Goal: Transaction & Acquisition: Book appointment/travel/reservation

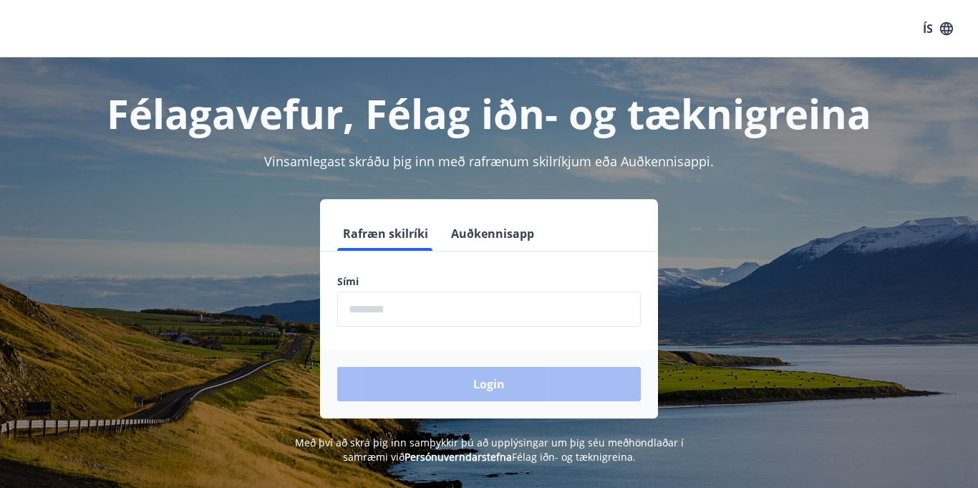
click at [405, 319] on input "phone" at bounding box center [489, 308] width 304 height 35
type input "********"
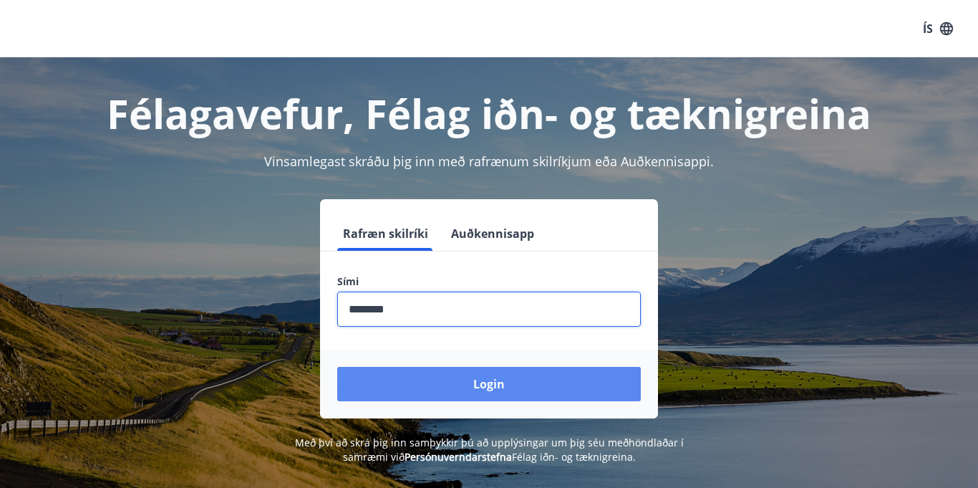
click at [455, 386] on button "Login" at bounding box center [489, 384] width 304 height 34
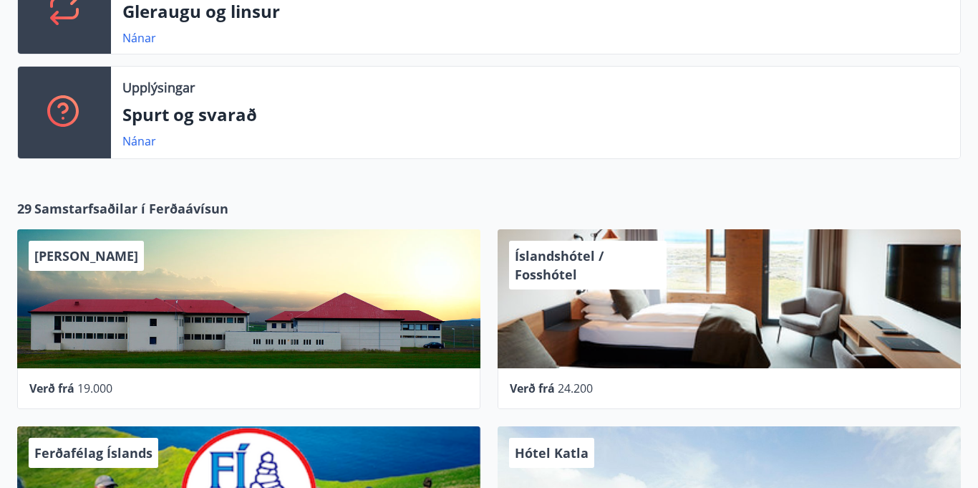
scroll to position [640, 0]
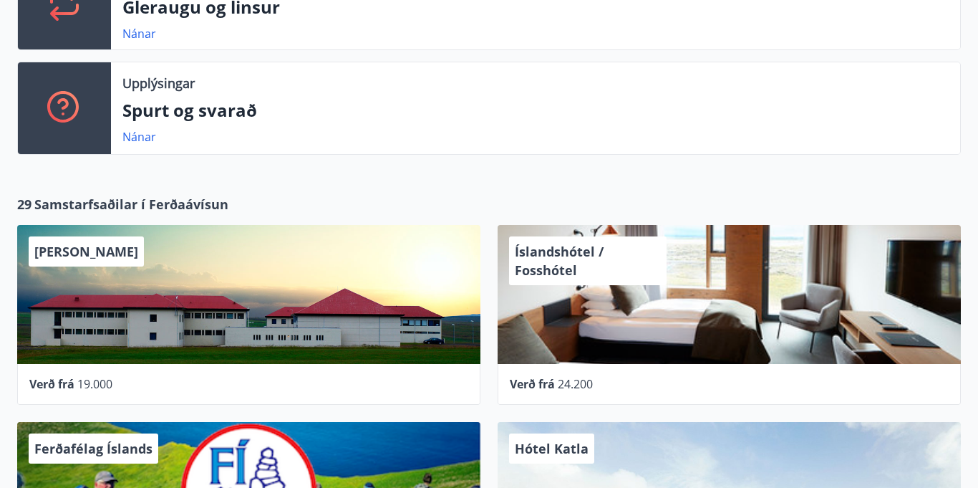
click at [623, 327] on div "Íslandshótel / Fosshótel" at bounding box center [729, 294] width 463 height 139
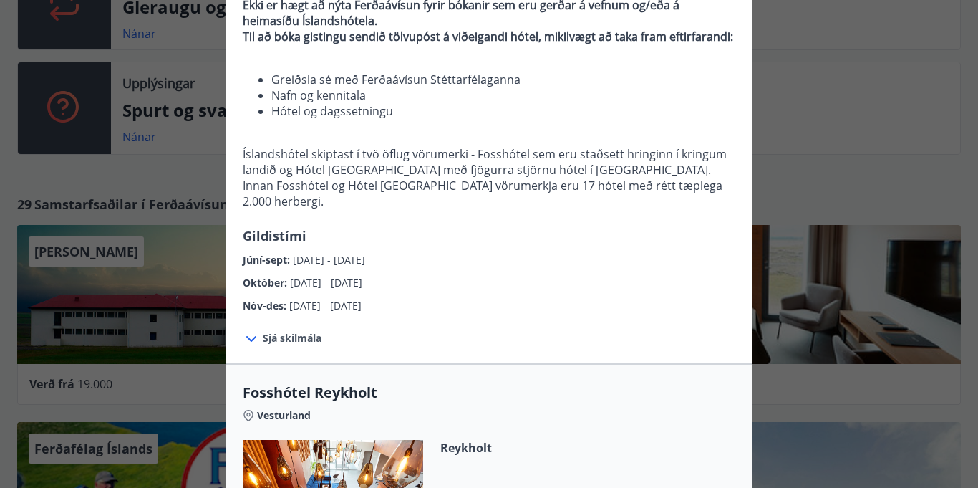
scroll to position [163, 0]
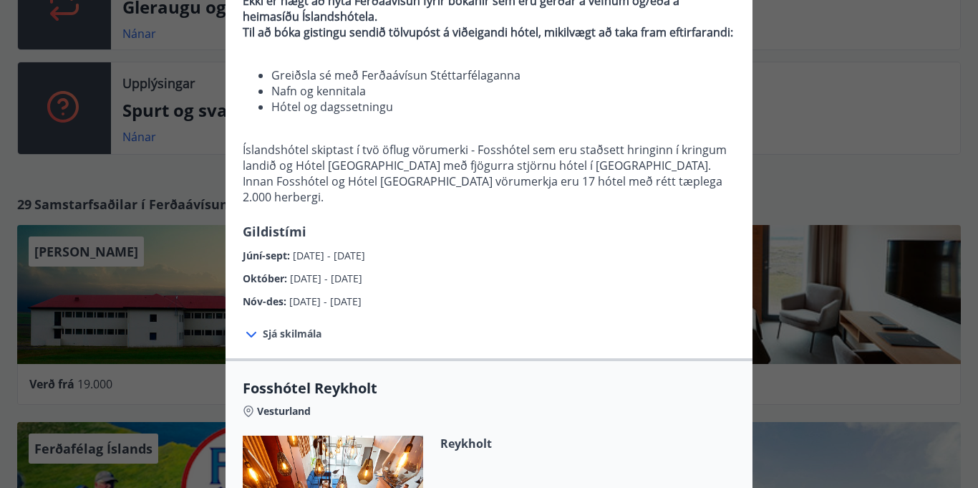
click at [431, 243] on div "Júní-sept : 01.06.2025 - 30.09.2025" at bounding box center [489, 252] width 493 height 23
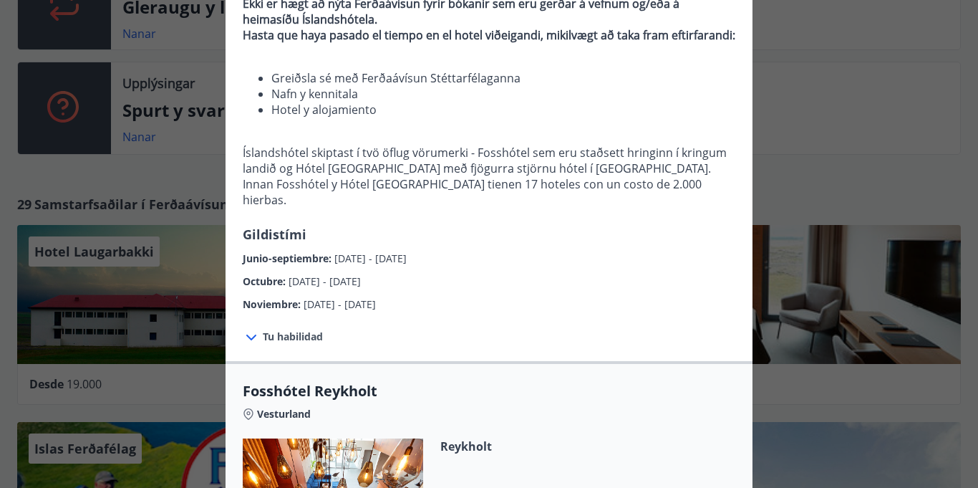
scroll to position [165, 0]
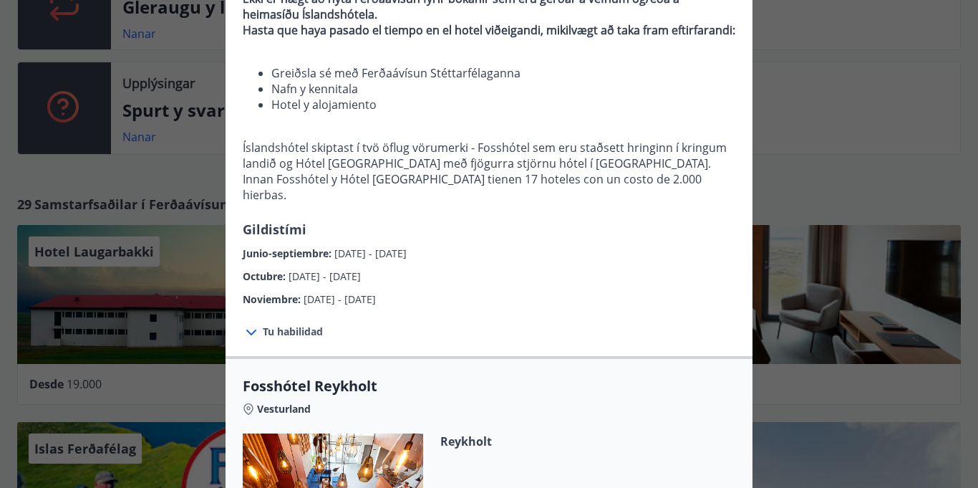
click at [252, 333] on icon at bounding box center [251, 332] width 10 height 6
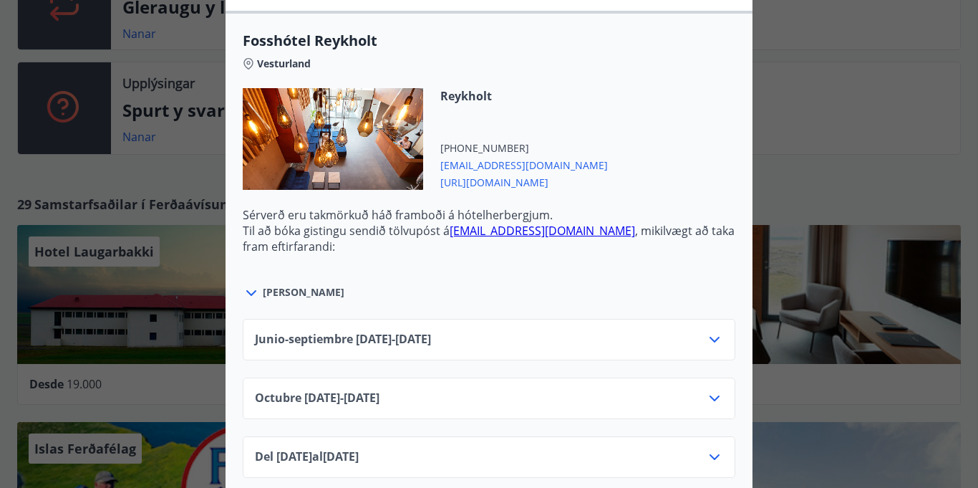
scroll to position [652, 0]
click at [713, 344] on icon at bounding box center [714, 338] width 17 height 17
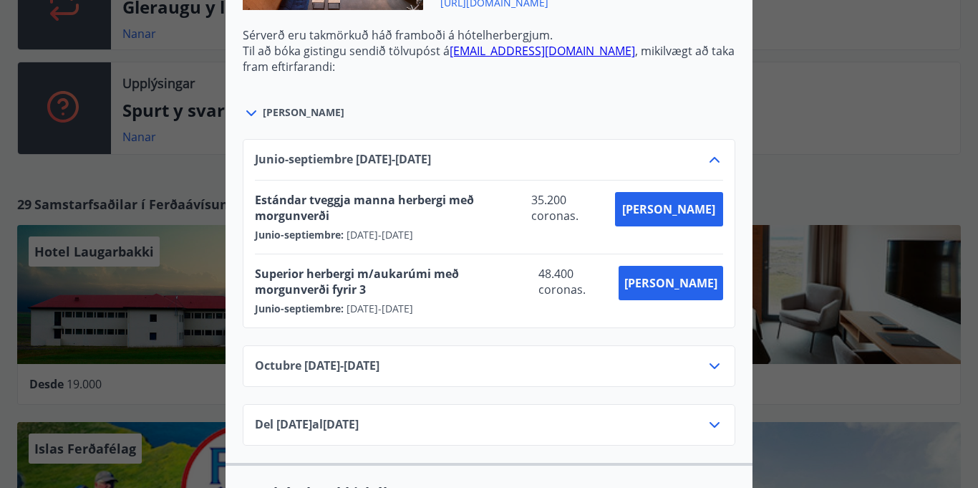
scroll to position [847, 0]
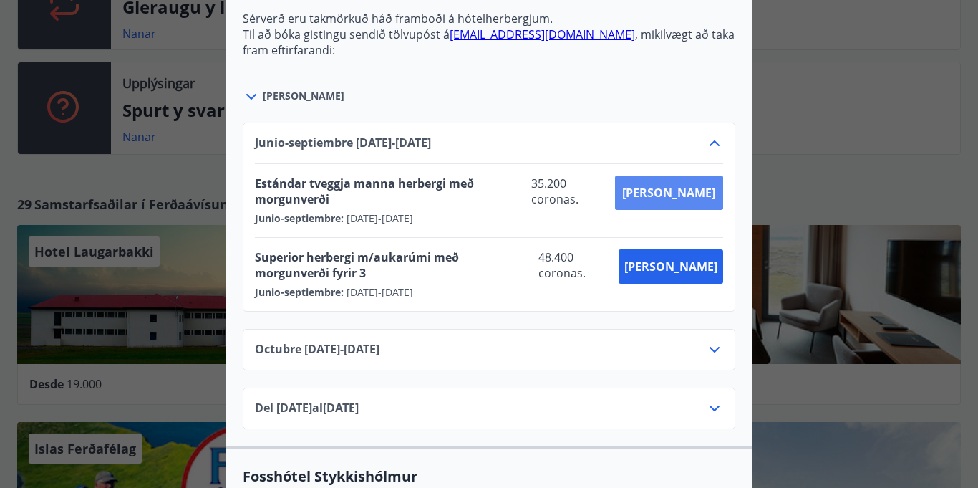
click at [685, 206] on button "Kaupa" at bounding box center [669, 192] width 108 height 34
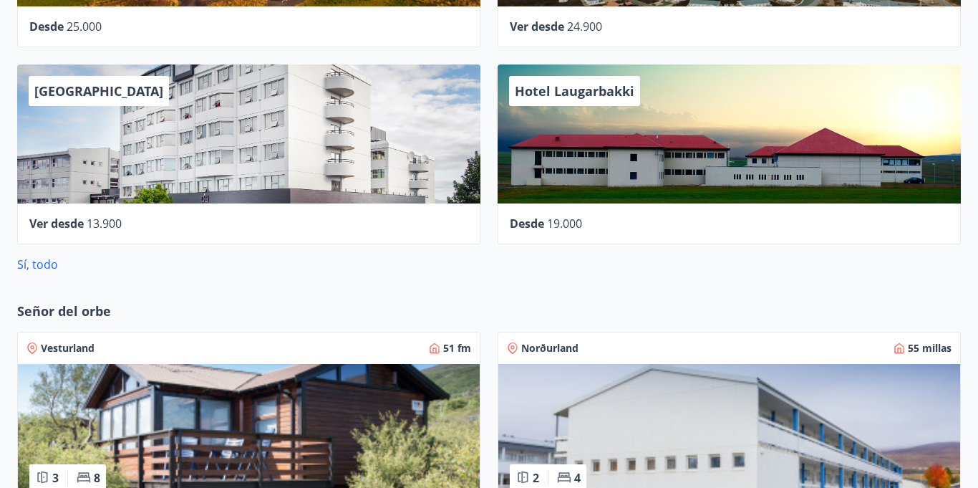
scroll to position [1016, 0]
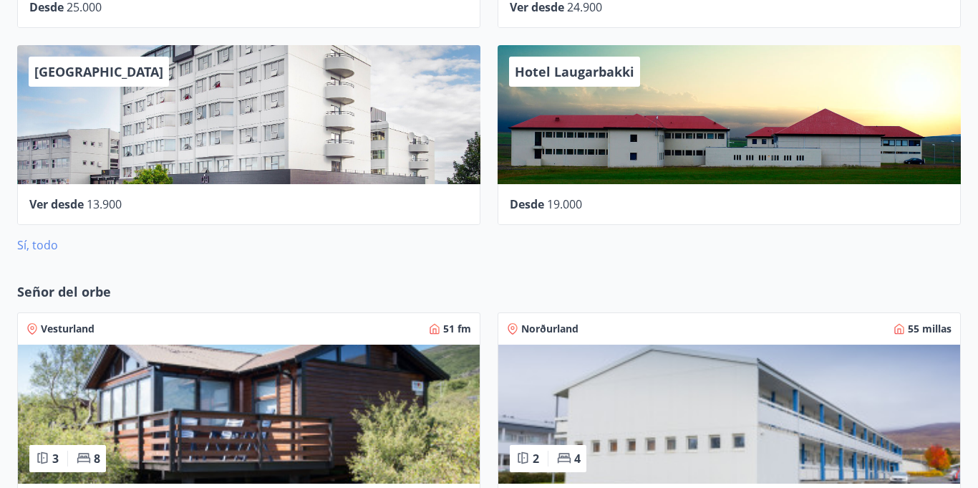
click at [29, 253] on font "Sí, todo" at bounding box center [37, 245] width 41 height 16
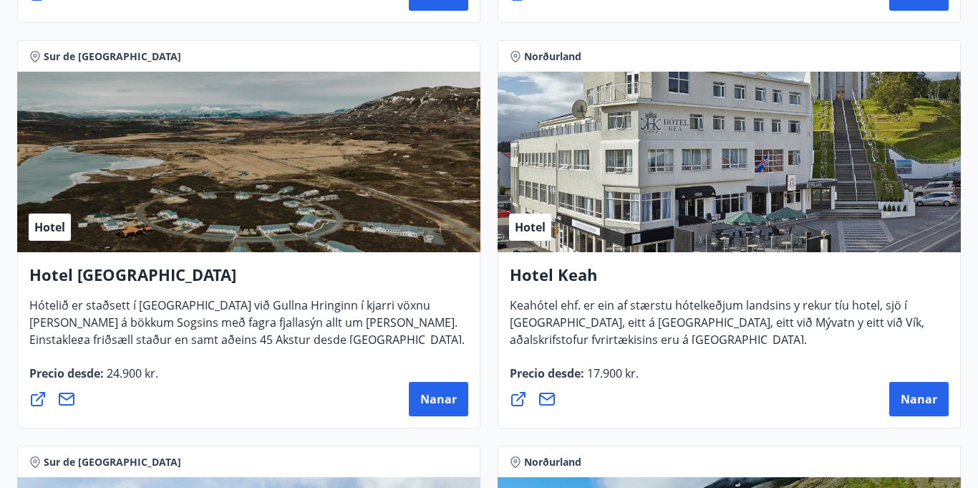
scroll to position [1036, 0]
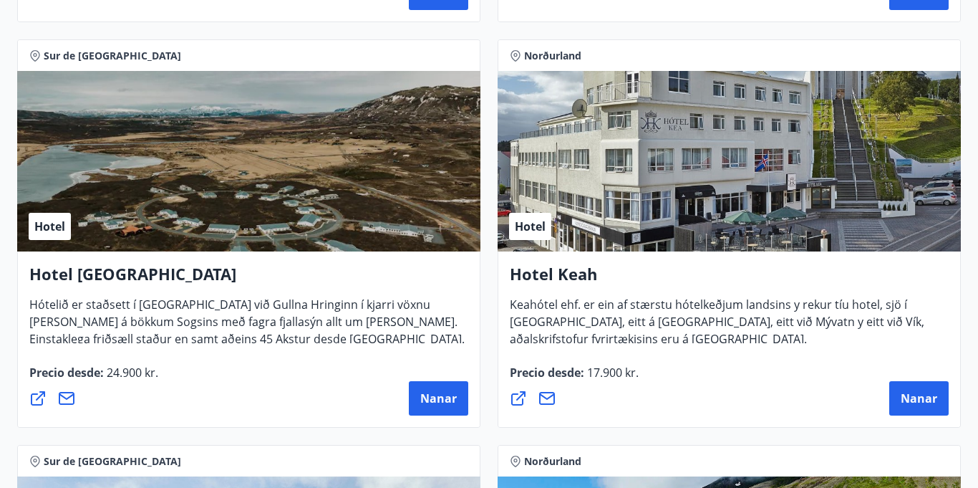
click at [635, 213] on div "Hotel" at bounding box center [729, 161] width 463 height 180
click at [913, 396] on font "Nanar" at bounding box center [919, 398] width 37 height 16
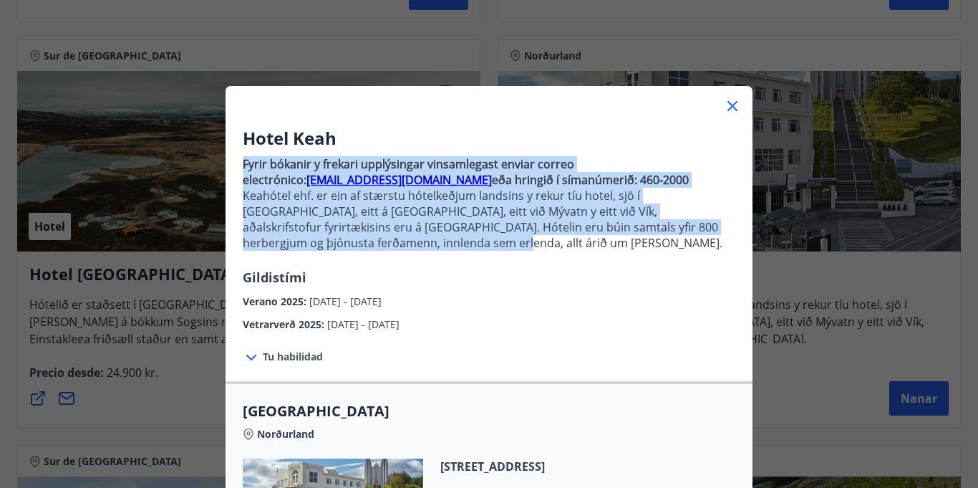
drag, startPoint x: 241, startPoint y: 155, endPoint x: 433, endPoint y: 259, distance: 218.2
click at [433, 259] on div "Hotel Keah Fyrir bókanir y frekari upplýsingar vinsamlegast enviar correo elect…" at bounding box center [489, 229] width 527 height 206
copy p "Fyrir bókanir y frekari upplýsingar vinsamlegast enviar correo electrónico: bok…"
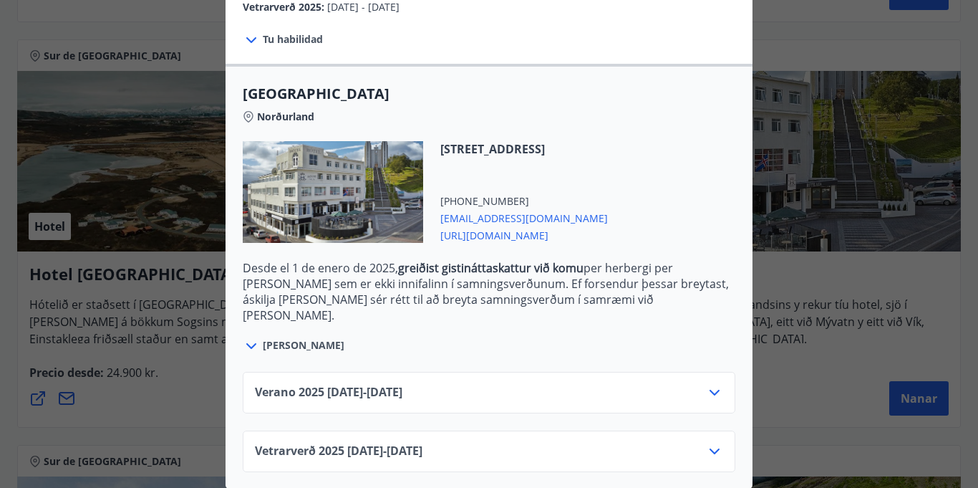
scroll to position [333, 0]
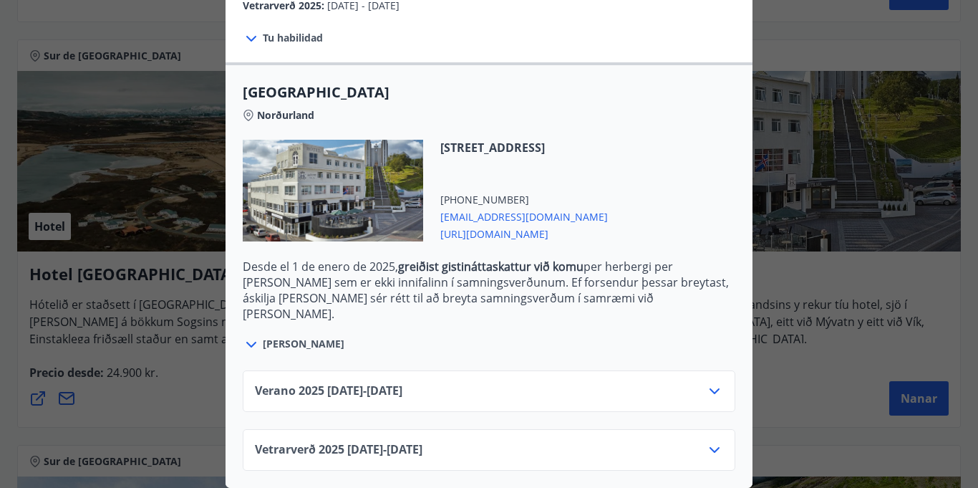
click at [720, 392] on icon at bounding box center [715, 391] width 10 height 6
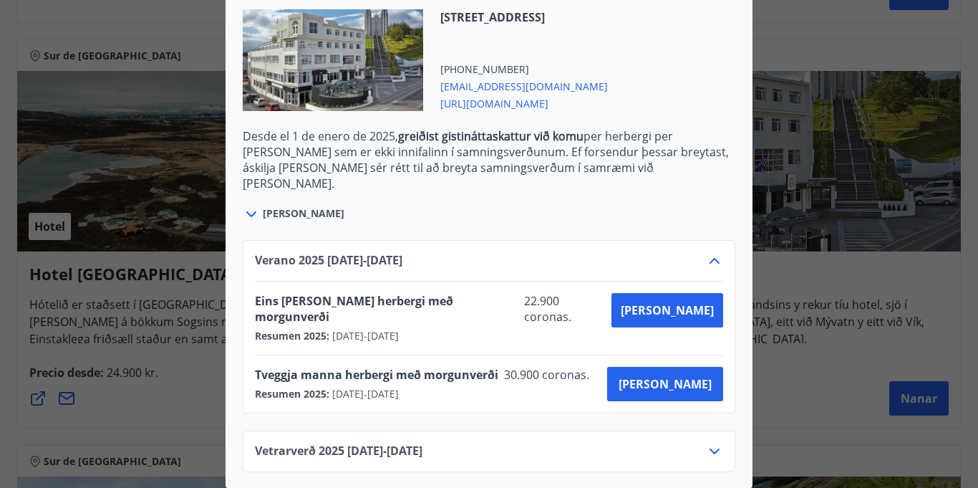
scroll to position [0, 0]
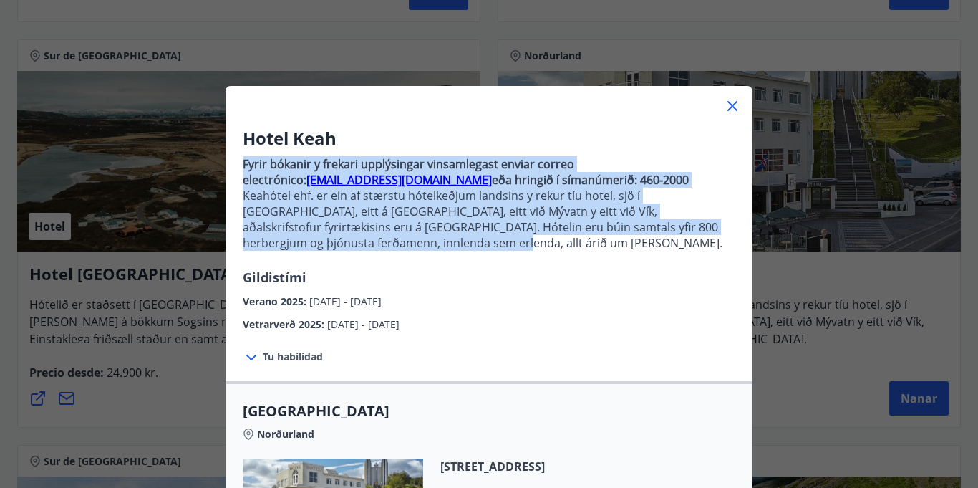
click at [728, 110] on icon at bounding box center [733, 106] width 10 height 10
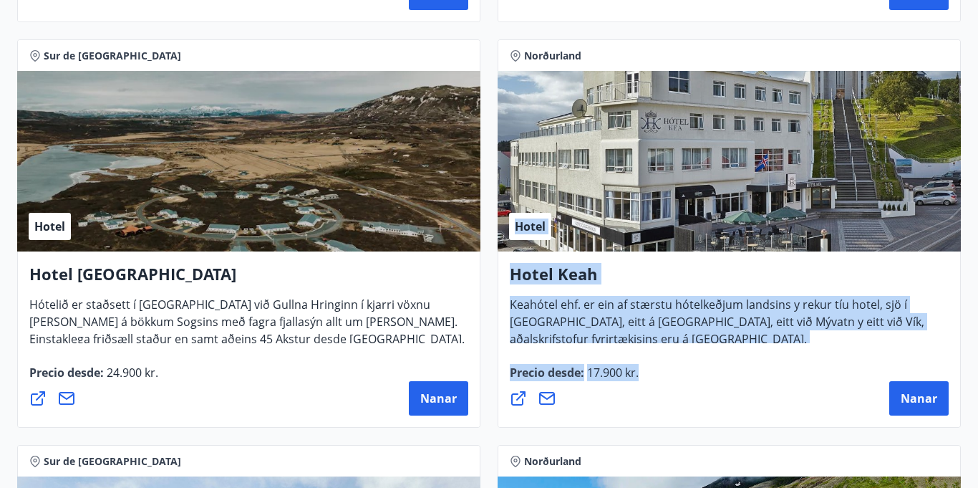
drag, startPoint x: 728, startPoint y: 110, endPoint x: 576, endPoint y: 428, distance: 352.7
click at [576, 428] on div "Norðurland Hotel Hotel Keah Keahótel ehf. er ein af stærstu hótelkeðjum landsin…" at bounding box center [729, 233] width 481 height 405
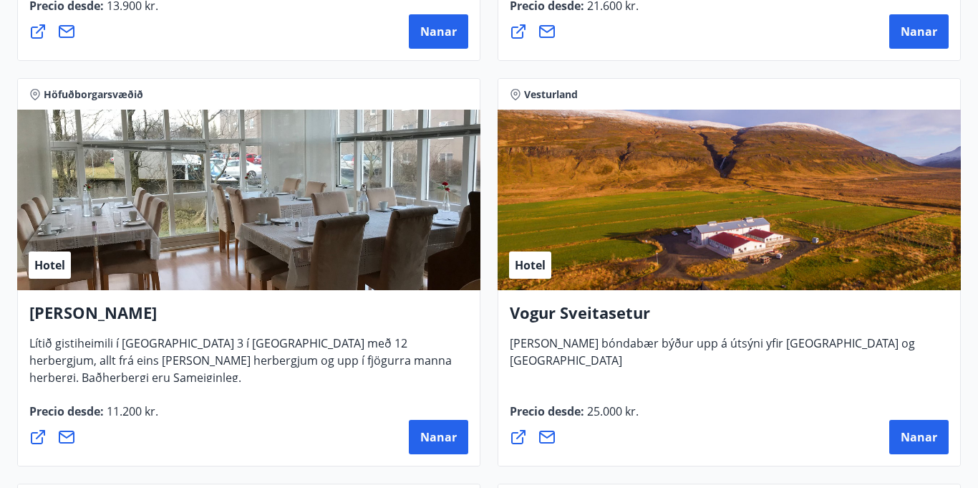
scroll to position [3836, 0]
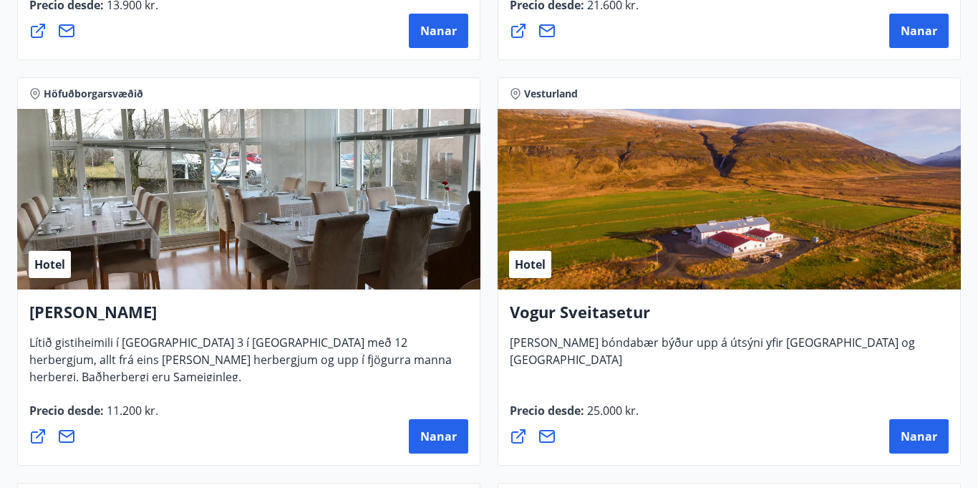
click at [211, 334] on div "Alba gistiheimili Lítið gistiheimili í Eskihlíð 3 í Reykjavík með 12 herbergjum…" at bounding box center [248, 341] width 439 height 80
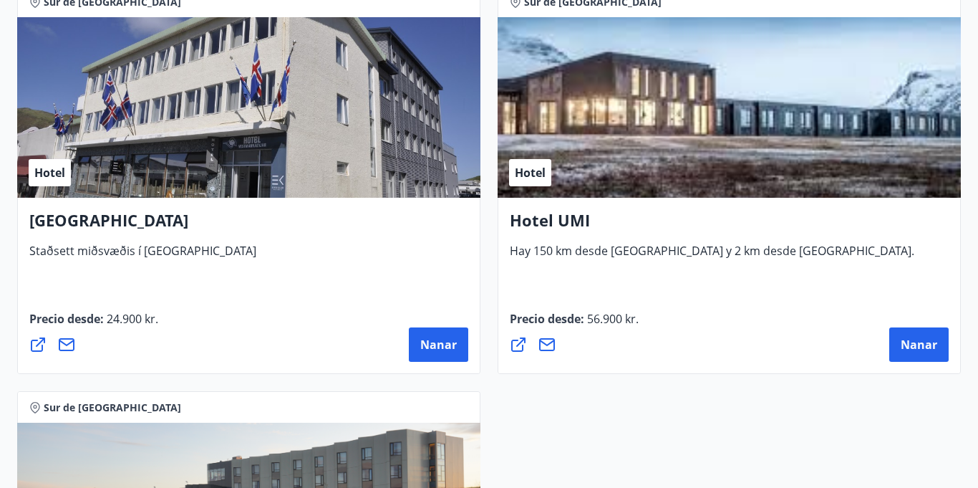
scroll to position [5551, 0]
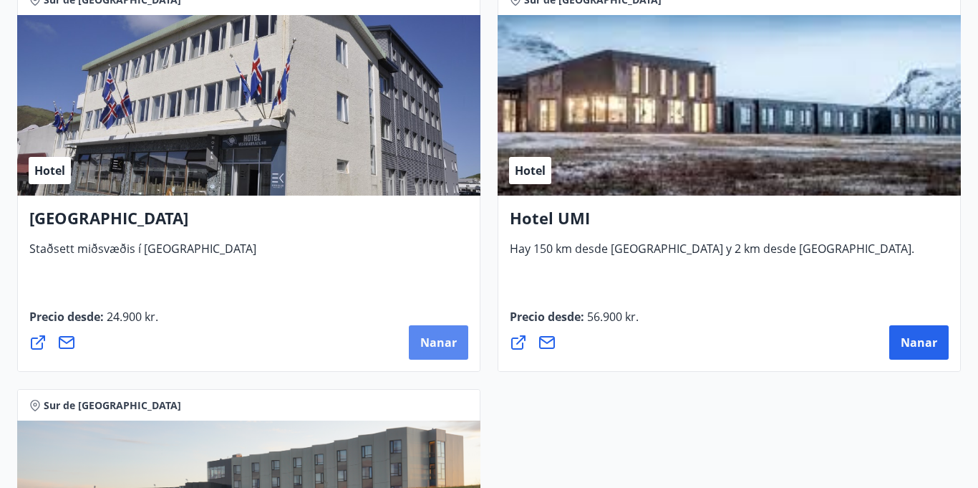
click at [437, 345] on font "Nanar" at bounding box center [438, 342] width 37 height 16
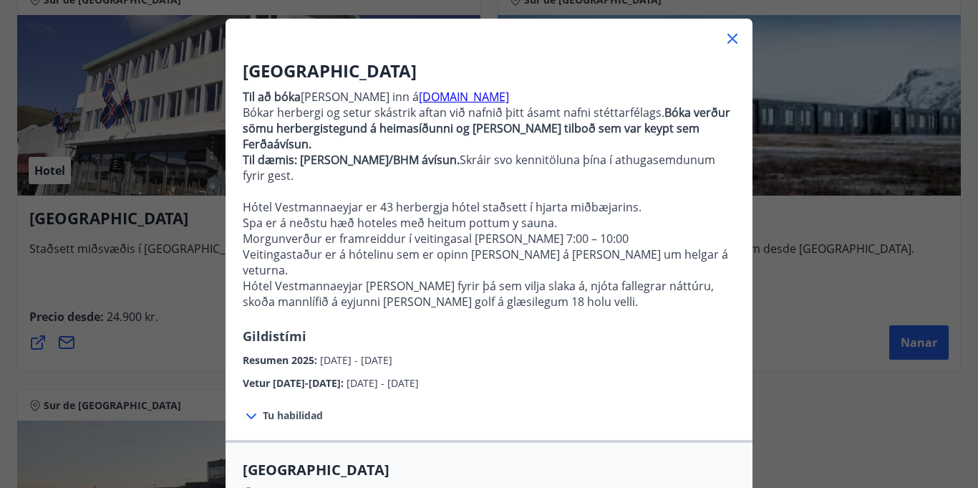
scroll to position [85, 0]
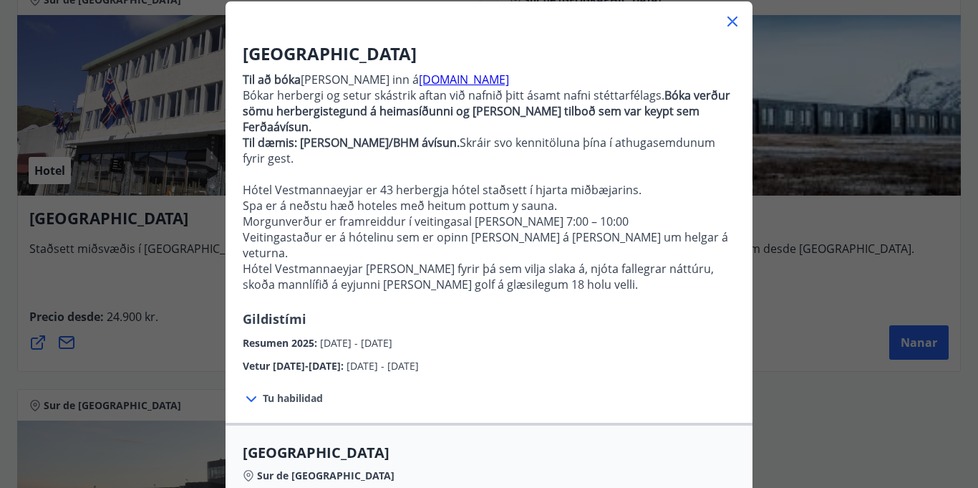
click at [253, 390] on icon at bounding box center [251, 398] width 17 height 17
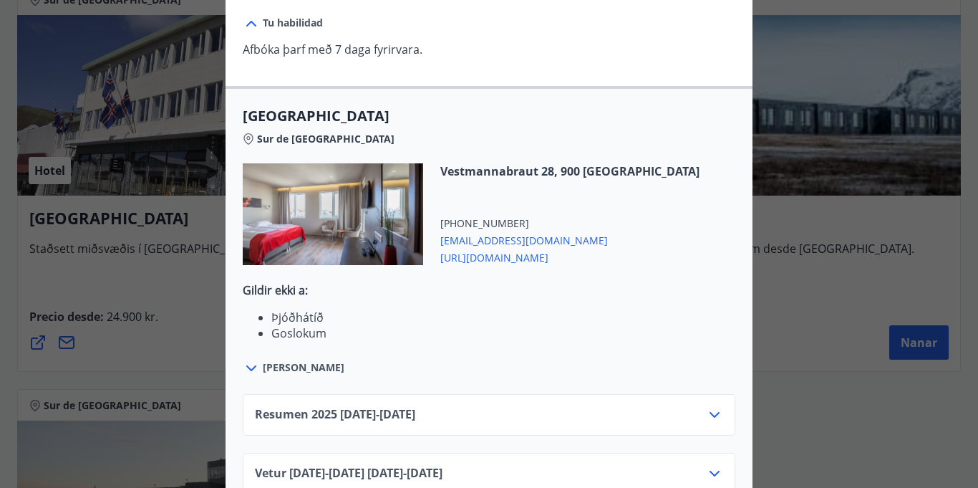
scroll to position [466, 0]
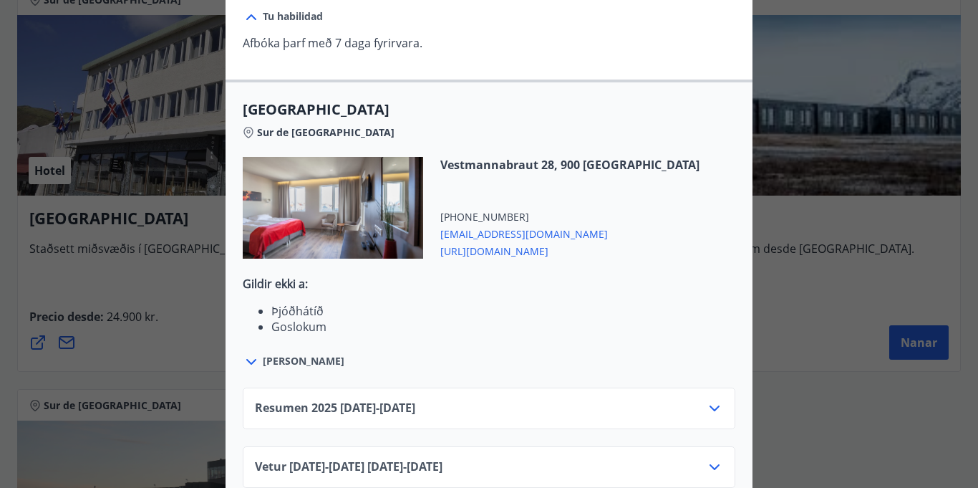
click at [715, 400] on icon at bounding box center [714, 408] width 17 height 17
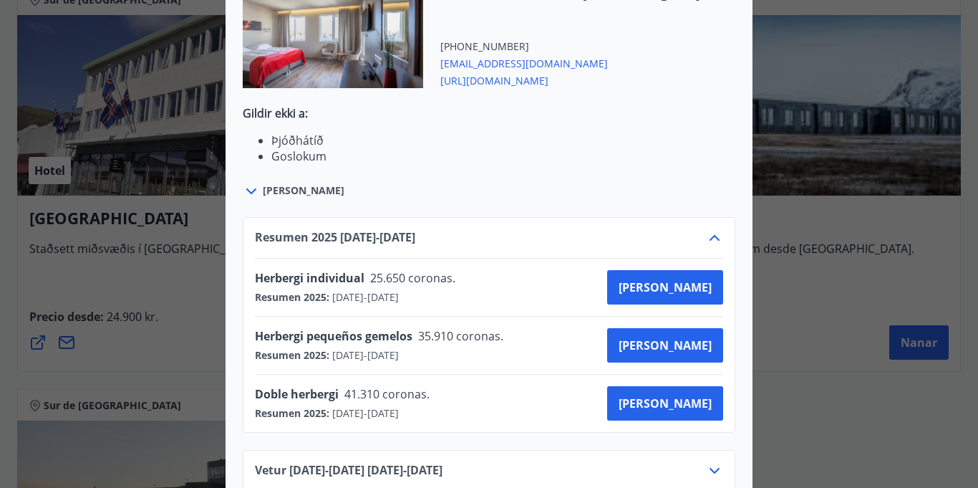
scroll to position [640, 0]
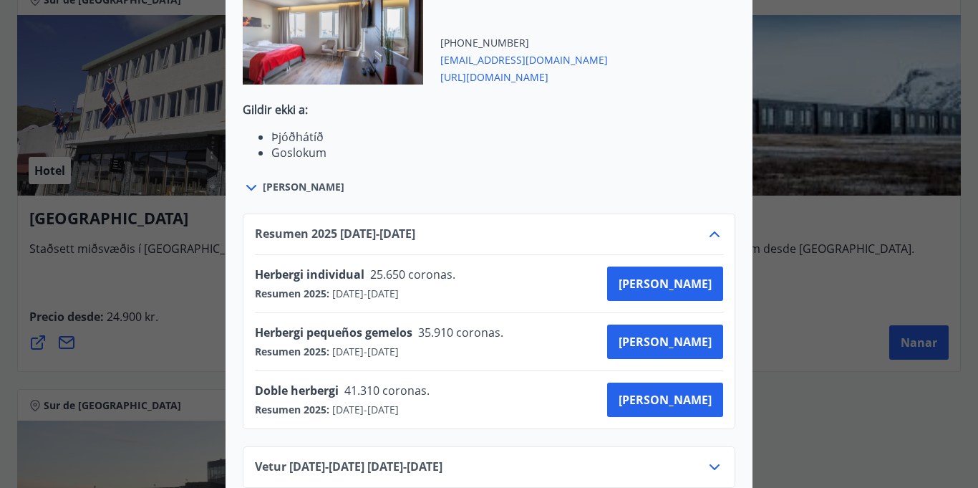
click at [710, 458] on icon at bounding box center [714, 466] width 17 height 17
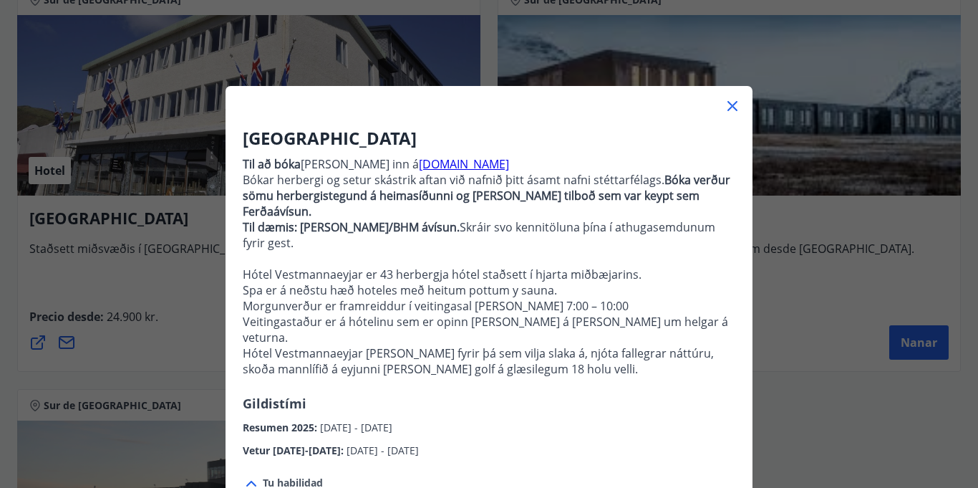
scroll to position [1, 0]
click at [731, 105] on icon at bounding box center [733, 105] width 10 height 10
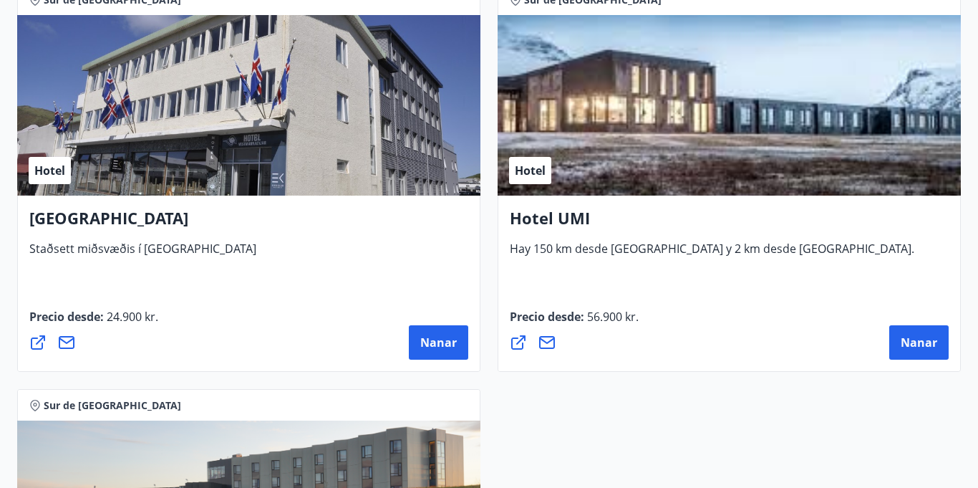
click at [579, 183] on div "Hotel" at bounding box center [729, 105] width 463 height 180
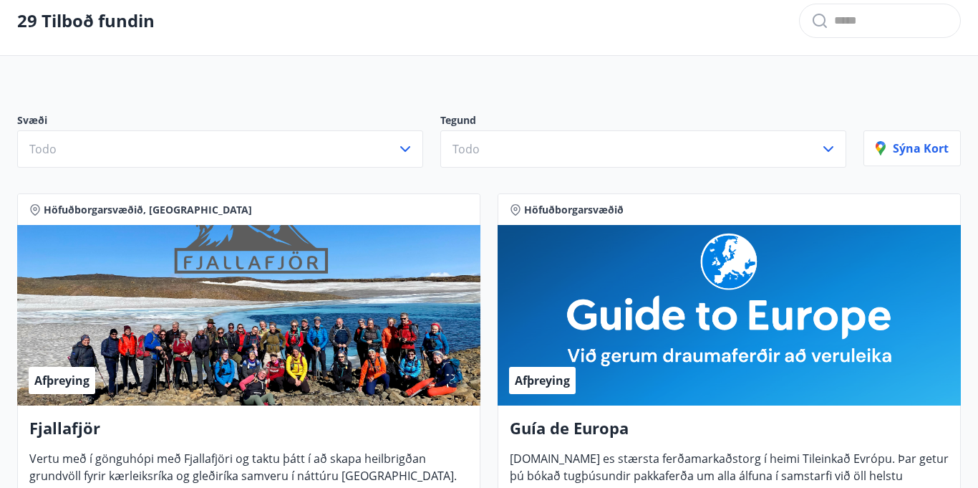
scroll to position [0, 0]
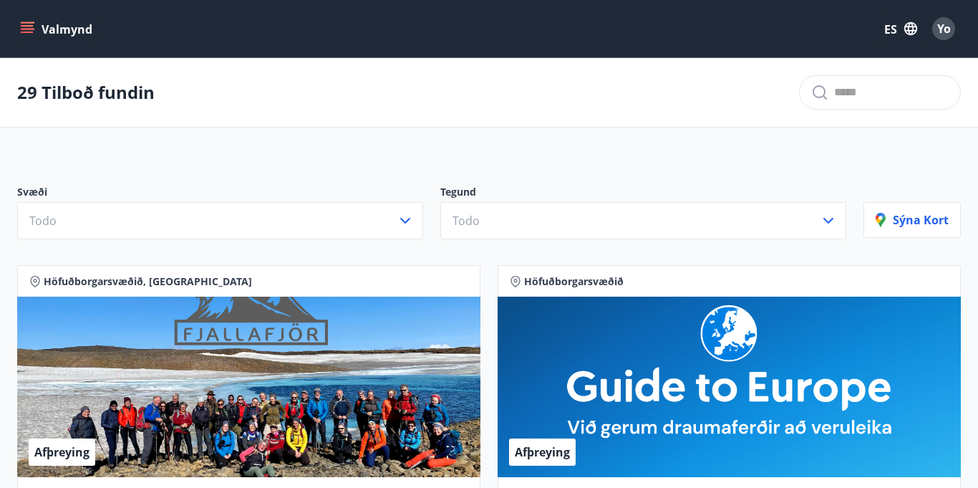
click at [26, 24] on icon "menú" at bounding box center [27, 28] width 14 height 14
click at [23, 27] on icon "menú" at bounding box center [27, 28] width 14 height 14
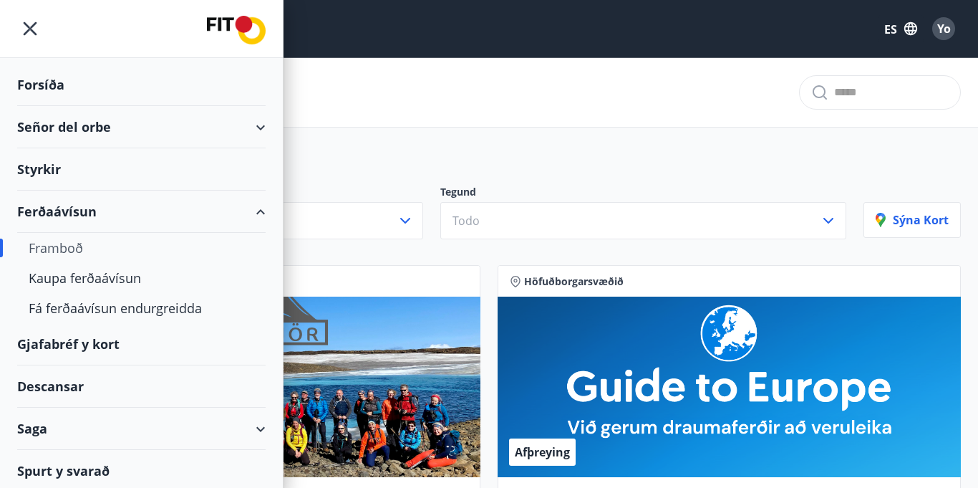
click at [215, 30] on img at bounding box center [236, 30] width 59 height 29
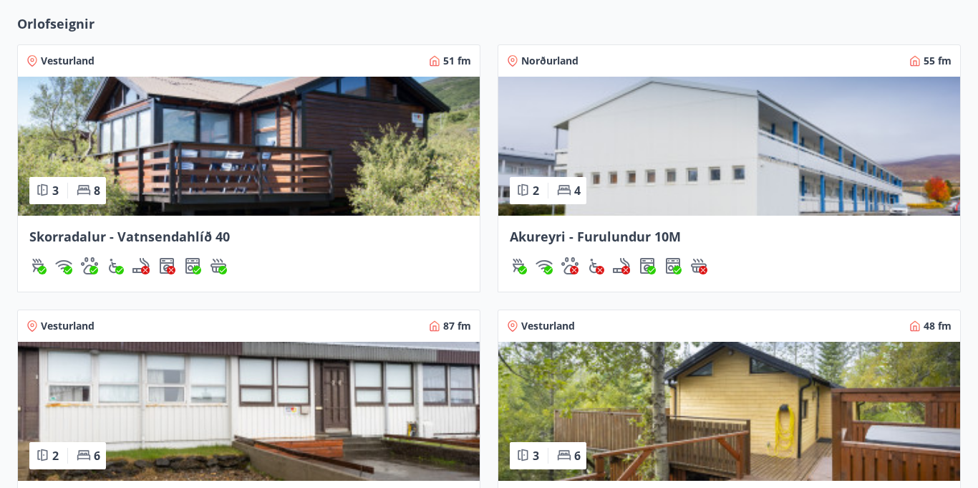
scroll to position [1281, 0]
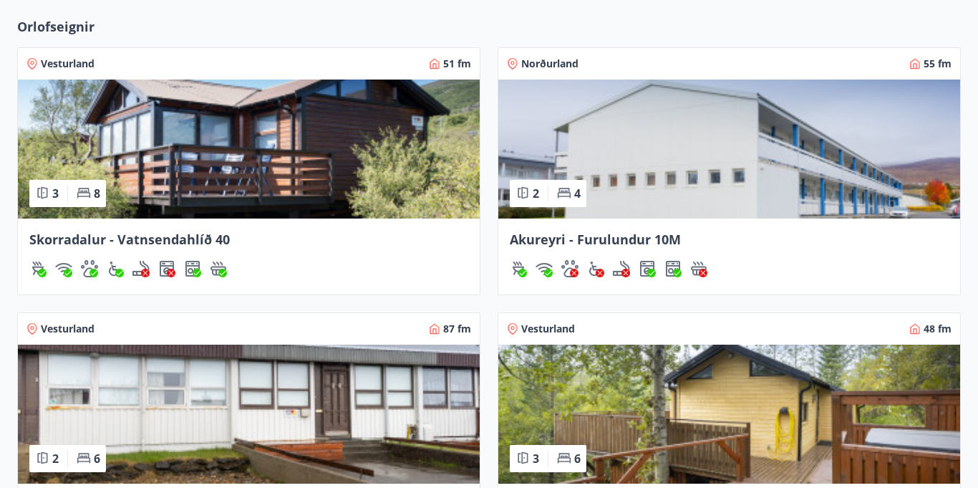
click at [718, 201] on img at bounding box center [729, 148] width 462 height 139
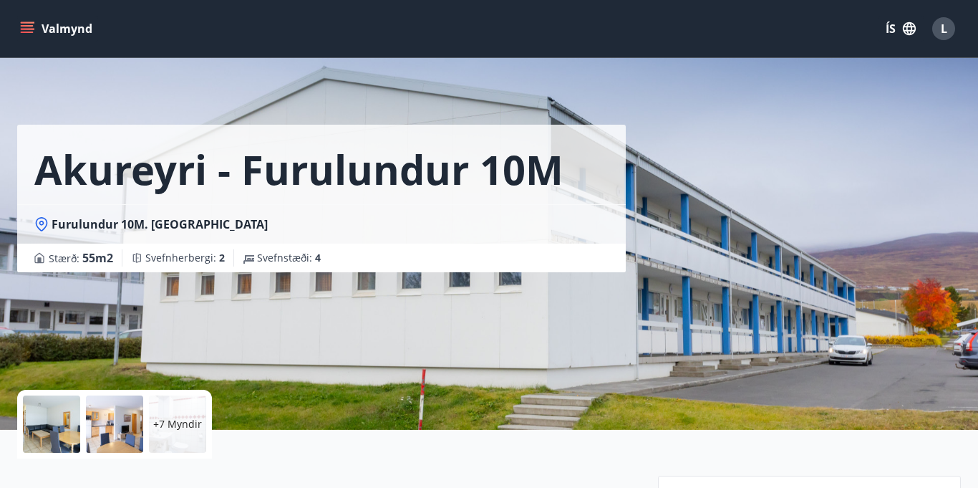
click at [54, 422] on div at bounding box center [51, 423] width 57 height 57
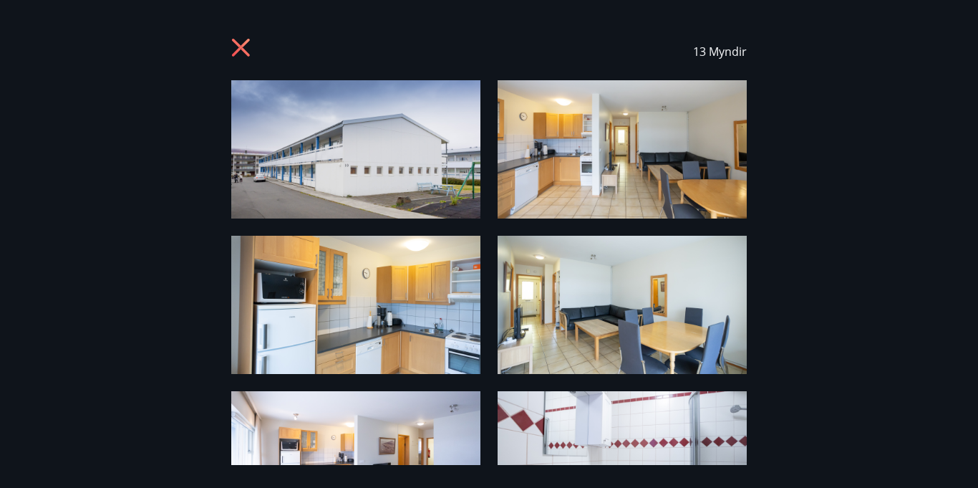
click at [377, 168] on img at bounding box center [355, 149] width 249 height 138
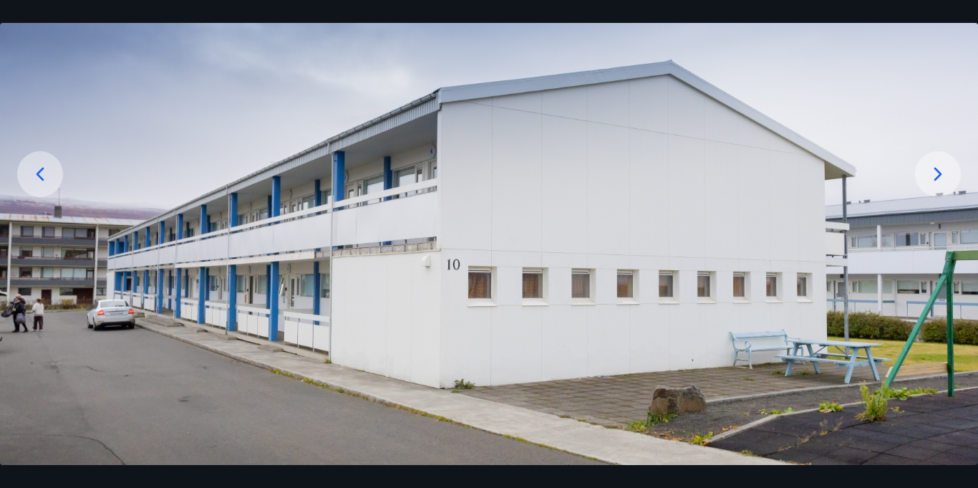
scroll to position [147, 0]
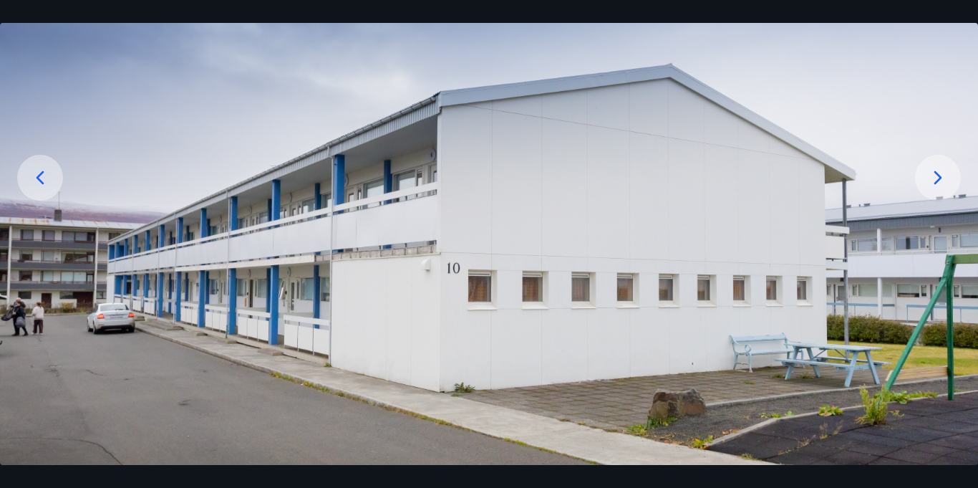
click at [942, 175] on icon at bounding box center [938, 177] width 23 height 23
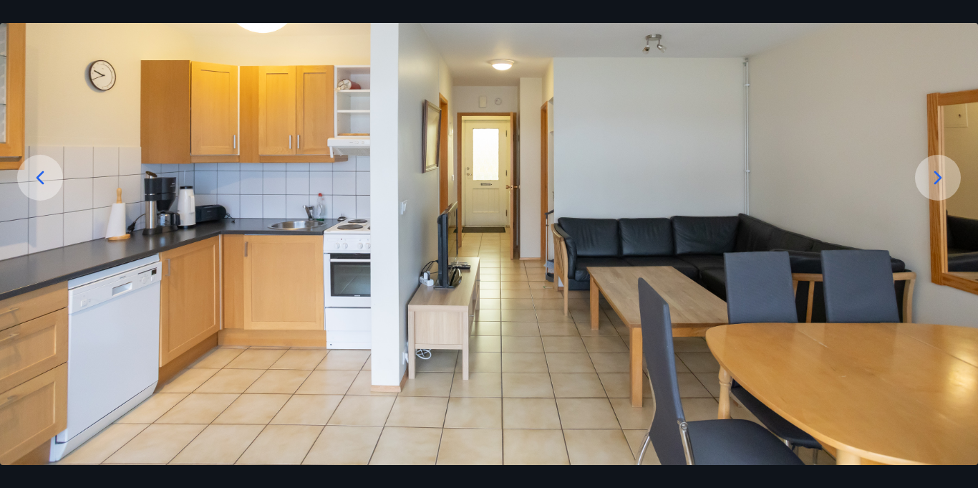
scroll to position [159, 0]
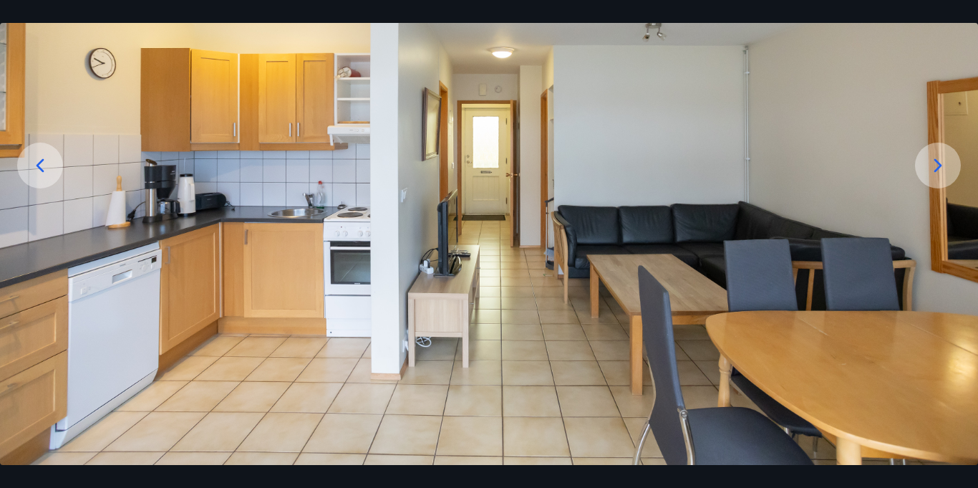
click at [929, 167] on icon at bounding box center [938, 165] width 23 height 23
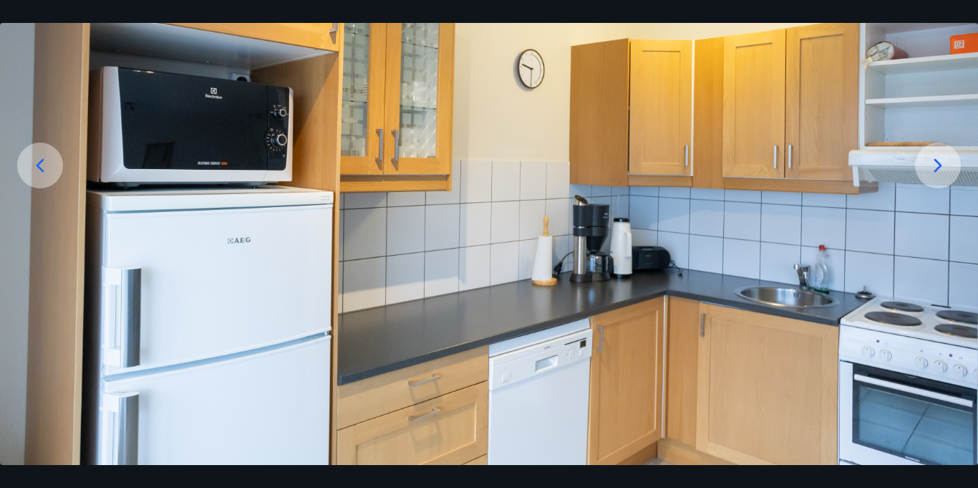
click at [929, 167] on icon at bounding box center [938, 165] width 23 height 23
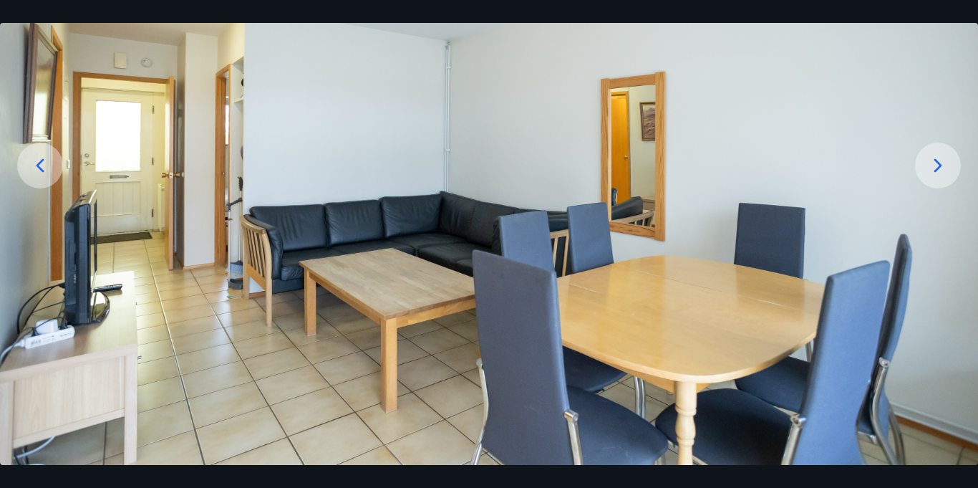
click at [929, 167] on icon at bounding box center [938, 165] width 23 height 23
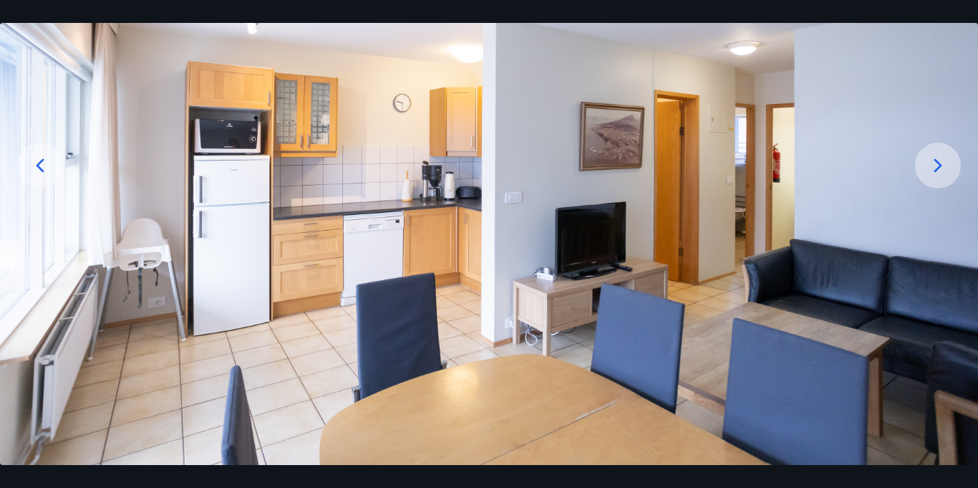
click at [930, 168] on icon at bounding box center [938, 165] width 23 height 23
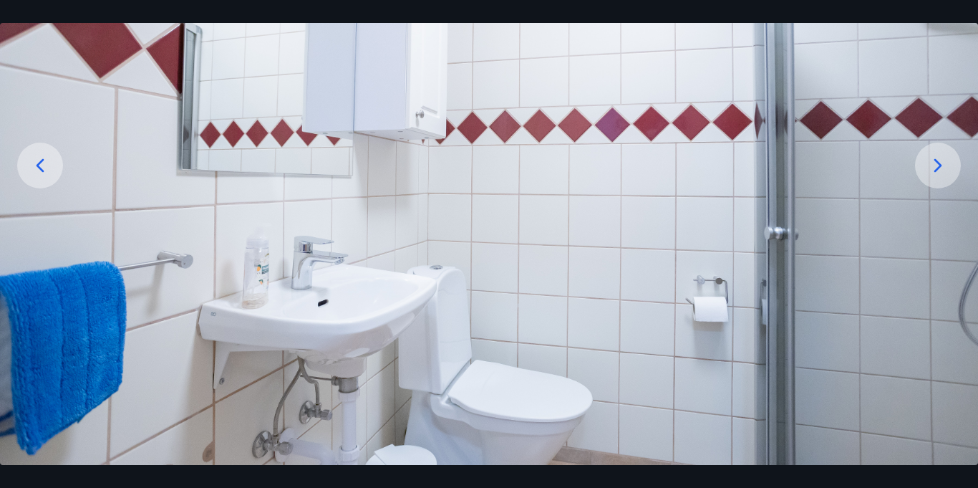
click at [930, 168] on icon at bounding box center [938, 165] width 23 height 23
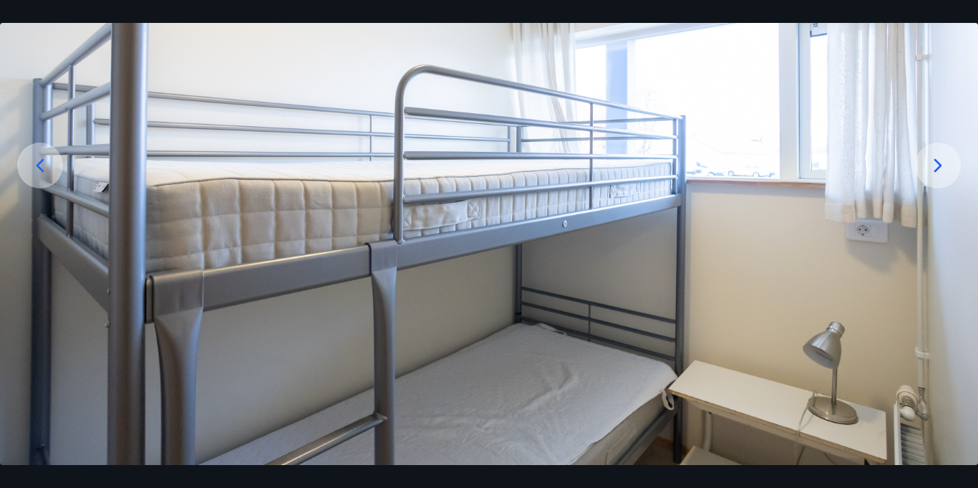
click at [930, 168] on icon at bounding box center [938, 165] width 23 height 23
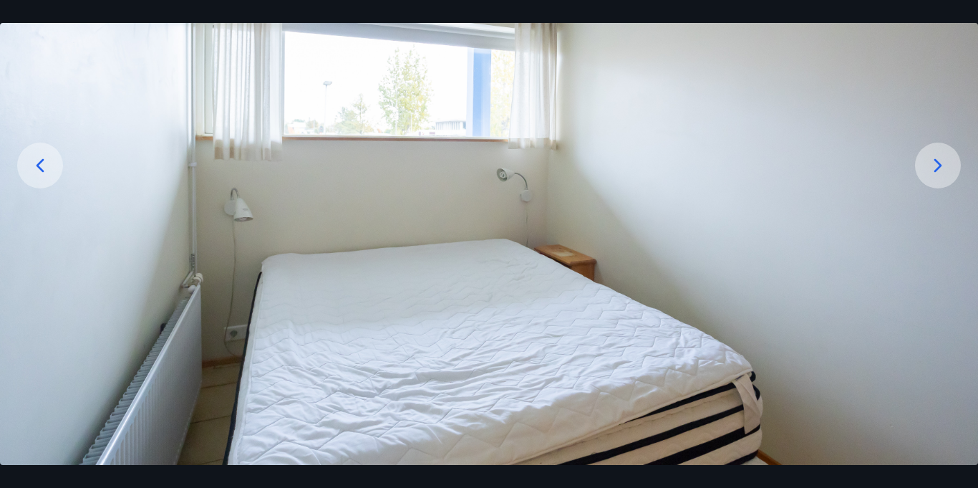
click at [930, 168] on icon at bounding box center [938, 165] width 23 height 23
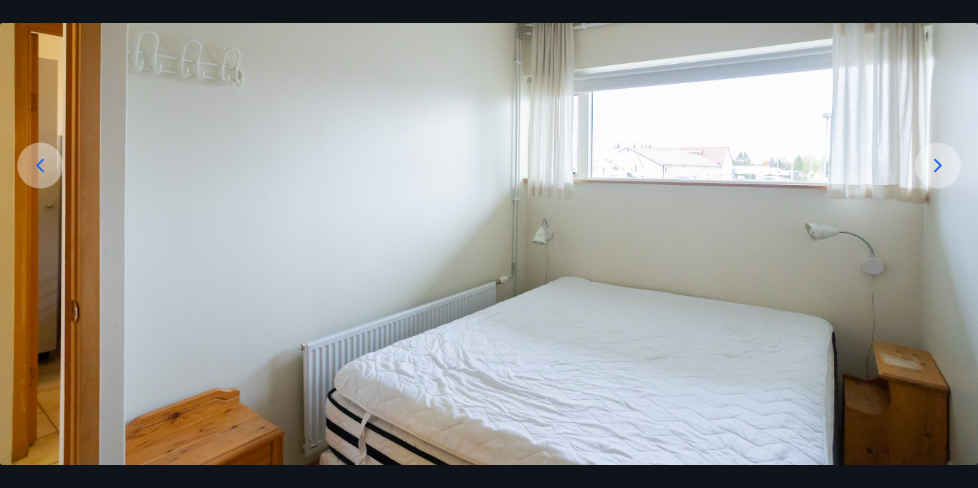
click at [930, 168] on icon at bounding box center [938, 165] width 23 height 23
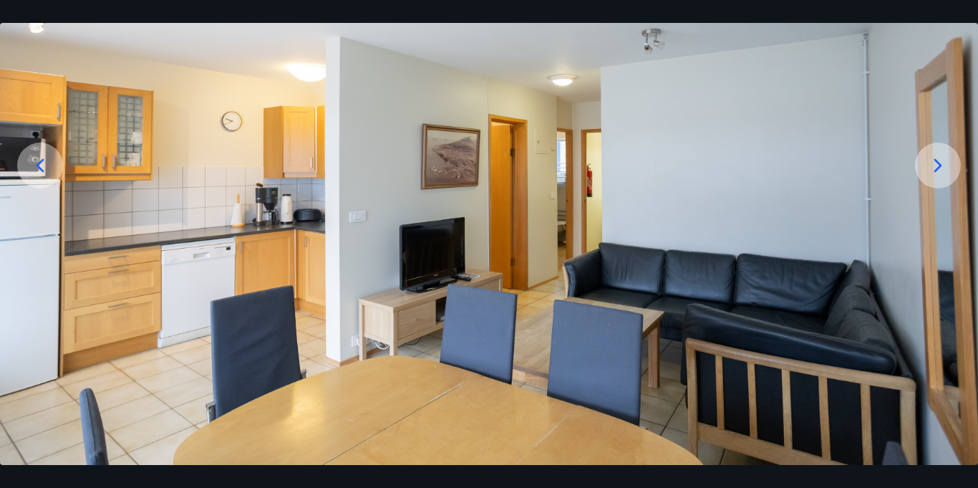
click at [930, 168] on icon at bounding box center [938, 165] width 23 height 23
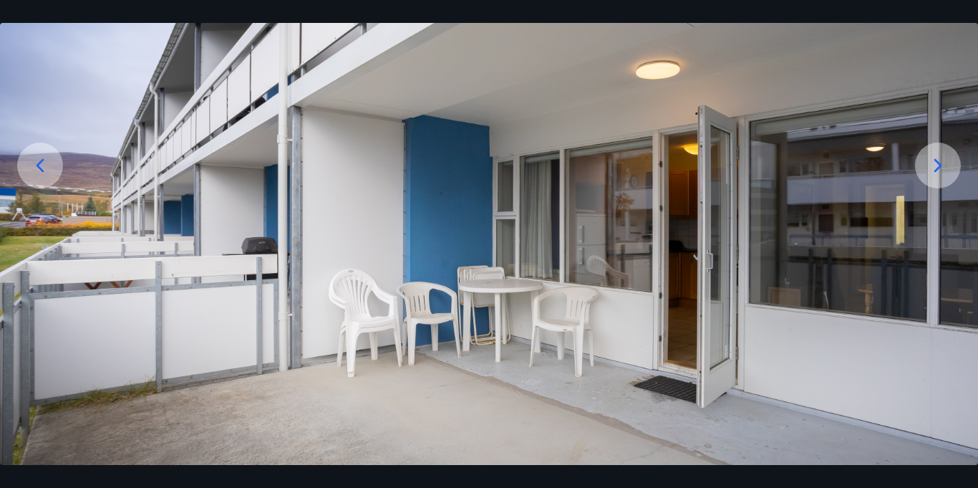
click at [930, 168] on icon at bounding box center [938, 165] width 23 height 23
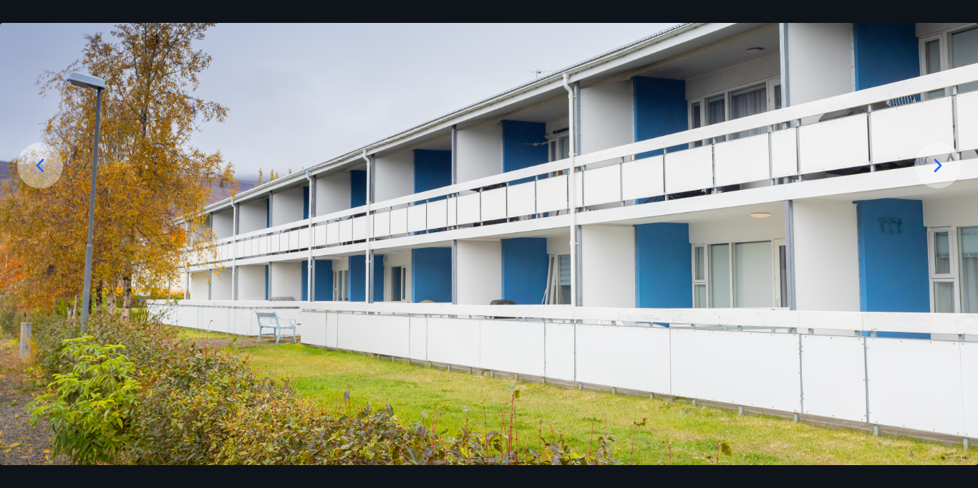
click at [930, 168] on icon at bounding box center [938, 165] width 23 height 23
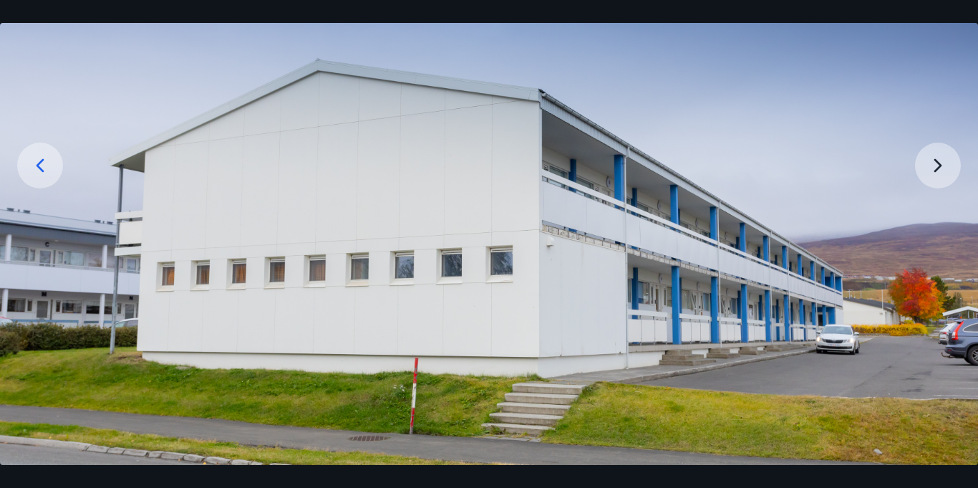
click at [930, 168] on img at bounding box center [489, 193] width 978 height 544
click at [50, 158] on icon at bounding box center [40, 165] width 23 height 23
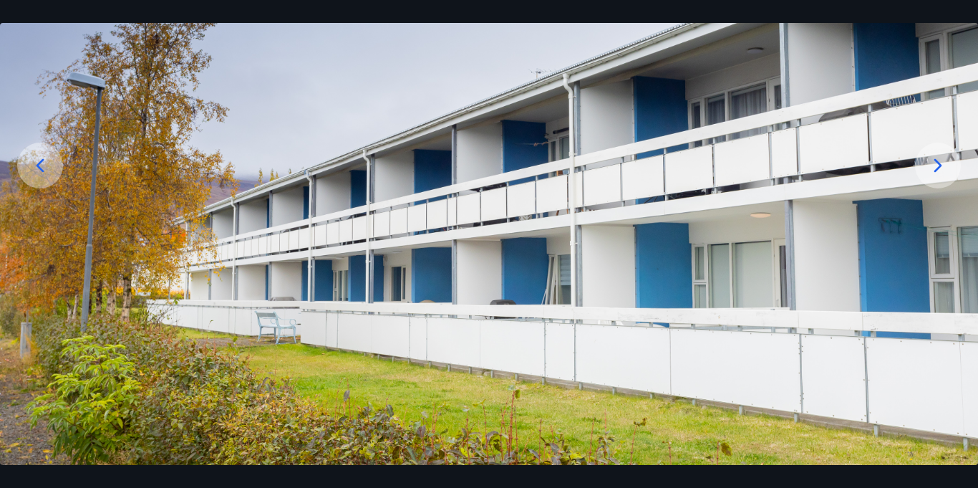
click at [50, 158] on icon at bounding box center [40, 165] width 23 height 23
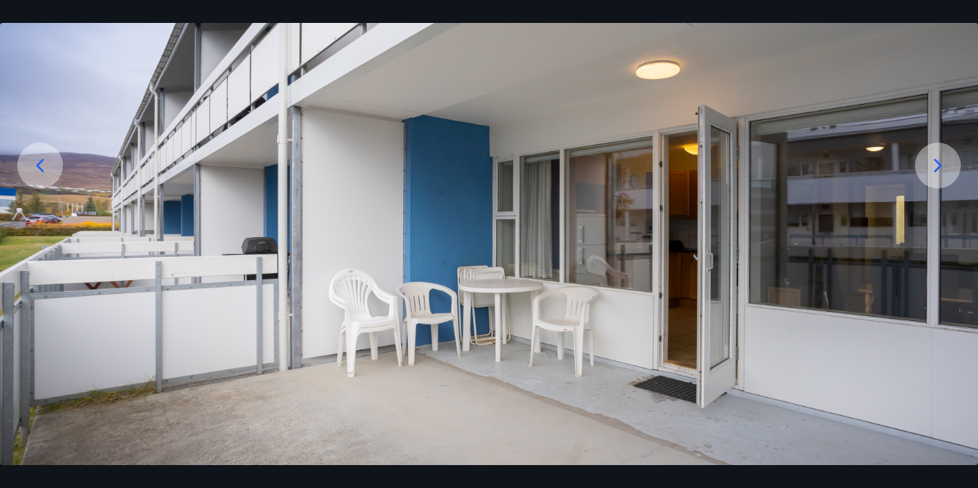
click at [50, 158] on icon at bounding box center [40, 165] width 23 height 23
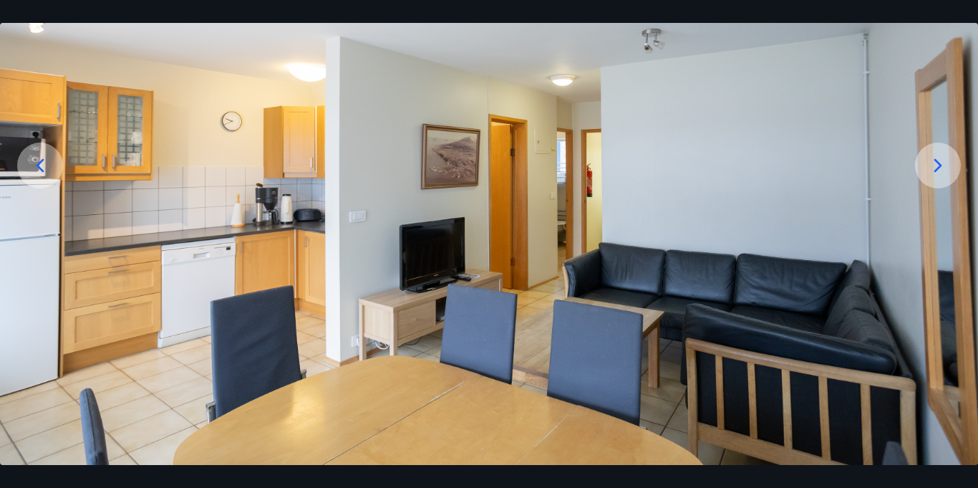
click at [50, 158] on icon at bounding box center [40, 165] width 23 height 23
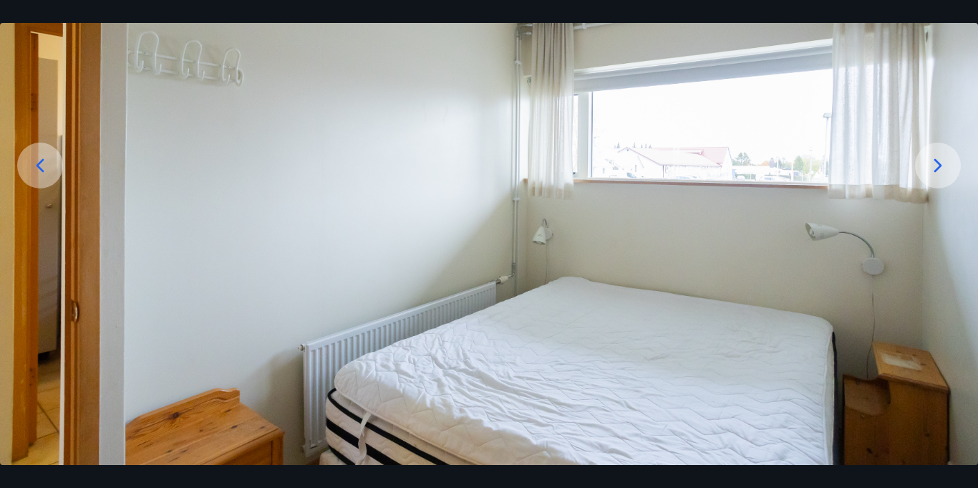
click at [50, 158] on icon at bounding box center [40, 165] width 23 height 23
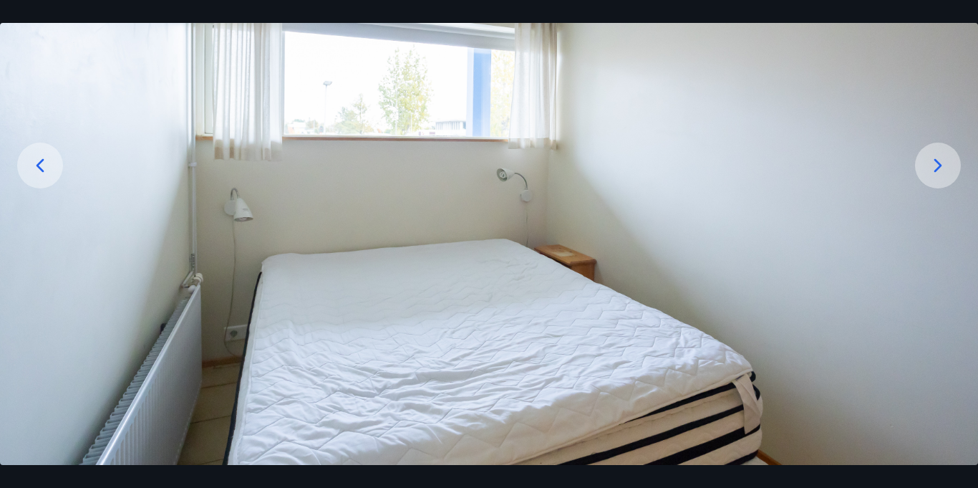
click at [932, 174] on icon at bounding box center [938, 165] width 23 height 23
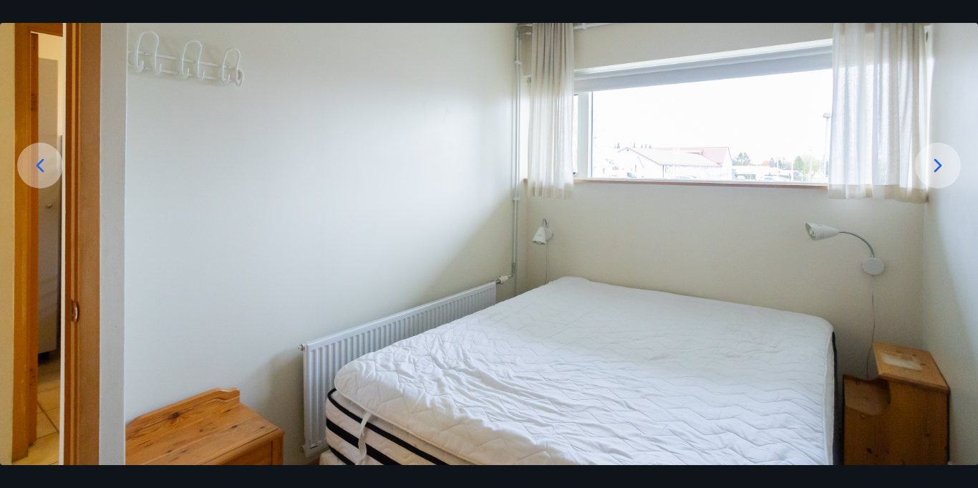
click at [37, 166] on icon at bounding box center [40, 165] width 23 height 23
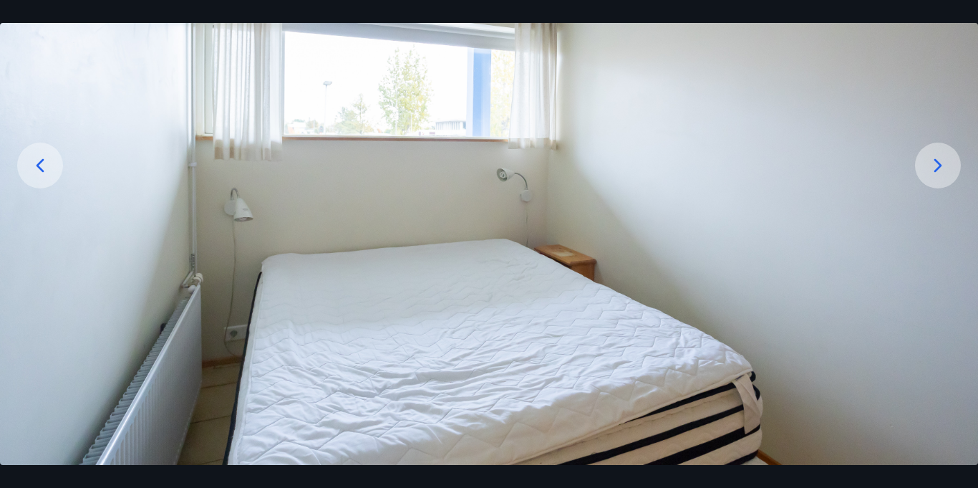
click at [37, 166] on icon at bounding box center [40, 165] width 23 height 23
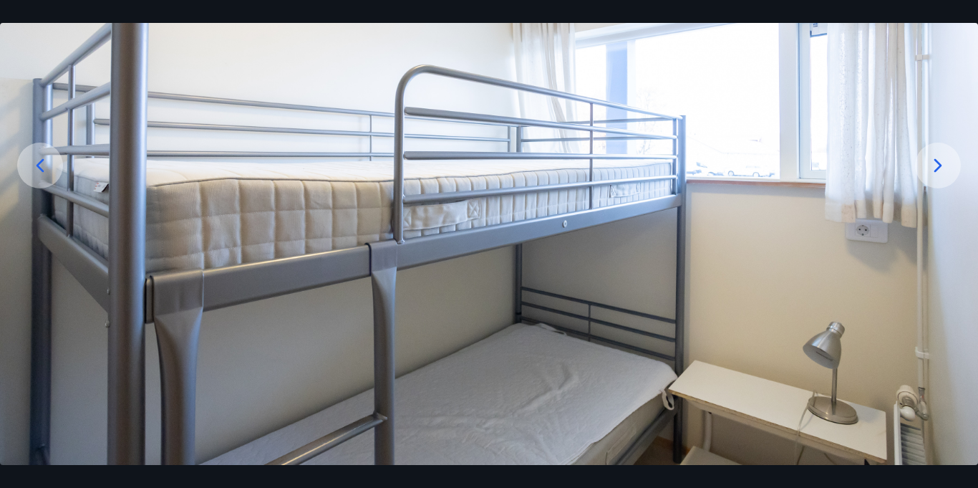
click at [37, 166] on icon at bounding box center [40, 165] width 23 height 23
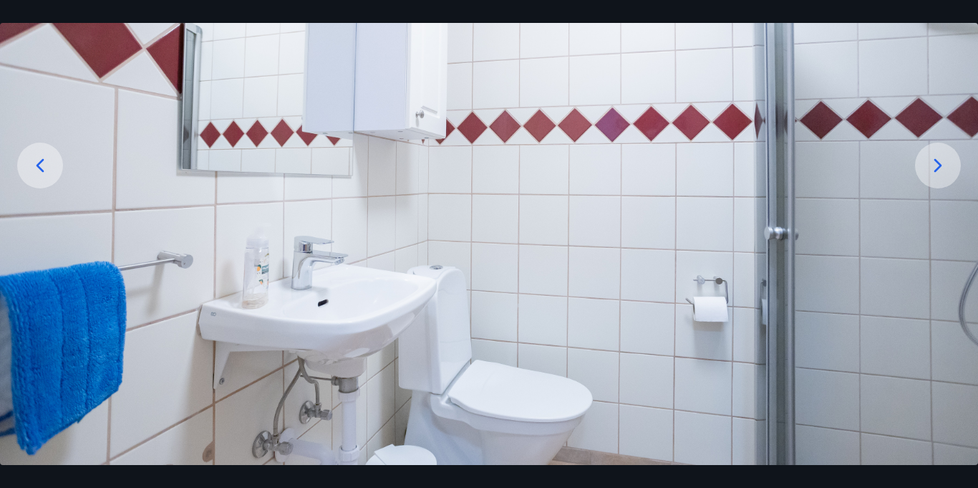
click at [37, 166] on icon at bounding box center [40, 165] width 23 height 23
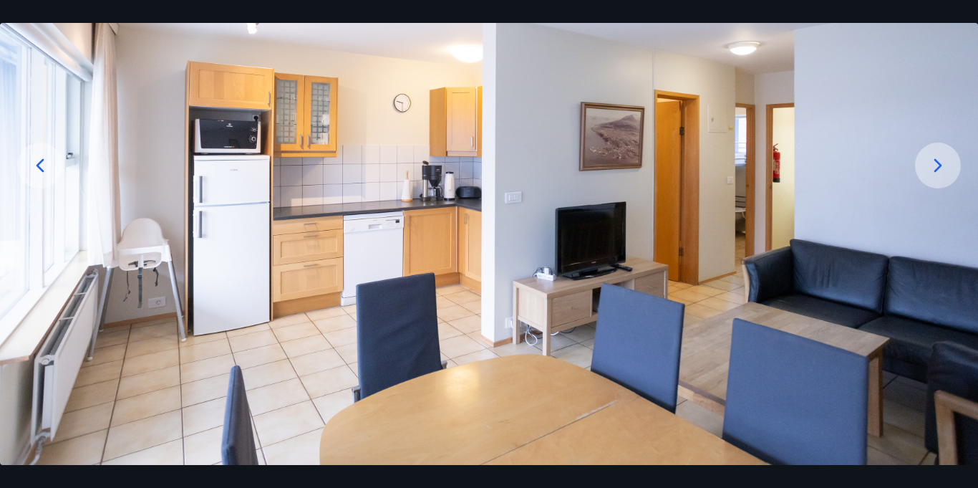
click at [39, 168] on icon at bounding box center [41, 165] width 8 height 14
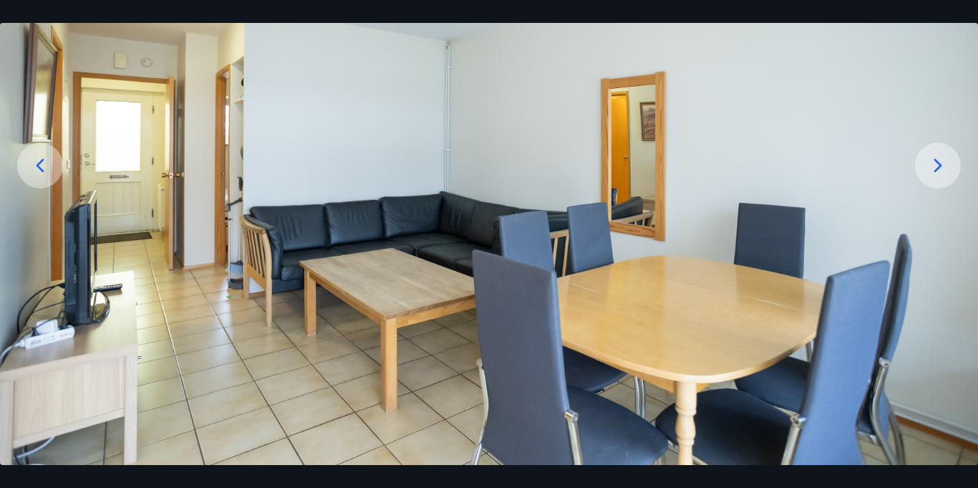
click at [39, 168] on icon at bounding box center [41, 165] width 8 height 14
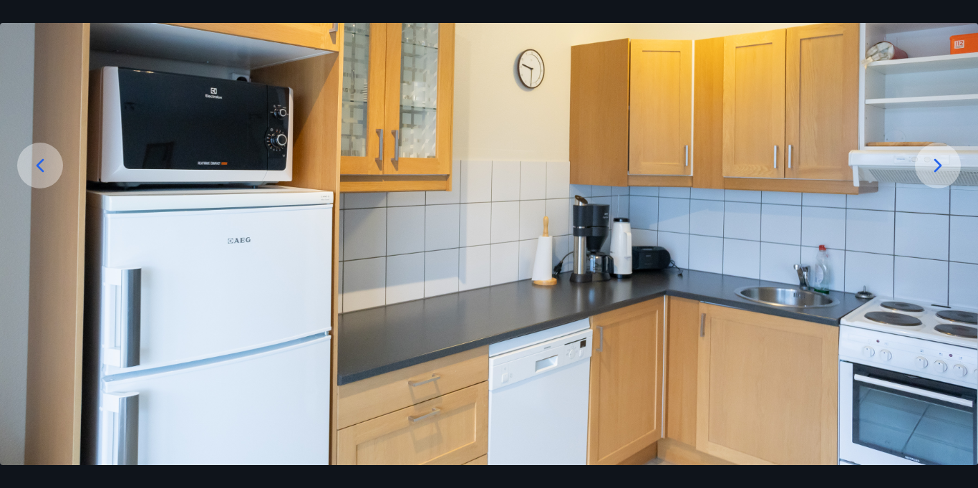
click at [39, 168] on icon at bounding box center [41, 165] width 8 height 14
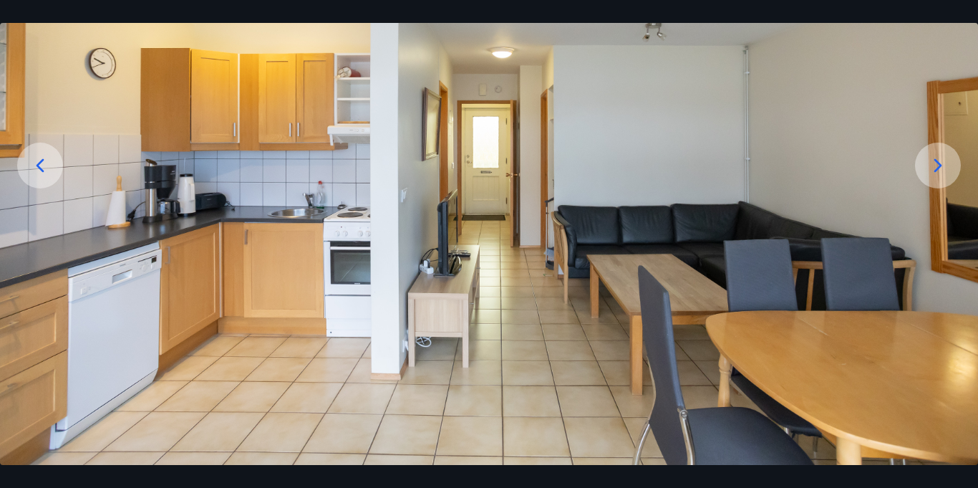
click at [39, 168] on icon at bounding box center [41, 165] width 8 height 14
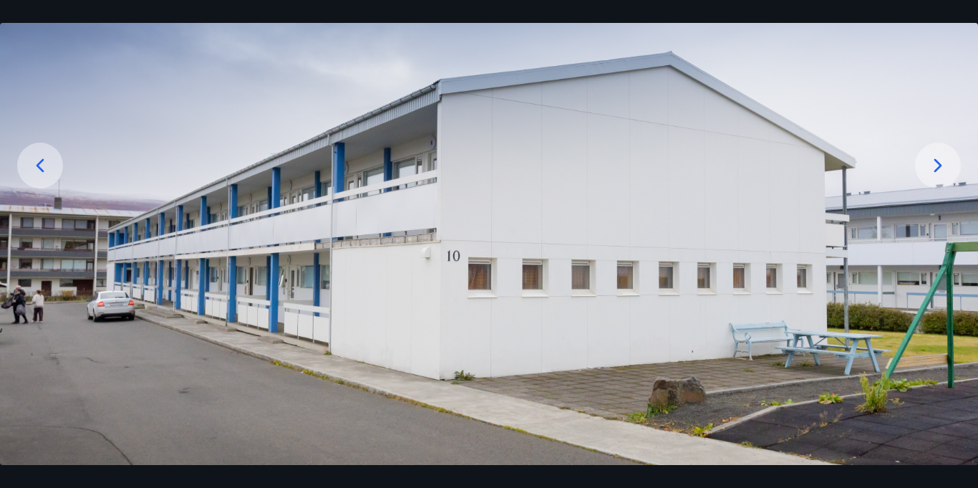
click at [46, 166] on icon at bounding box center [40, 165] width 23 height 23
click at [741, 172] on img at bounding box center [489, 193] width 978 height 544
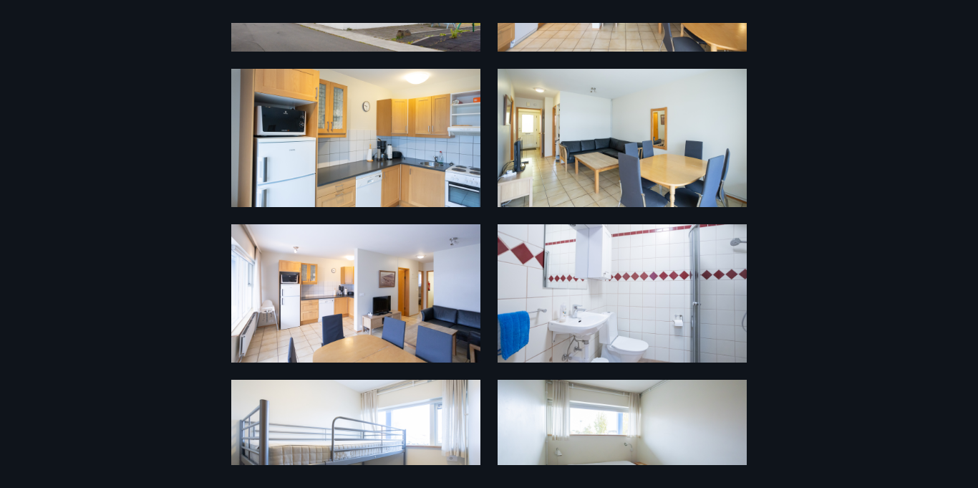
scroll to position [0, 0]
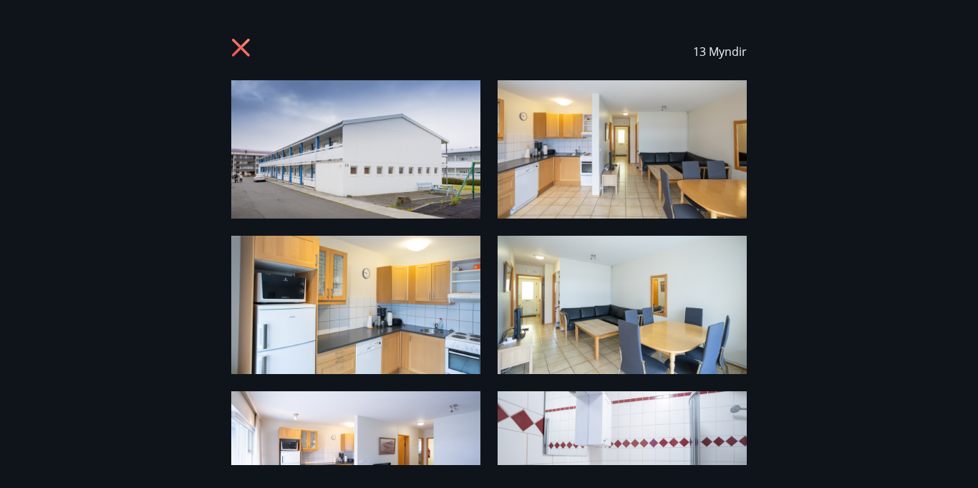
click at [240, 46] on icon at bounding box center [241, 48] width 4 height 4
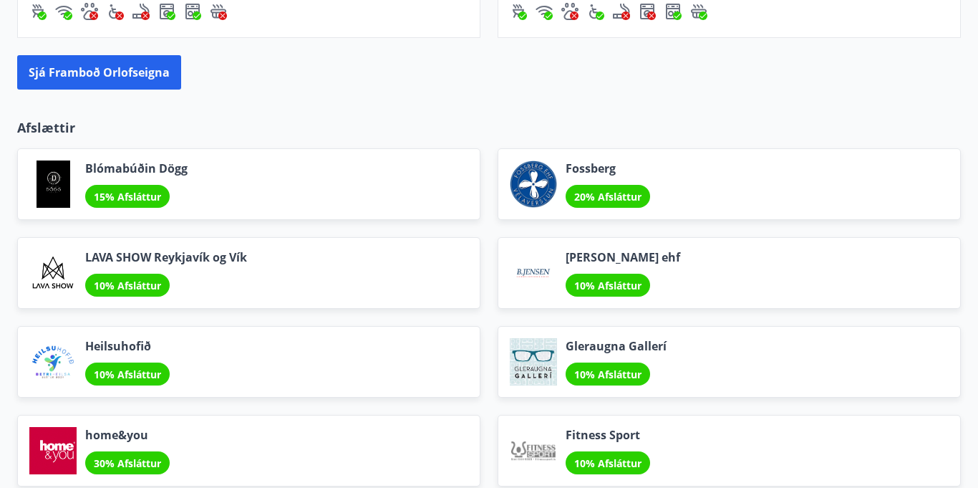
scroll to position [1804, 0]
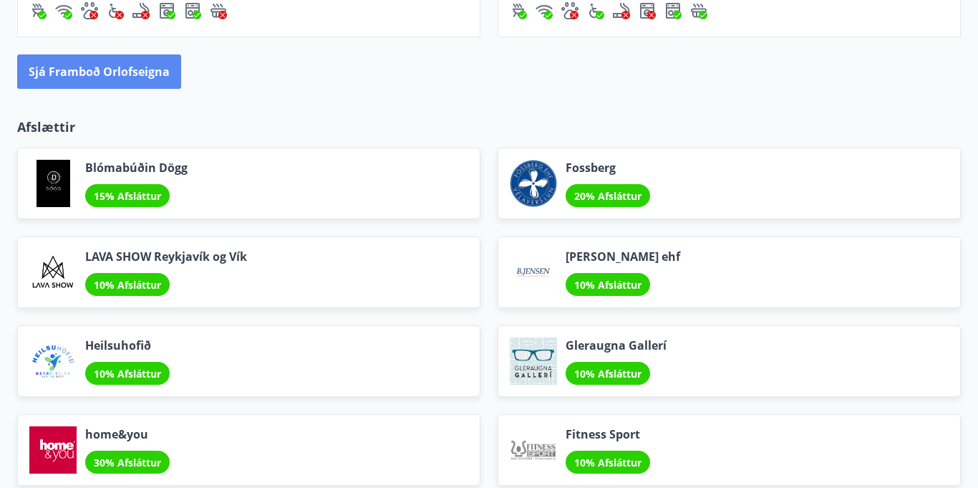
click at [77, 89] on button "Sjá framboð orlofseigna" at bounding box center [99, 71] width 164 height 34
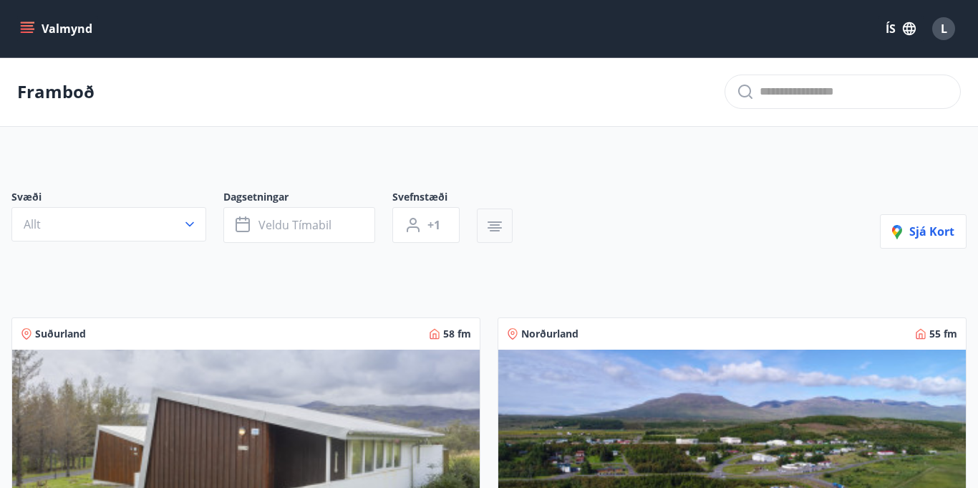
click at [485, 224] on button "button" at bounding box center [495, 225] width 36 height 34
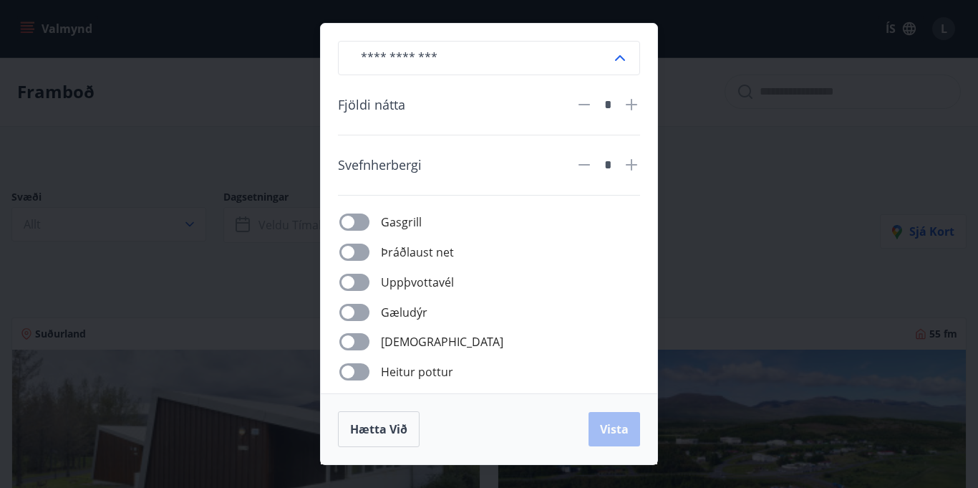
click at [803, 248] on div "​ Fjöldi nátta * Svefnherbergi * Gasgrill Þráðlaust net Uppþvottavél Gæludýr Þu…" at bounding box center [489, 244] width 978 height 488
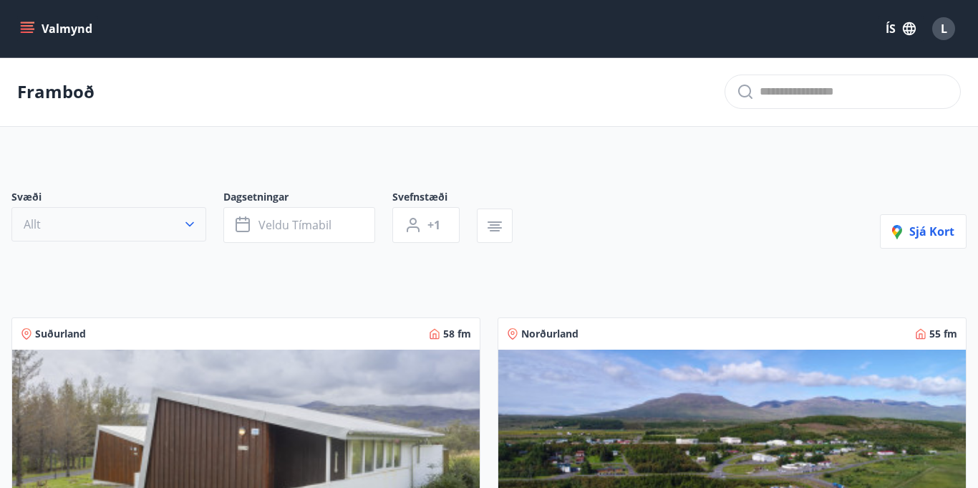
click at [180, 226] on button "Allt" at bounding box center [108, 224] width 195 height 34
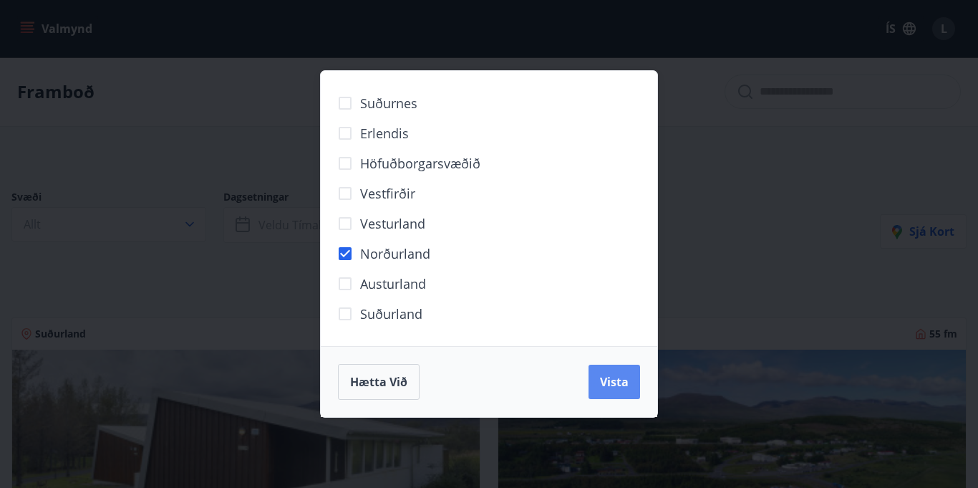
click at [609, 390] on span "Vista" at bounding box center [614, 382] width 29 height 16
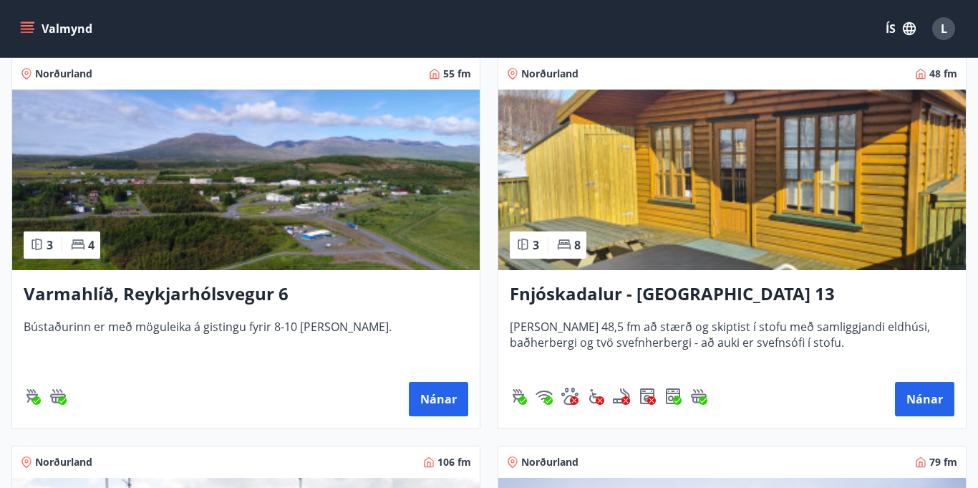
scroll to position [295, 0]
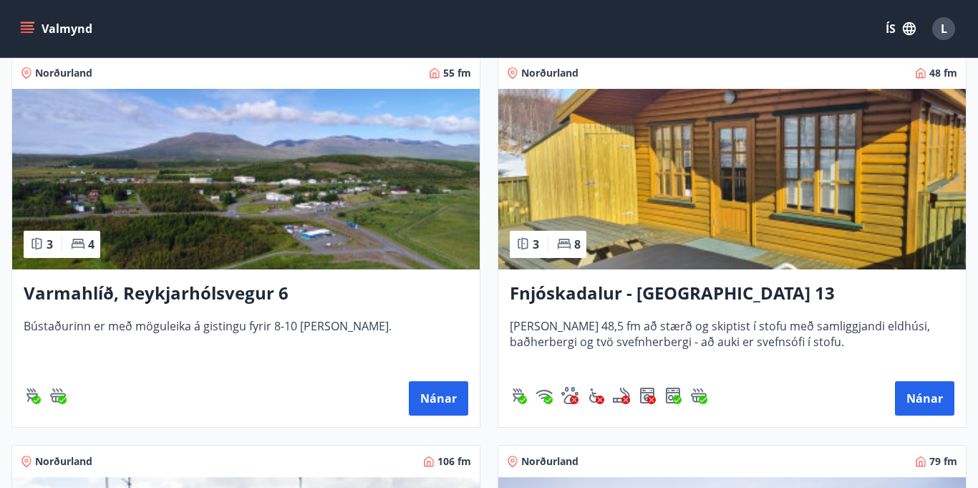
click at [199, 192] on img at bounding box center [246, 179] width 468 height 180
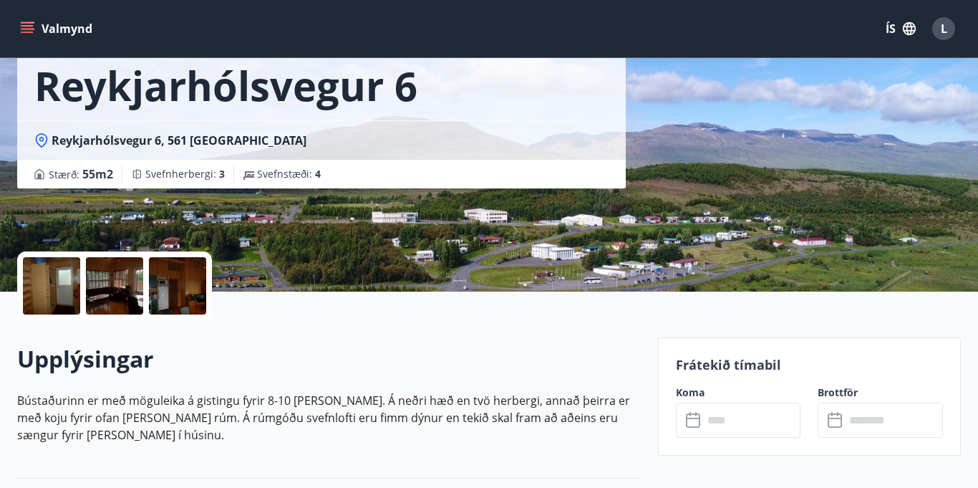
scroll to position [140, 0]
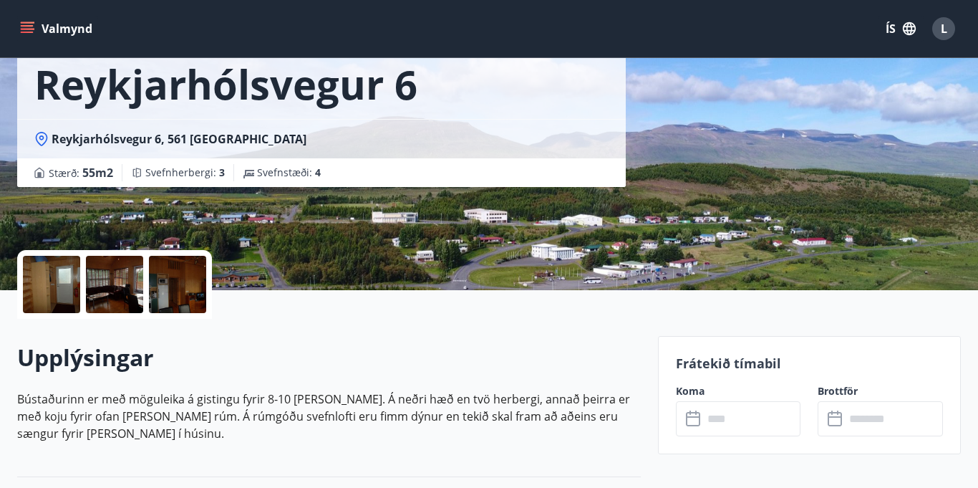
click at [122, 293] on div at bounding box center [114, 284] width 57 height 57
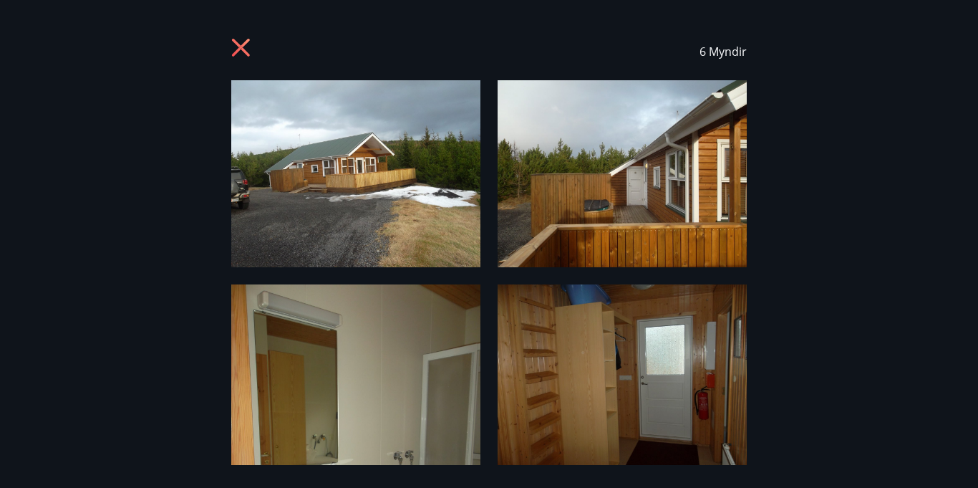
click at [334, 185] on img at bounding box center [355, 173] width 249 height 187
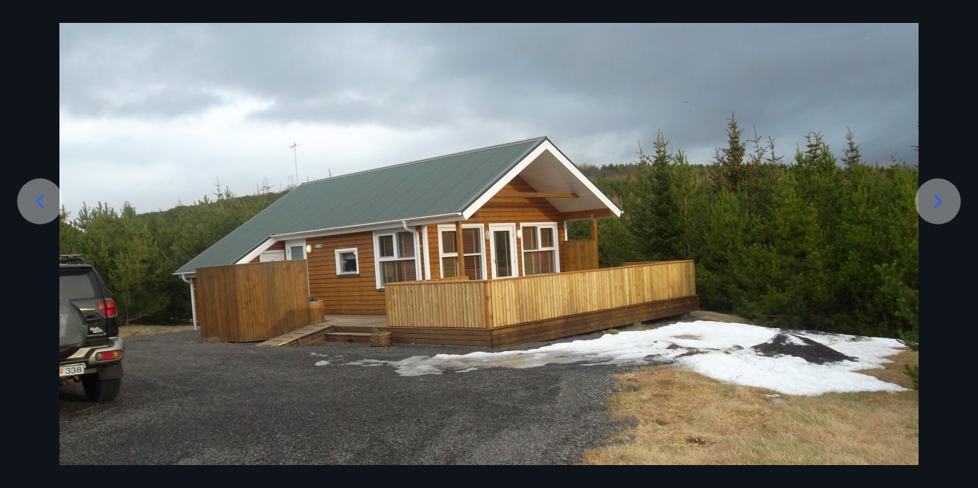
scroll to position [122, 0]
click at [947, 209] on icon at bounding box center [938, 201] width 23 height 23
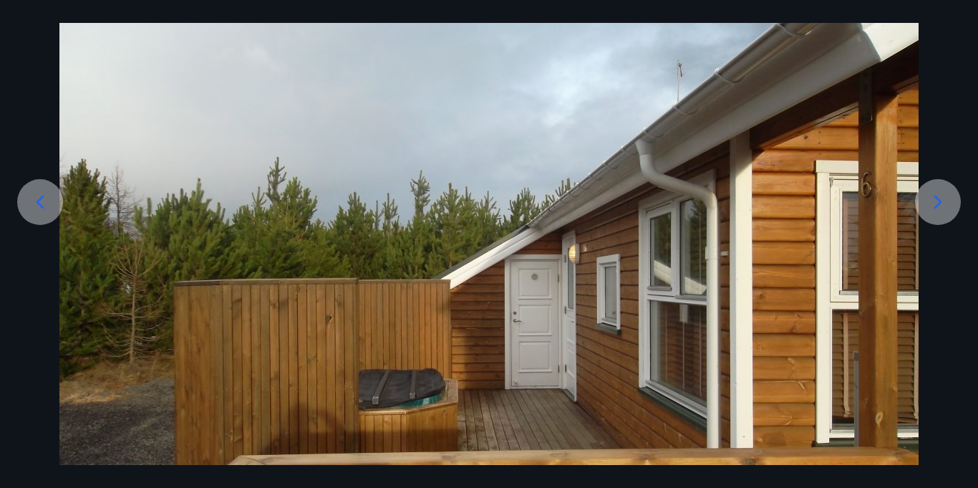
click at [947, 209] on icon at bounding box center [938, 201] width 23 height 23
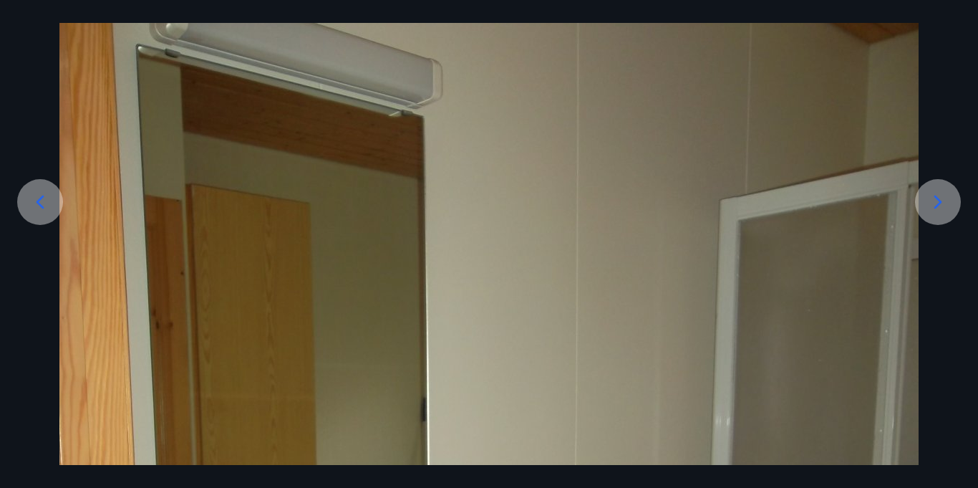
click at [24, 191] on div at bounding box center [40, 202] width 46 height 46
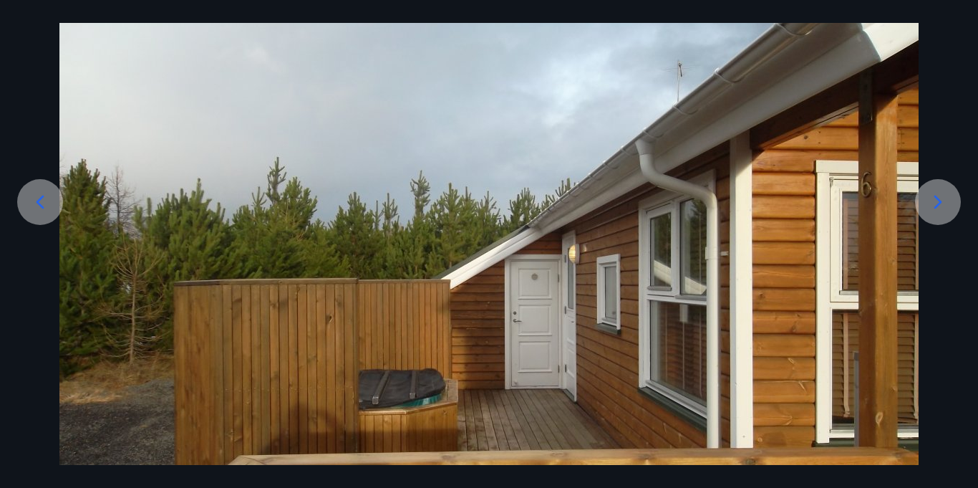
click at [940, 206] on icon at bounding box center [938, 201] width 23 height 23
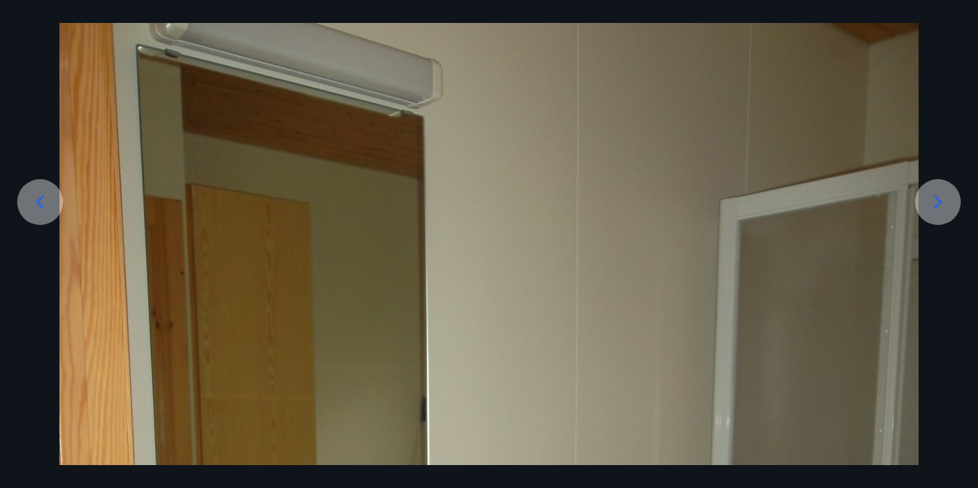
click at [940, 206] on icon at bounding box center [938, 201] width 23 height 23
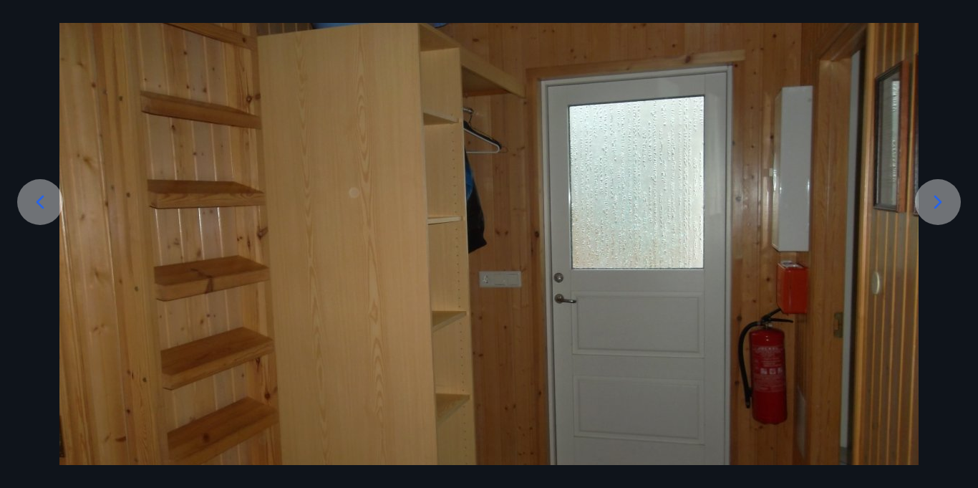
click at [942, 208] on icon at bounding box center [938, 201] width 23 height 23
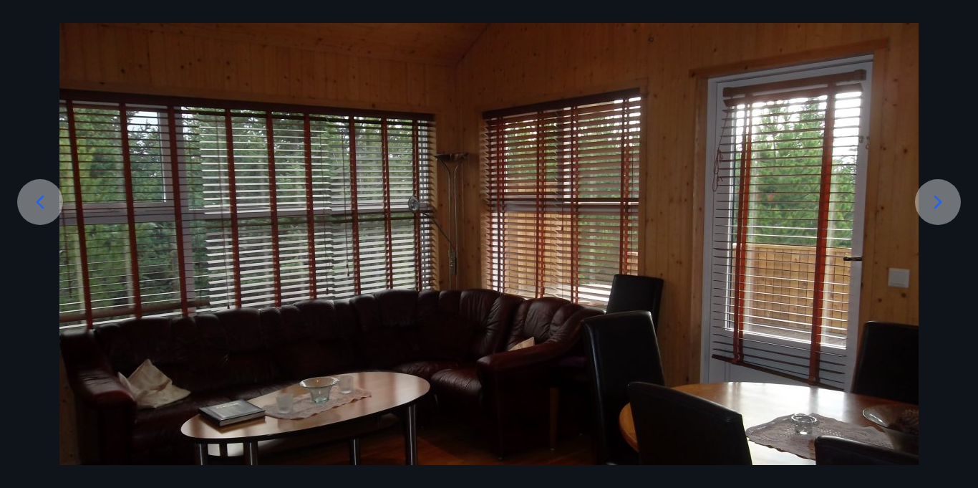
click at [940, 207] on icon at bounding box center [938, 201] width 23 height 23
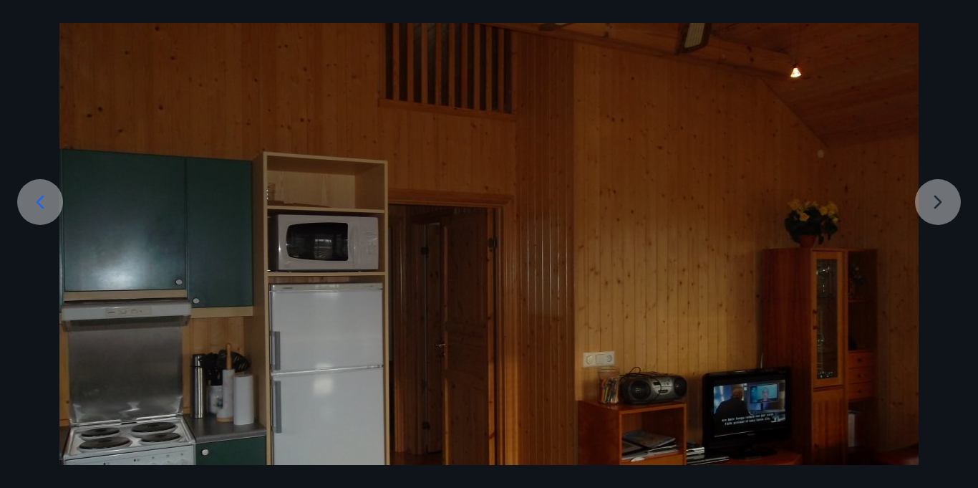
click at [940, 208] on div at bounding box center [489, 280] width 978 height 645
click at [939, 207] on div at bounding box center [489, 280] width 978 height 645
click at [34, 203] on icon at bounding box center [40, 201] width 23 height 23
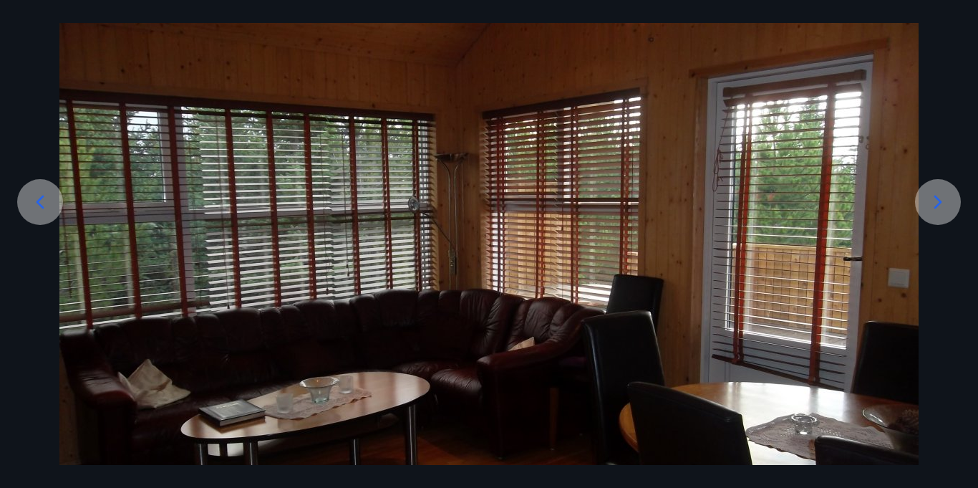
click at [34, 203] on icon at bounding box center [40, 201] width 23 height 23
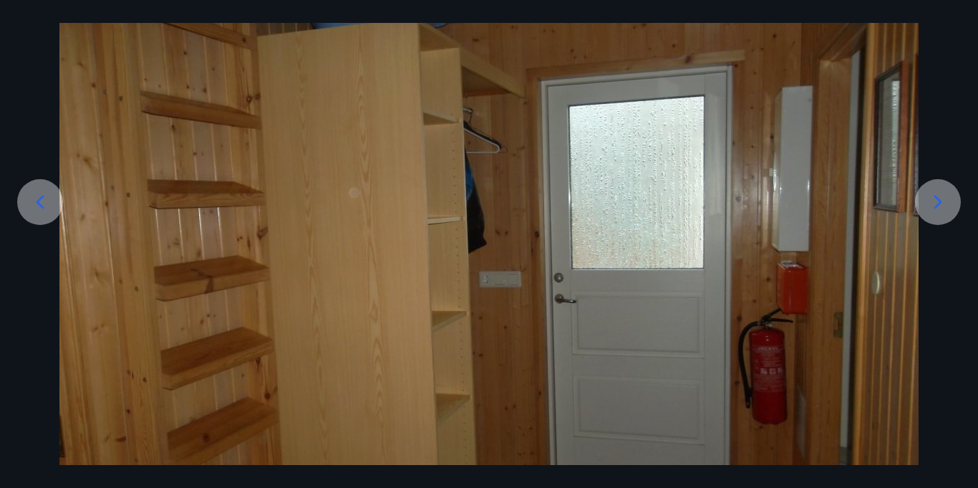
click at [37, 205] on icon at bounding box center [40, 201] width 23 height 23
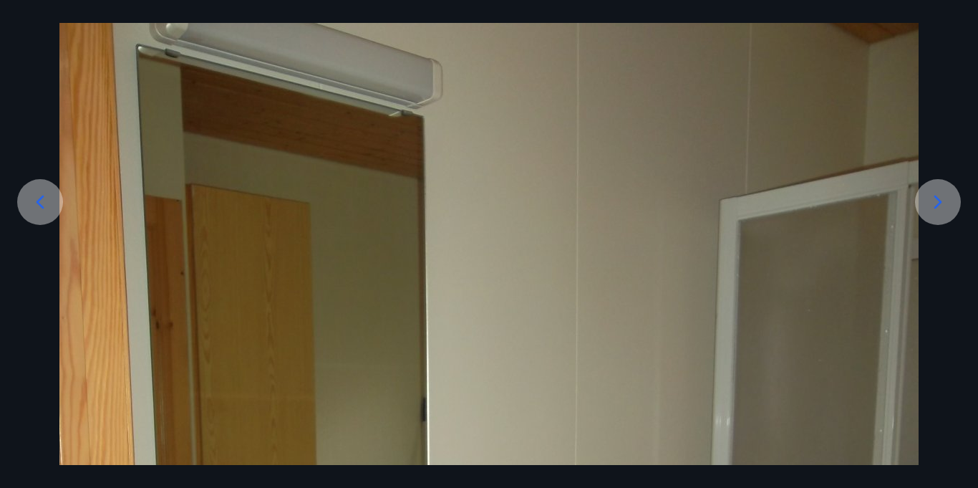
click at [37, 205] on icon at bounding box center [40, 201] width 23 height 23
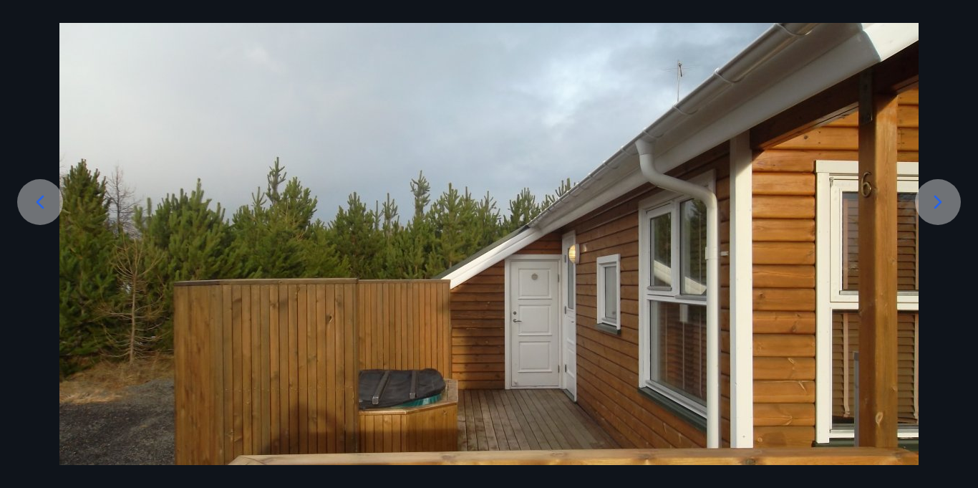
click at [36, 204] on icon at bounding box center [40, 201] width 23 height 23
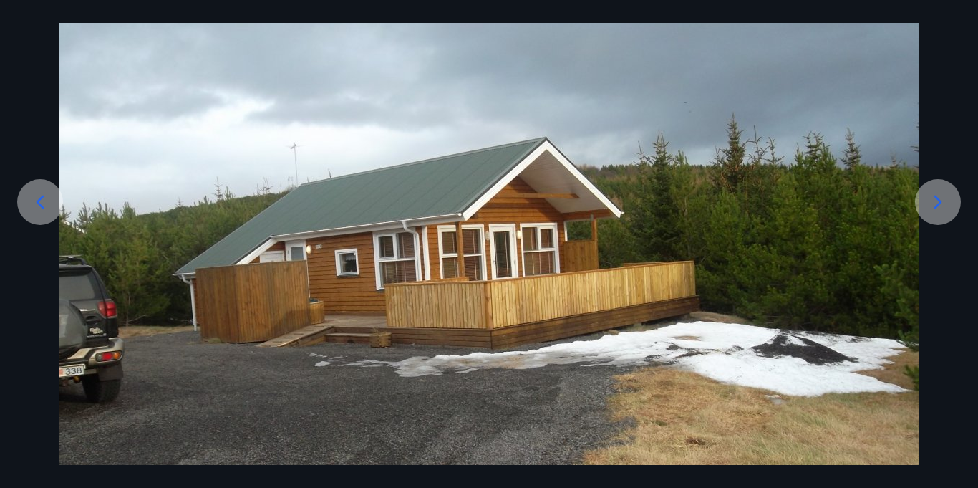
click at [36, 204] on icon at bounding box center [40, 201] width 23 height 23
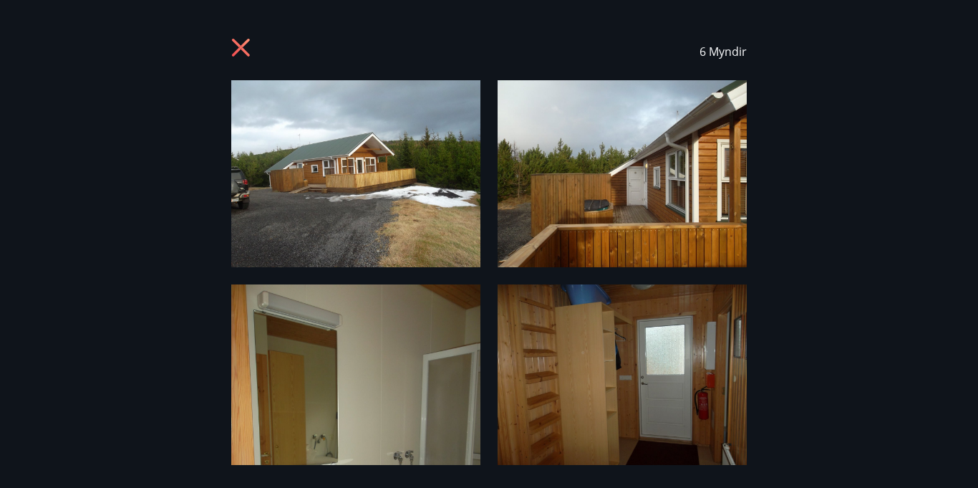
click at [233, 41] on icon at bounding box center [241, 48] width 18 height 18
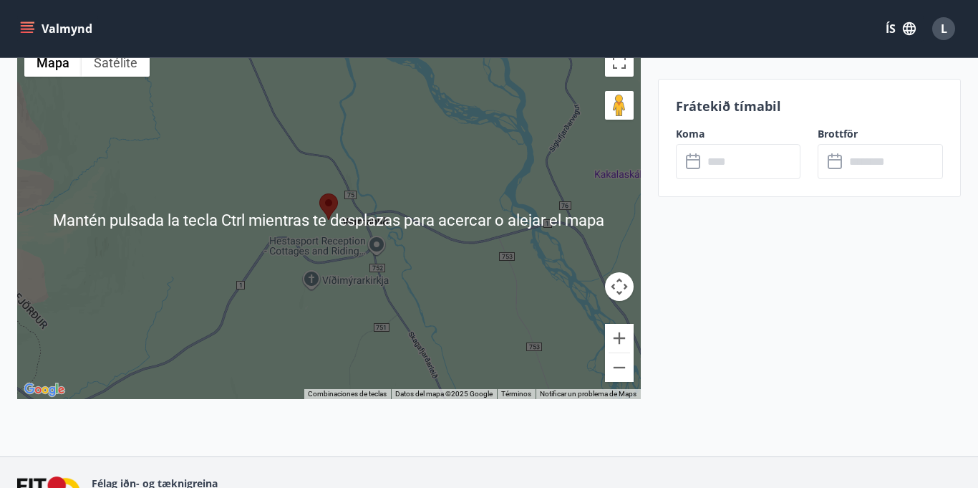
scroll to position [1684, 0]
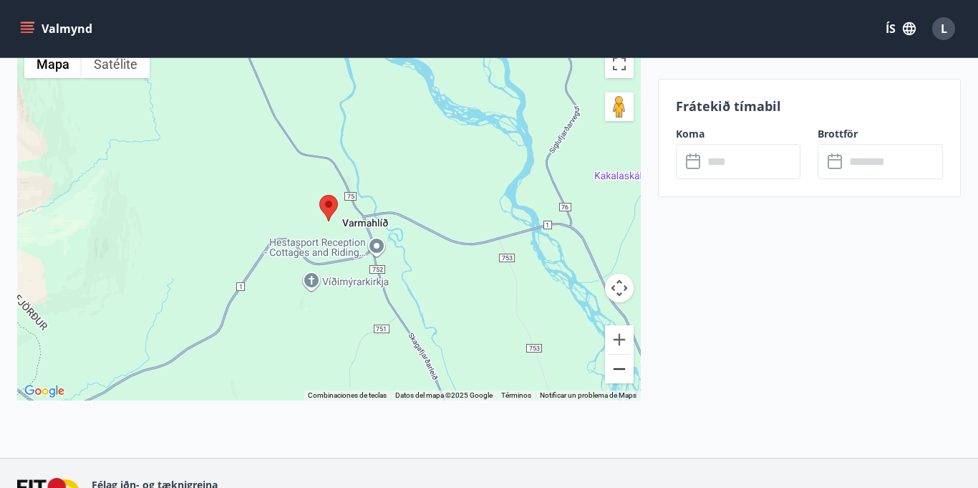
click at [623, 383] on button "Reducir" at bounding box center [619, 368] width 29 height 29
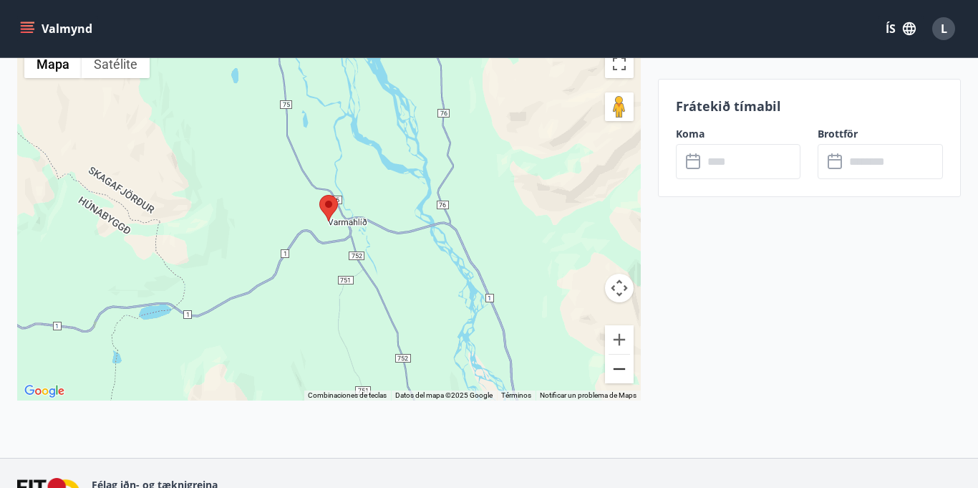
click at [622, 383] on button "Reducir" at bounding box center [619, 368] width 29 height 29
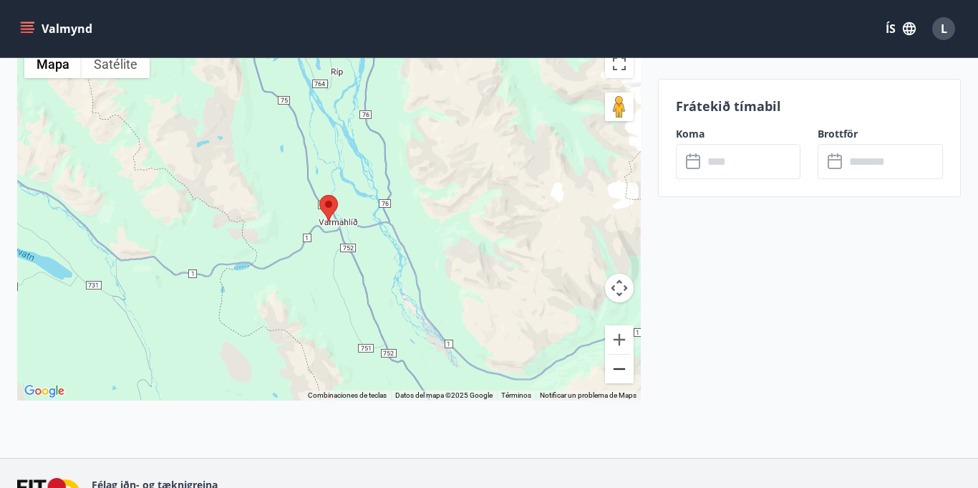
click at [622, 383] on button "Reducir" at bounding box center [619, 368] width 29 height 29
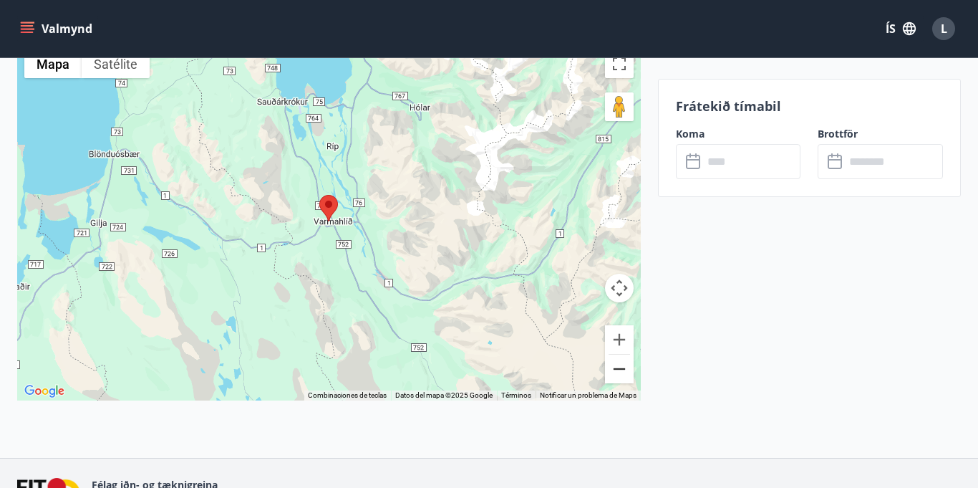
click at [620, 383] on button "Reducir" at bounding box center [619, 368] width 29 height 29
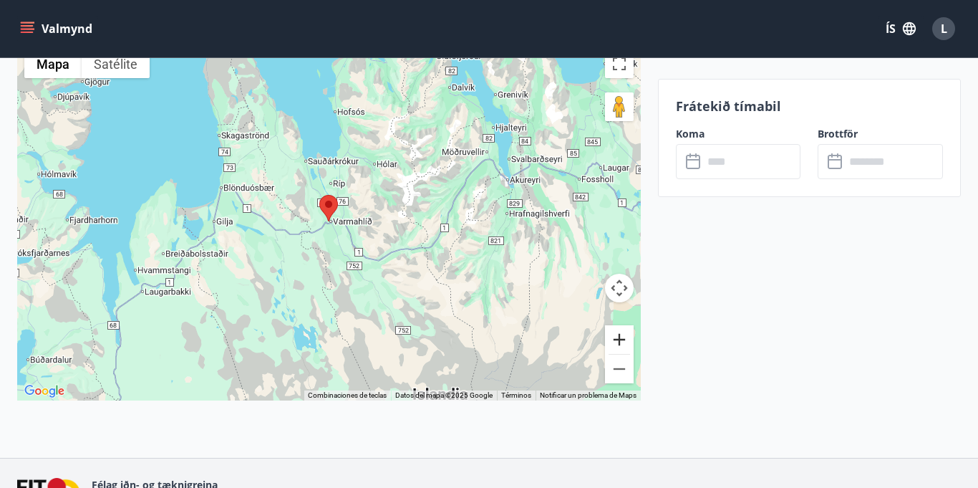
click at [617, 354] on button "Ampliar" at bounding box center [619, 339] width 29 height 29
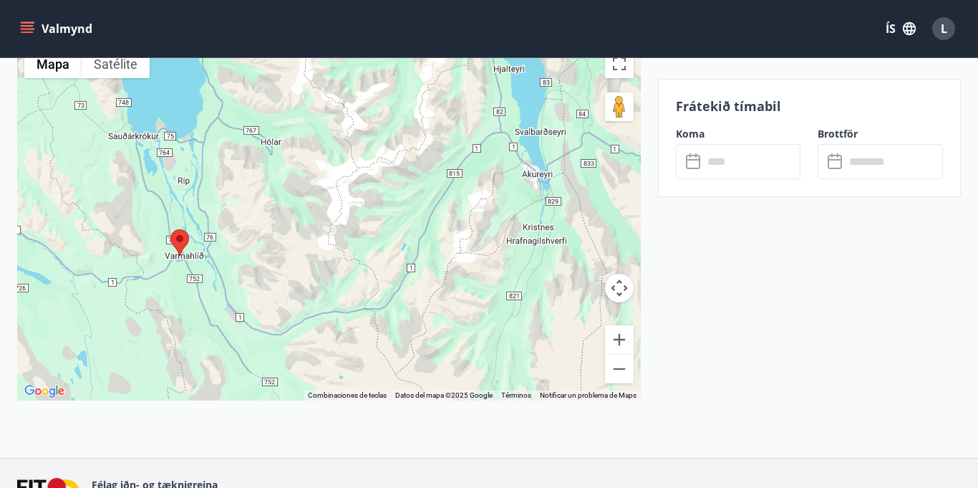
drag, startPoint x: 536, startPoint y: 338, endPoint x: 377, endPoint y: 371, distance: 162.4
click at [377, 371] on div at bounding box center [329, 221] width 624 height 358
click at [622, 400] on div at bounding box center [329, 221] width 624 height 358
click at [622, 383] on button "Reducir" at bounding box center [619, 368] width 29 height 29
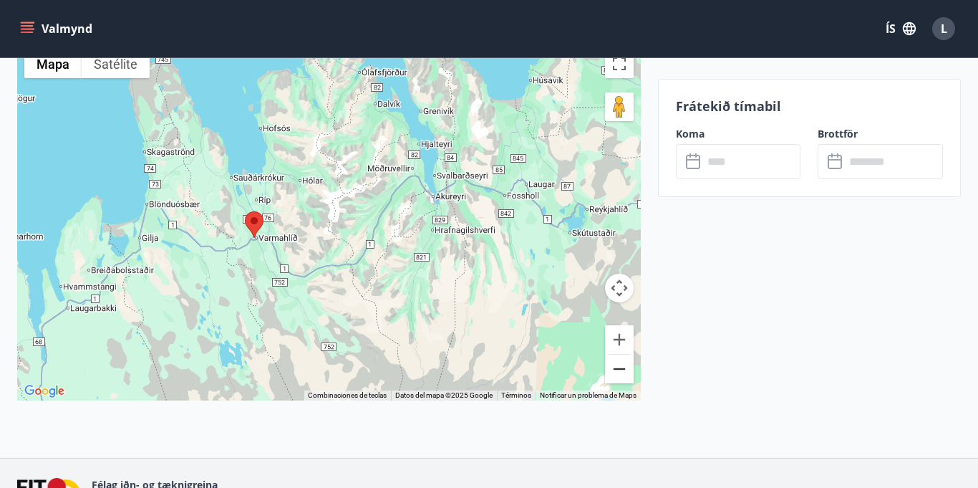
click at [620, 383] on button "Reducir" at bounding box center [619, 368] width 29 height 29
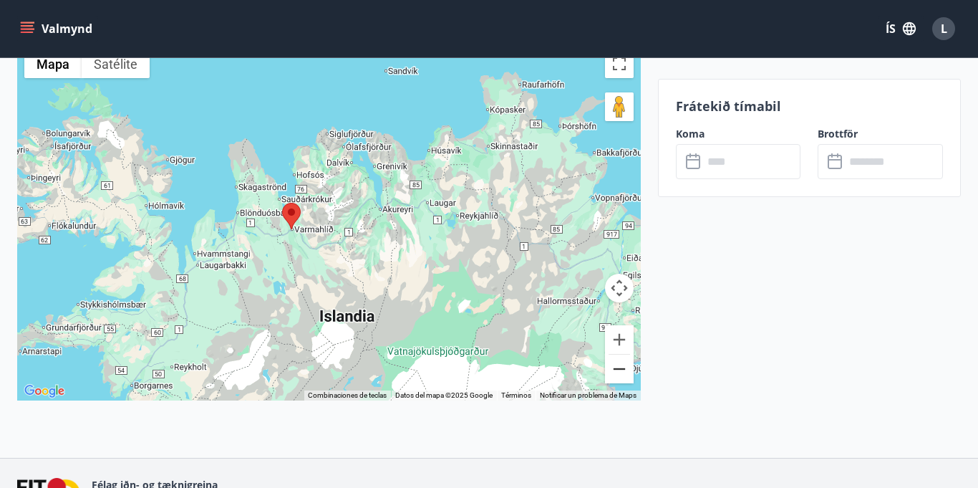
click at [620, 383] on button "Reducir" at bounding box center [619, 368] width 29 height 29
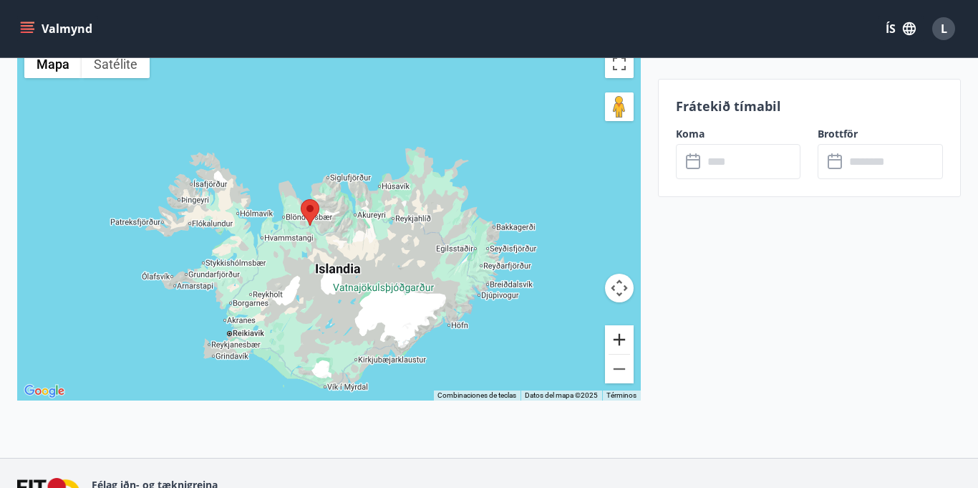
click at [617, 354] on button "Ampliar" at bounding box center [619, 339] width 29 height 29
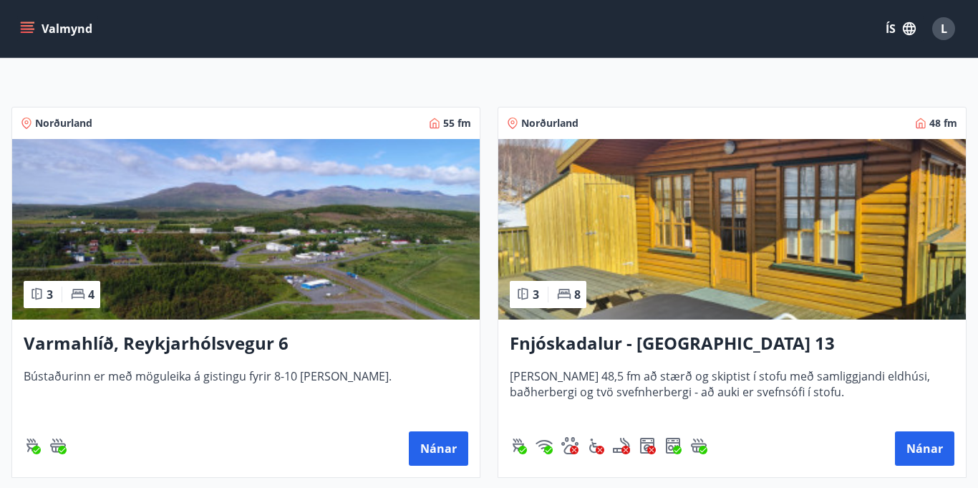
scroll to position [241, 0]
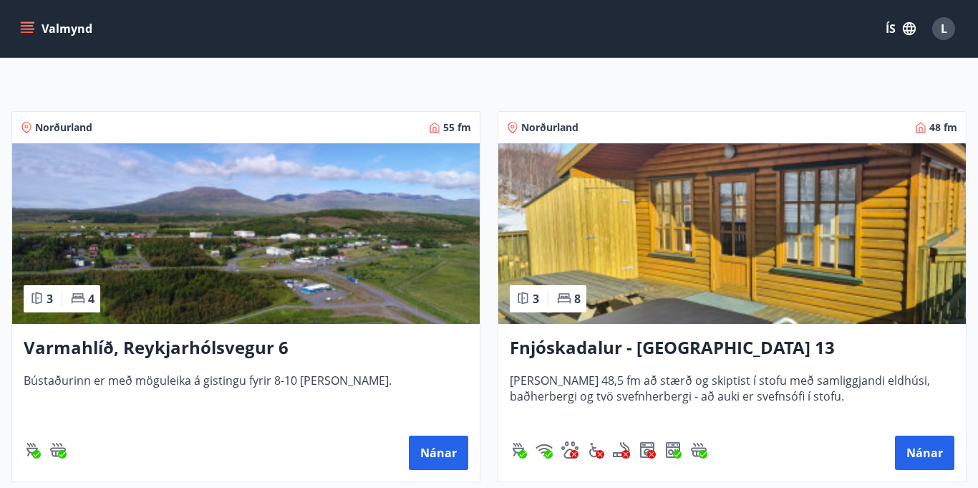
click at [756, 213] on img at bounding box center [732, 233] width 468 height 180
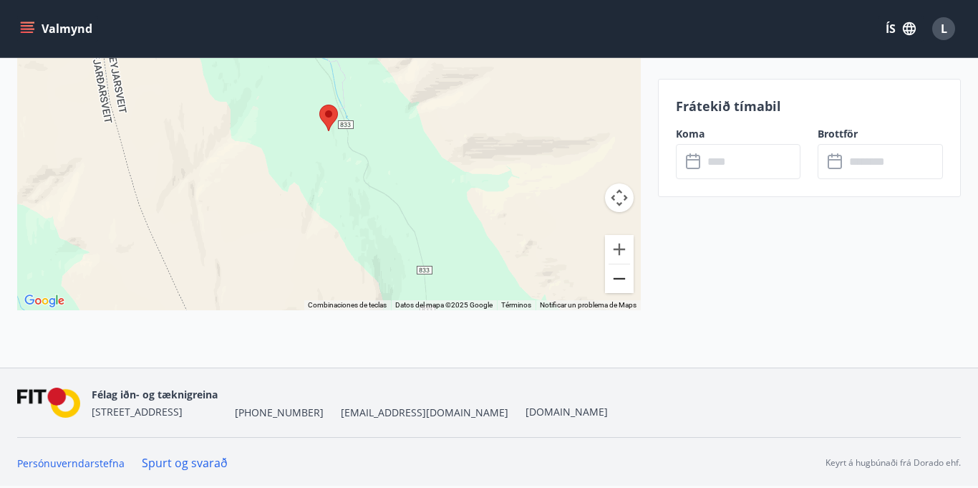
scroll to position [2465, 0]
click at [618, 293] on button "Reducir" at bounding box center [619, 278] width 29 height 29
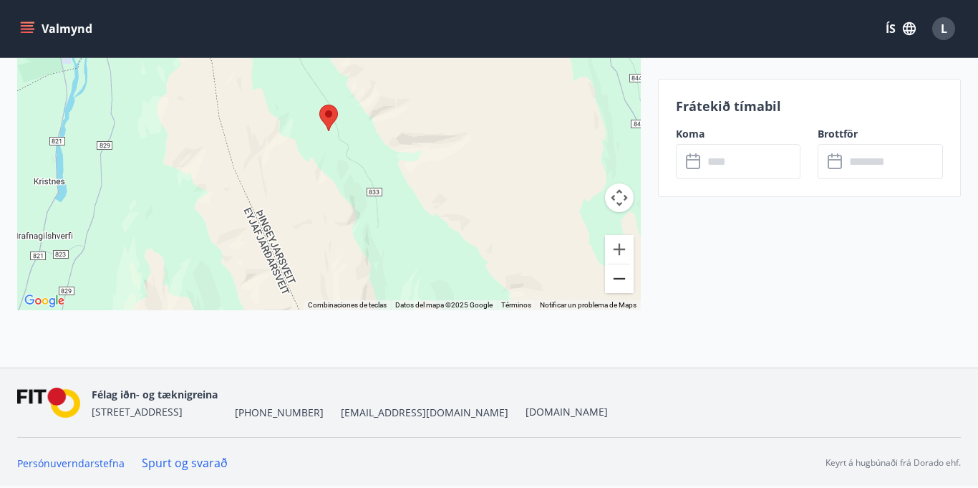
click at [618, 293] on button "Reducir" at bounding box center [619, 278] width 29 height 29
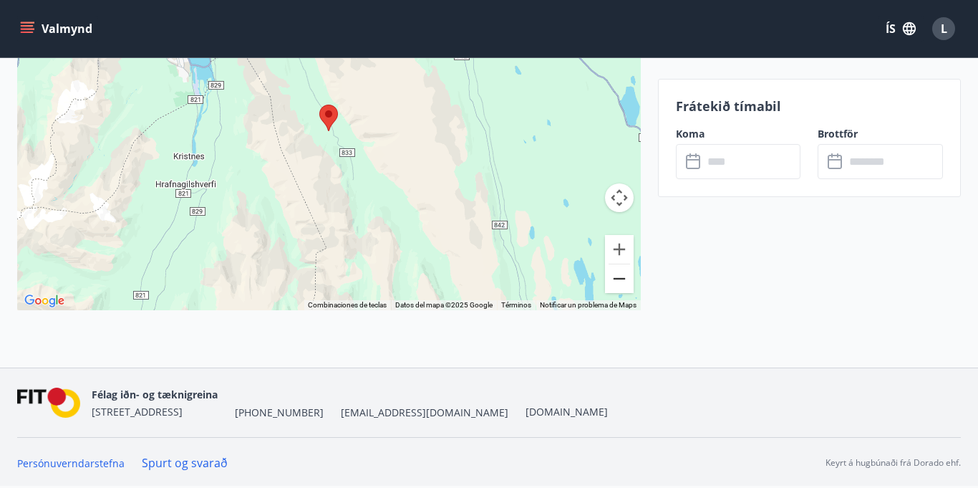
click at [618, 293] on button "Reducir" at bounding box center [619, 278] width 29 height 29
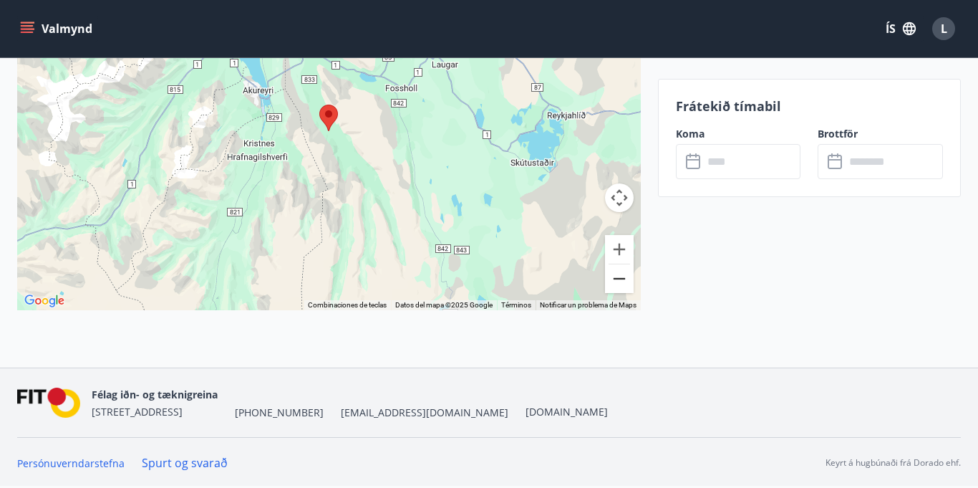
click at [618, 293] on button "Reducir" at bounding box center [619, 278] width 29 height 29
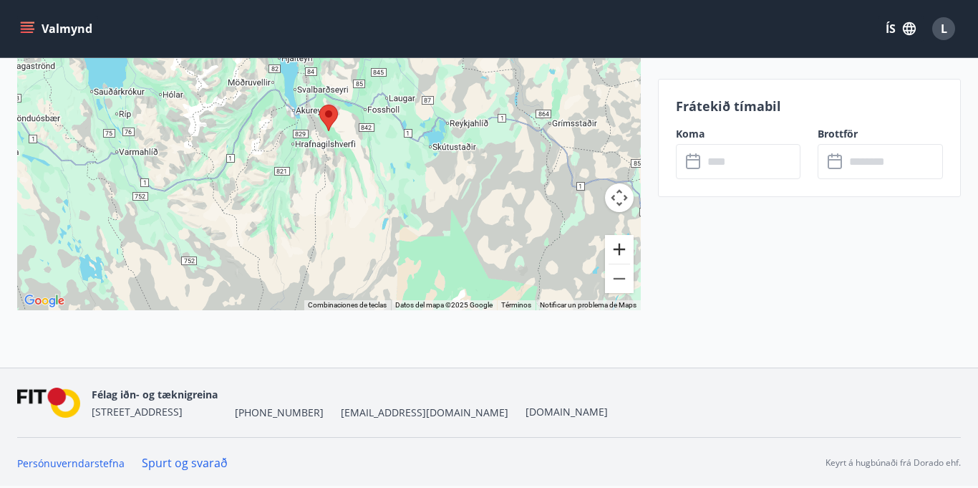
click at [619, 264] on button "Ampliar" at bounding box center [619, 249] width 29 height 29
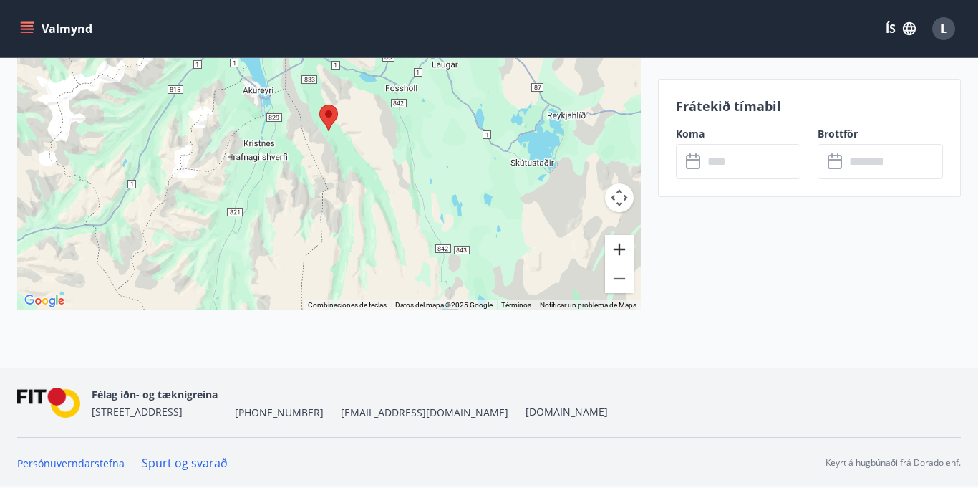
click at [615, 264] on button "Ampliar" at bounding box center [619, 249] width 29 height 29
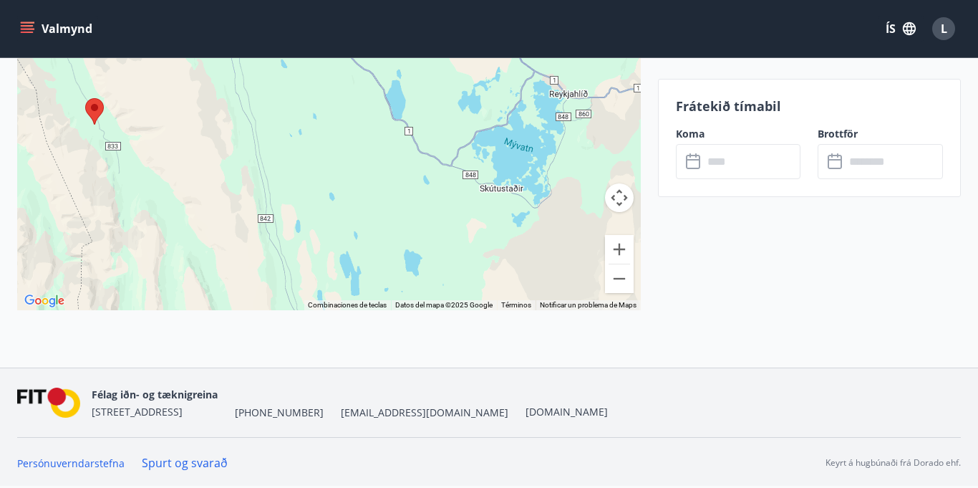
drag, startPoint x: 599, startPoint y: 363, endPoint x: 357, endPoint y: 357, distance: 242.1
click at [357, 310] on div at bounding box center [329, 131] width 624 height 358
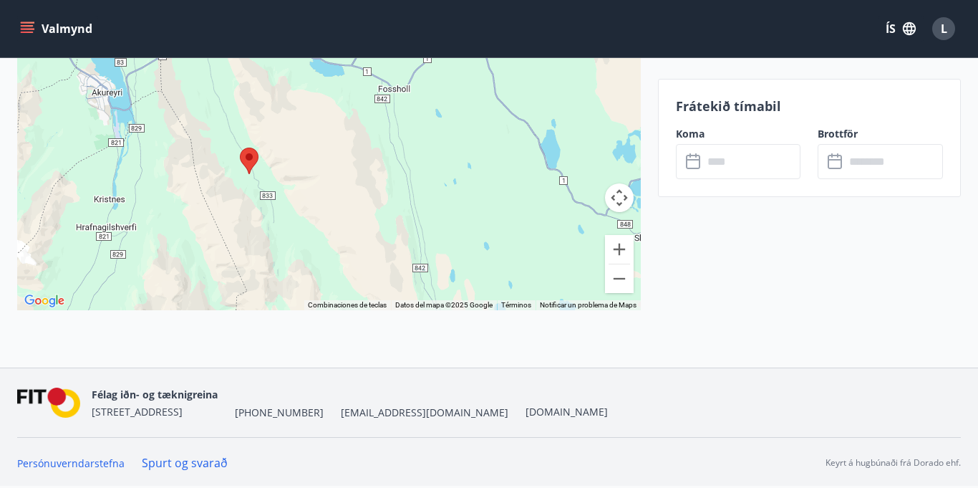
drag, startPoint x: 134, startPoint y: 337, endPoint x: 312, endPoint y: 394, distance: 186.6
click at [312, 310] on div at bounding box center [329, 131] width 624 height 358
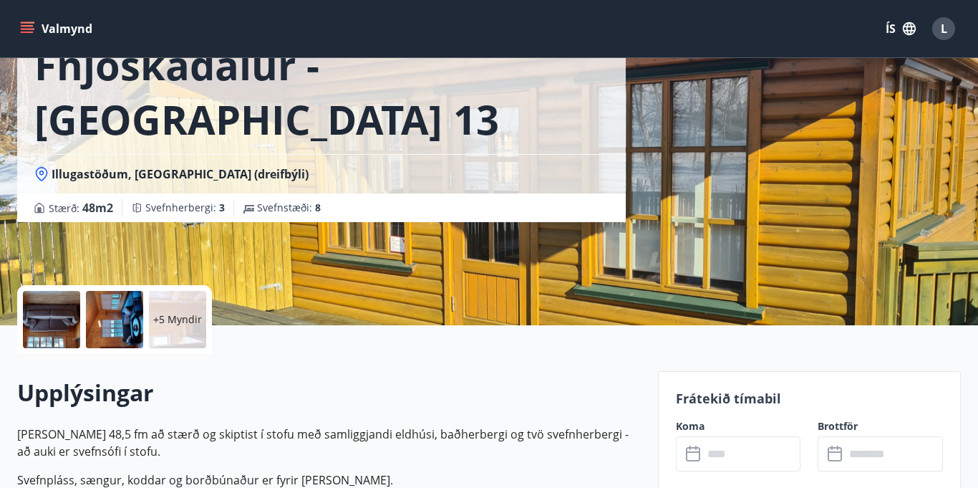
scroll to position [135, 0]
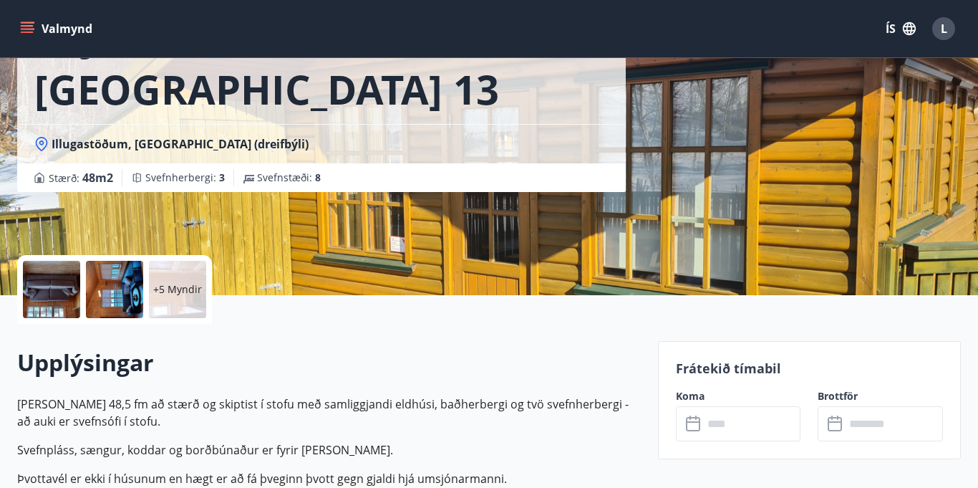
click at [59, 284] on div at bounding box center [51, 289] width 57 height 57
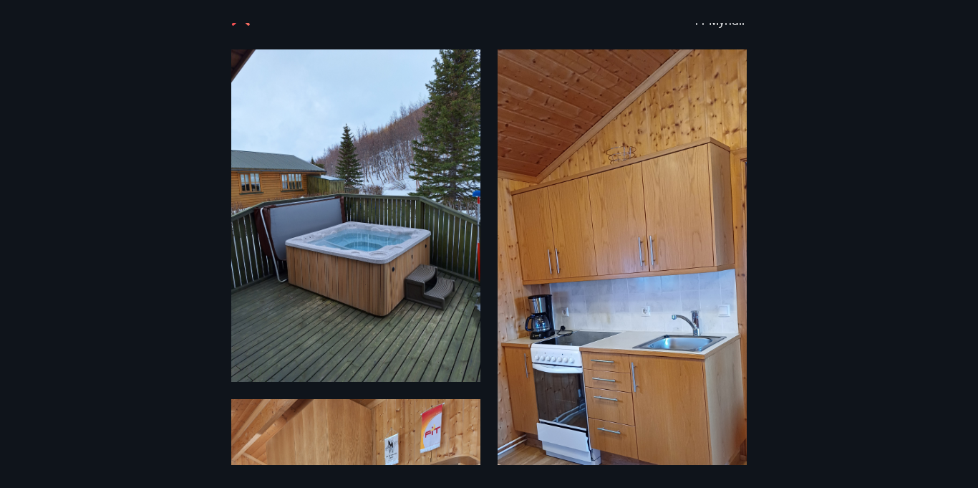
scroll to position [32, 0]
click at [391, 304] on img at bounding box center [355, 215] width 249 height 332
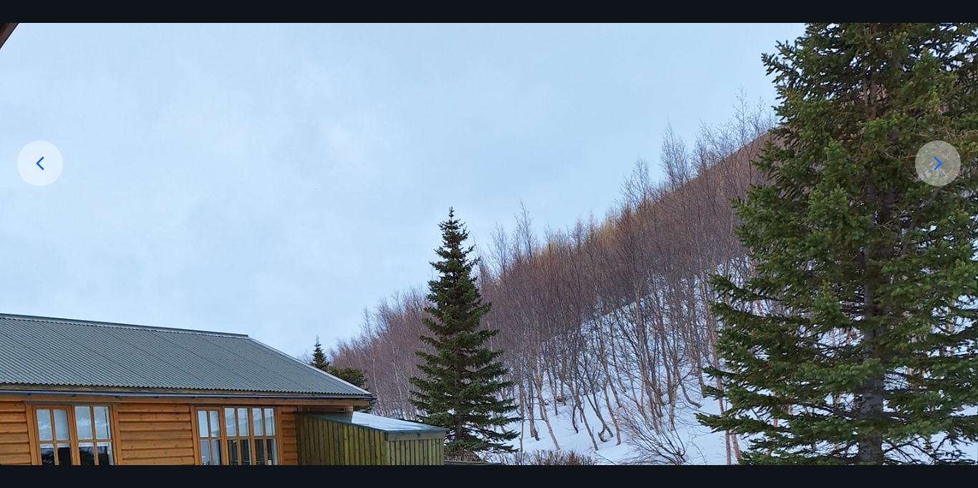
scroll to position [160, 0]
click at [933, 167] on icon at bounding box center [938, 164] width 23 height 23
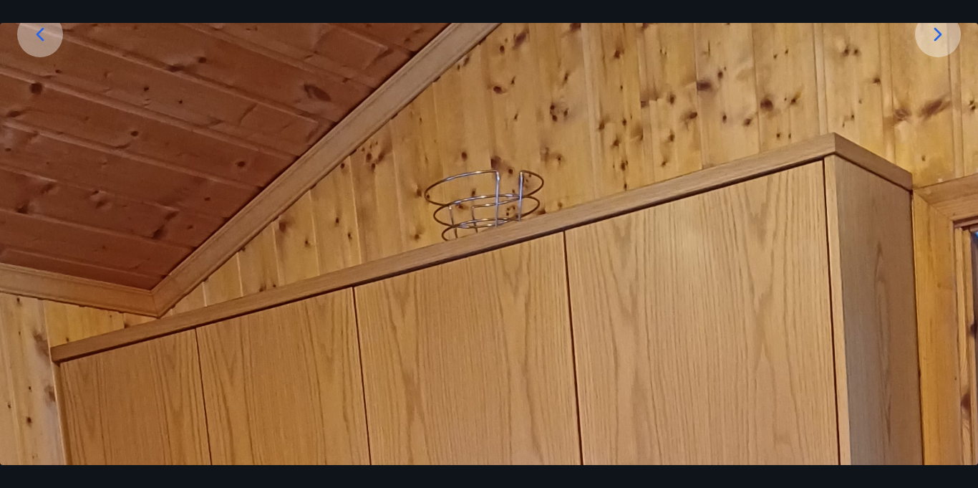
scroll to position [284, 0]
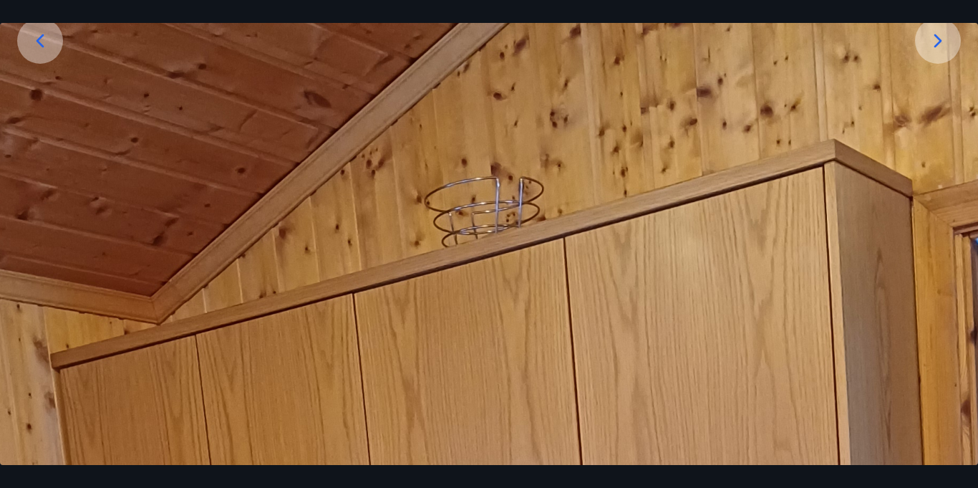
click at [38, 45] on icon at bounding box center [40, 40] width 23 height 23
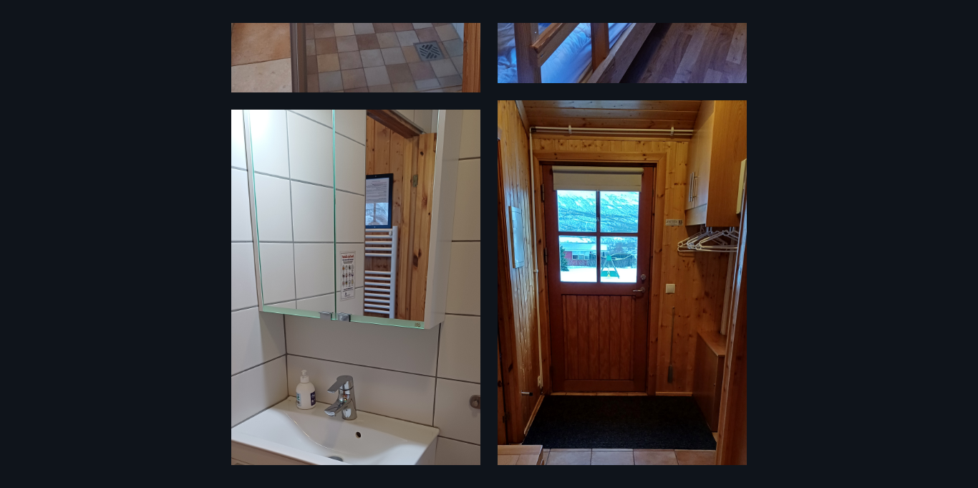
scroll to position [1793, 0]
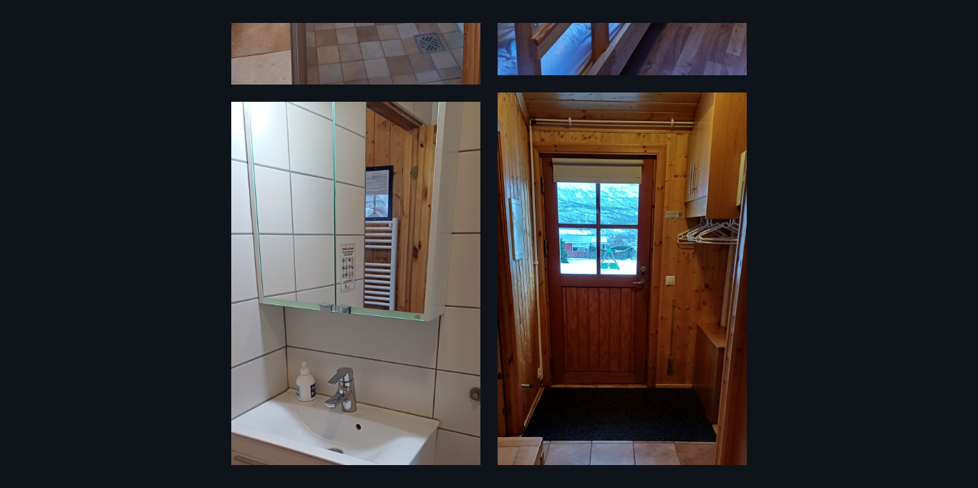
click at [479, 224] on img at bounding box center [355, 372] width 249 height 541
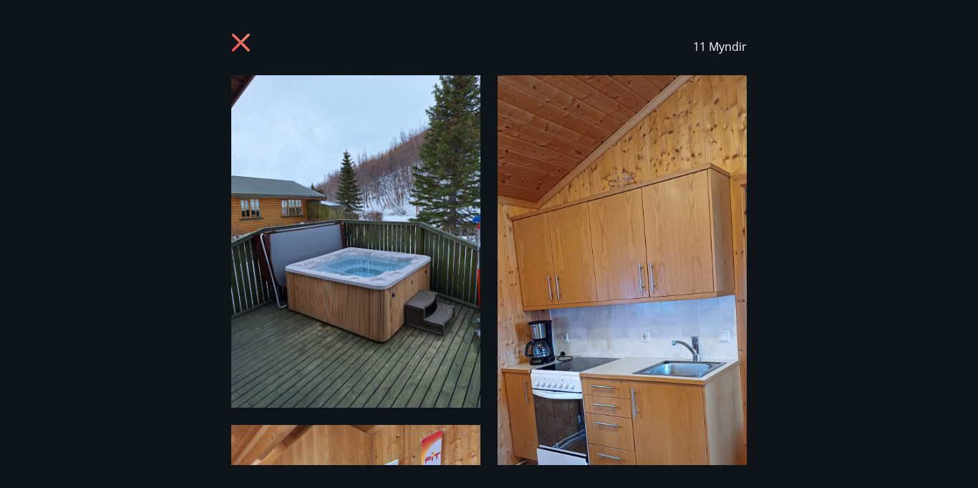
scroll to position [0, 0]
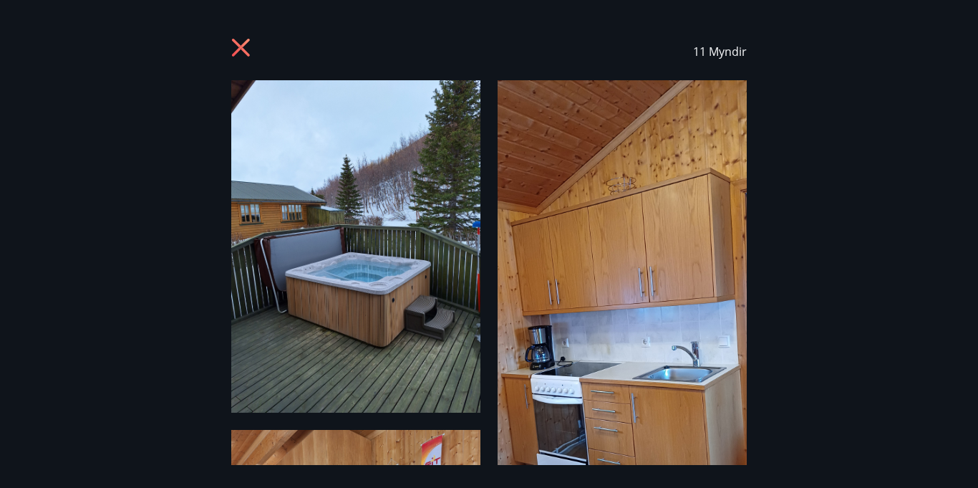
click at [241, 44] on icon at bounding box center [242, 49] width 23 height 23
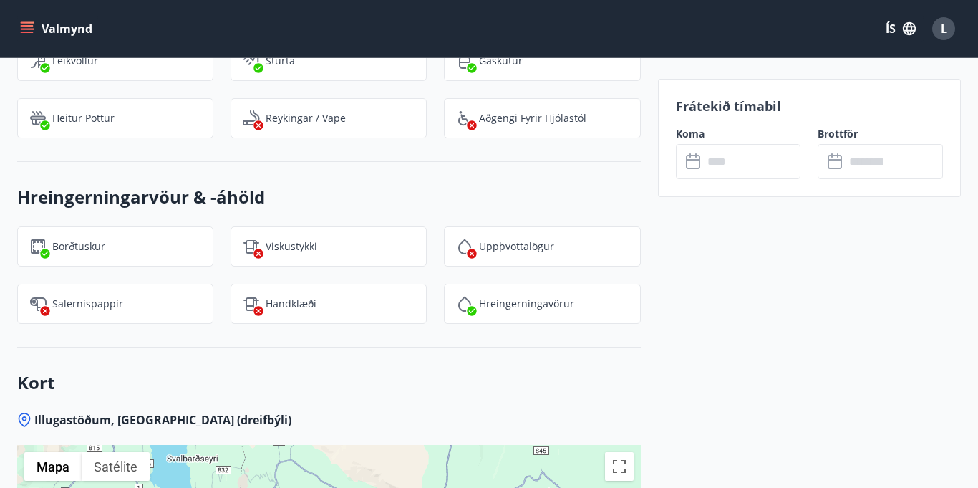
scroll to position [1856, 0]
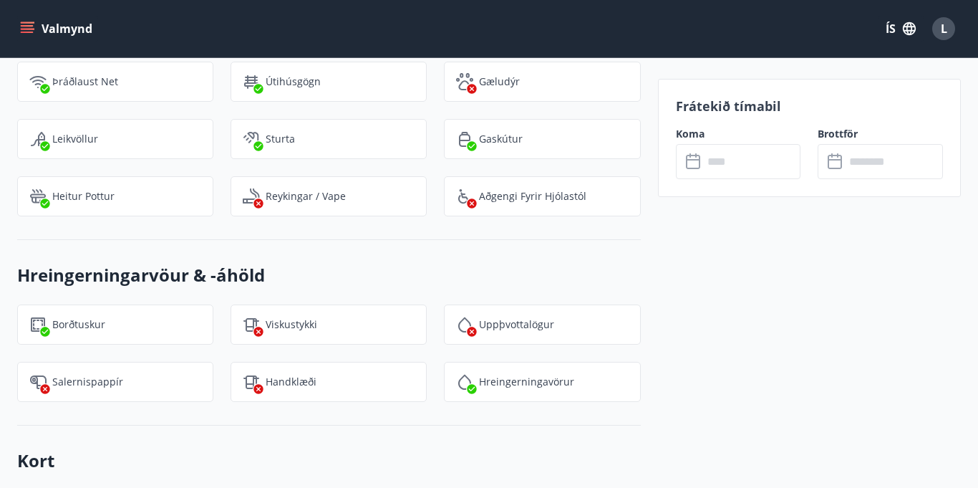
click at [698, 163] on icon at bounding box center [694, 161] width 17 height 17
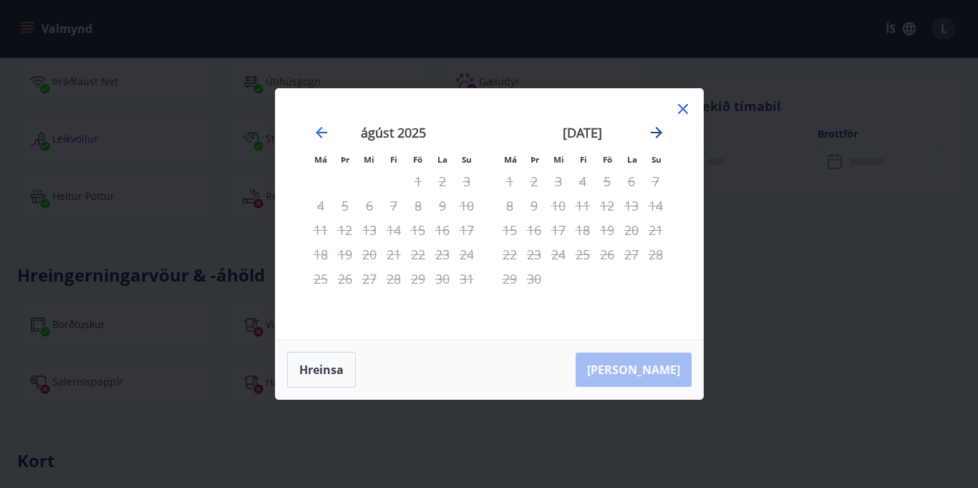
click at [654, 134] on icon "Move forward to switch to the next month." at bounding box center [656, 132] width 17 height 17
click at [653, 134] on icon "Move forward to switch to the next month." at bounding box center [656, 132] width 17 height 17
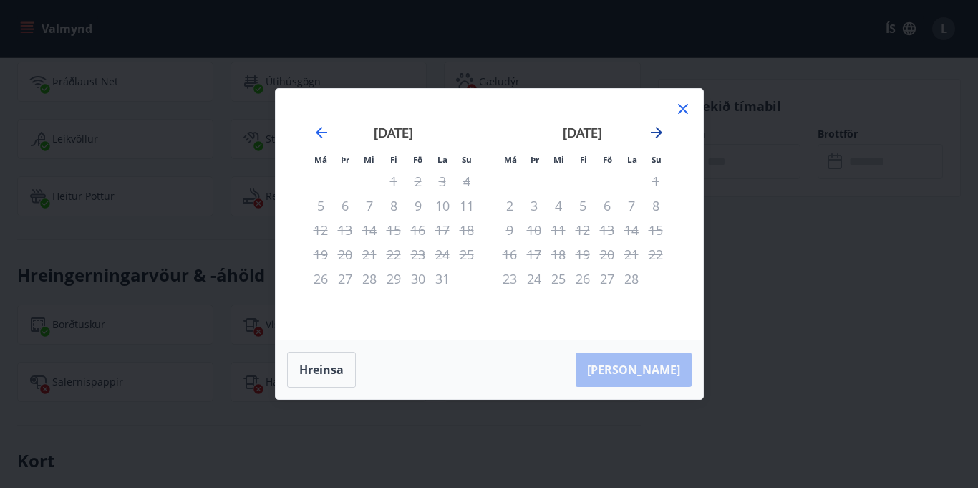
click at [653, 134] on icon "Move forward to switch to the next month." at bounding box center [656, 132] width 17 height 17
click at [678, 117] on icon at bounding box center [683, 108] width 17 height 17
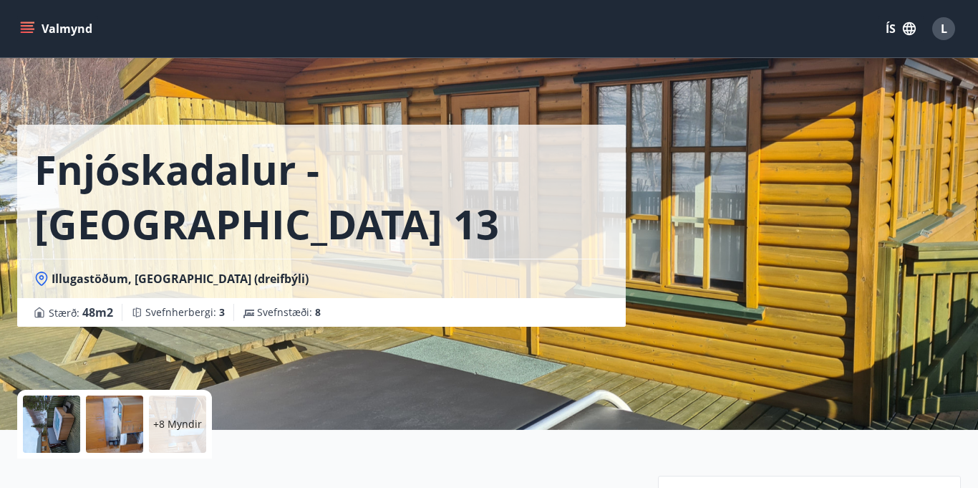
scroll to position [2602, 0]
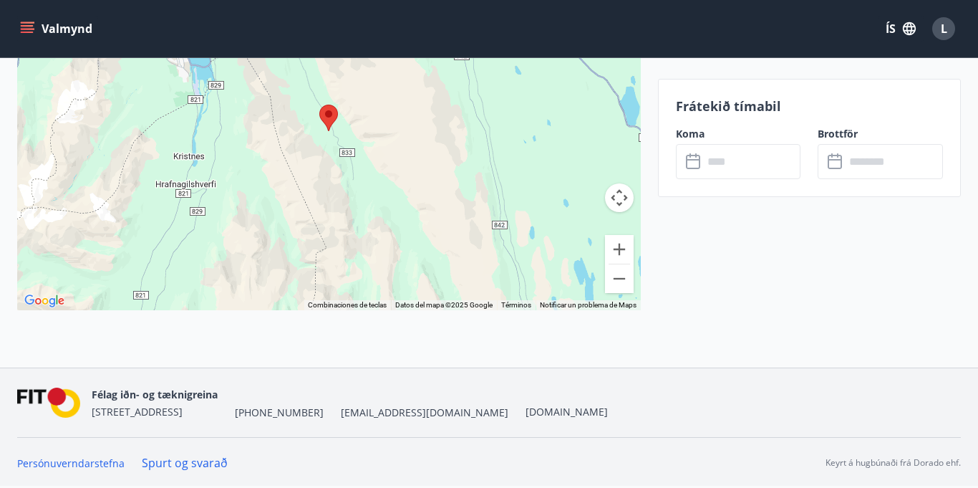
click at [216, 463] on link "Spurt og svarað" at bounding box center [185, 463] width 86 height 16
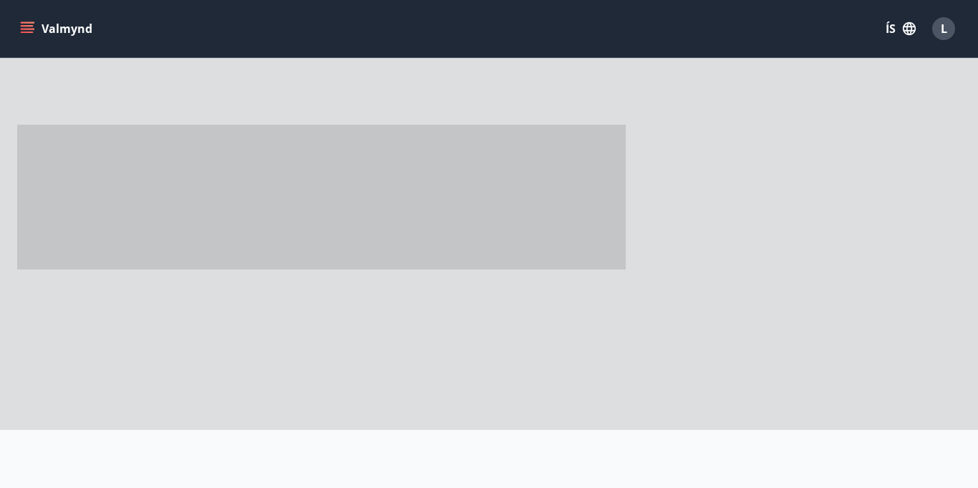
scroll to position [176, 0]
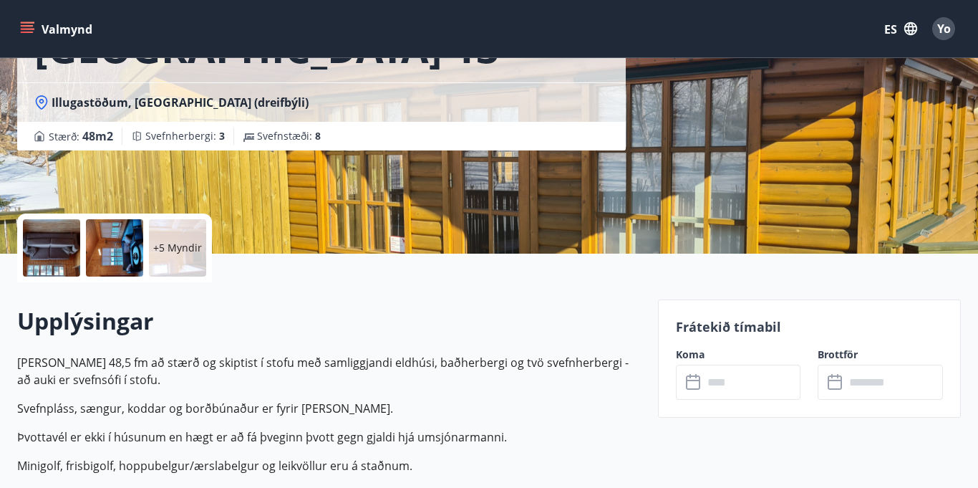
click at [455, 110] on div "Illugastöðum, 607 Akureyri (dreifbýli)" at bounding box center [321, 103] width 574 height 16
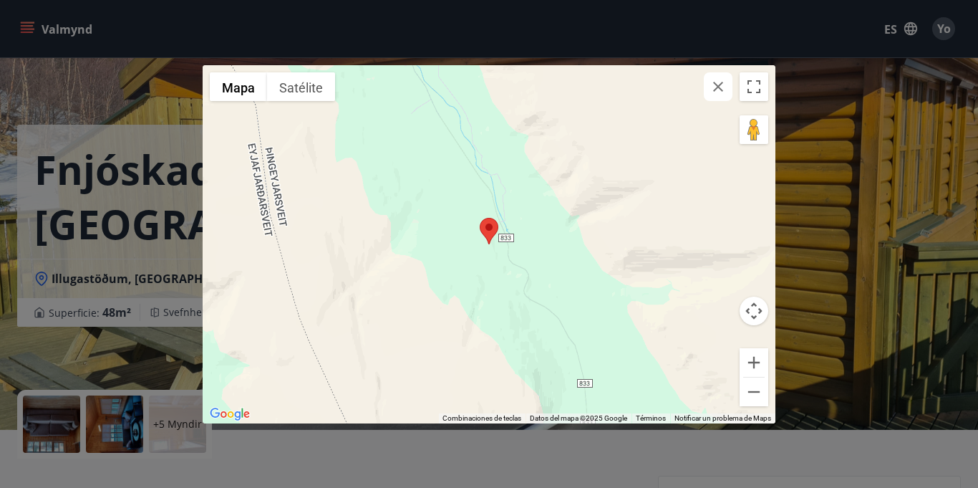
click at [712, 89] on icon "button" at bounding box center [718, 86] width 17 height 17
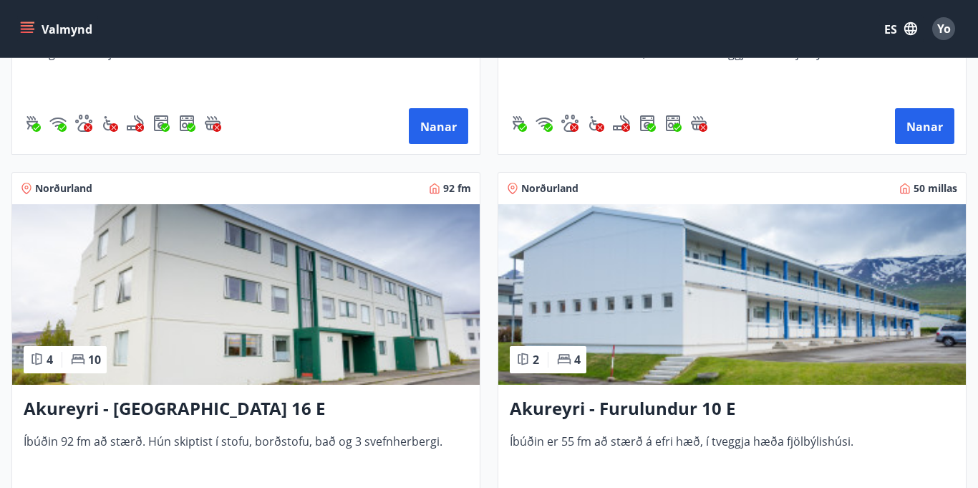
scroll to position [969, 0]
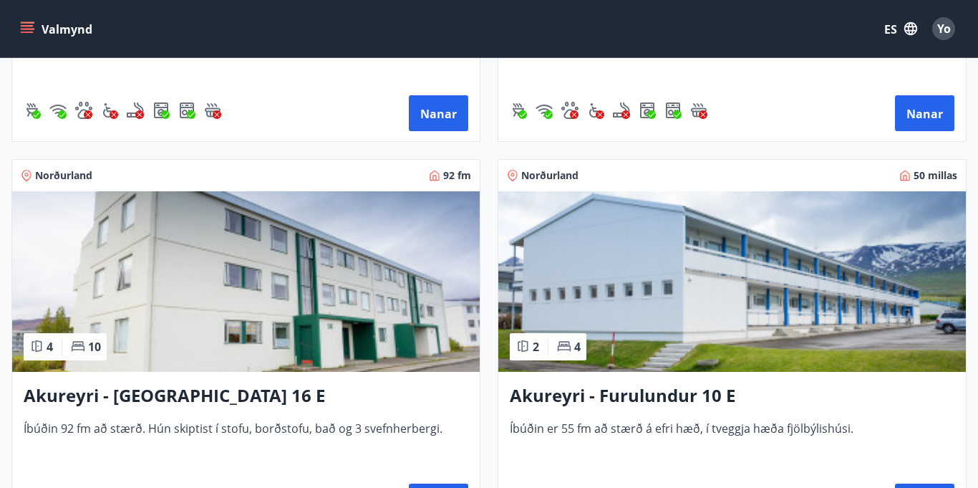
click at [278, 268] on img at bounding box center [246, 281] width 468 height 180
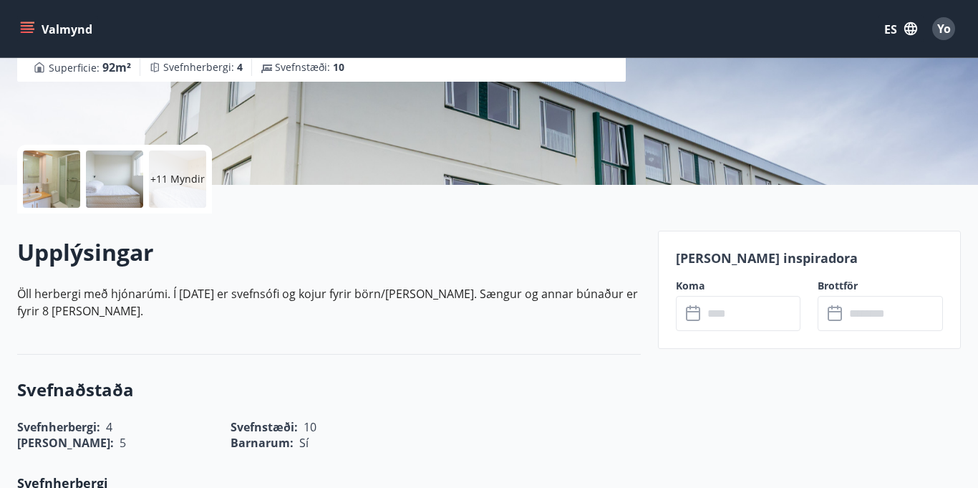
scroll to position [246, 0]
click at [703, 319] on icon at bounding box center [694, 312] width 17 height 17
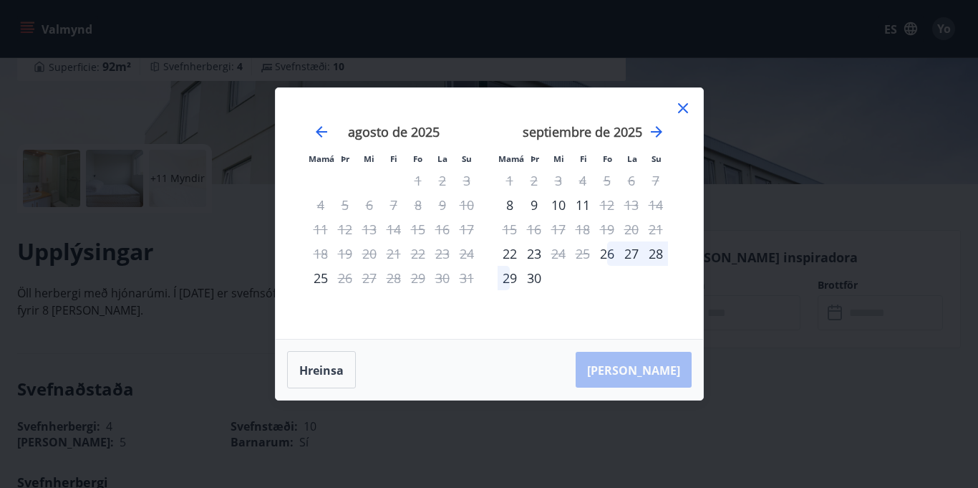
click at [683, 105] on icon at bounding box center [683, 108] width 17 height 17
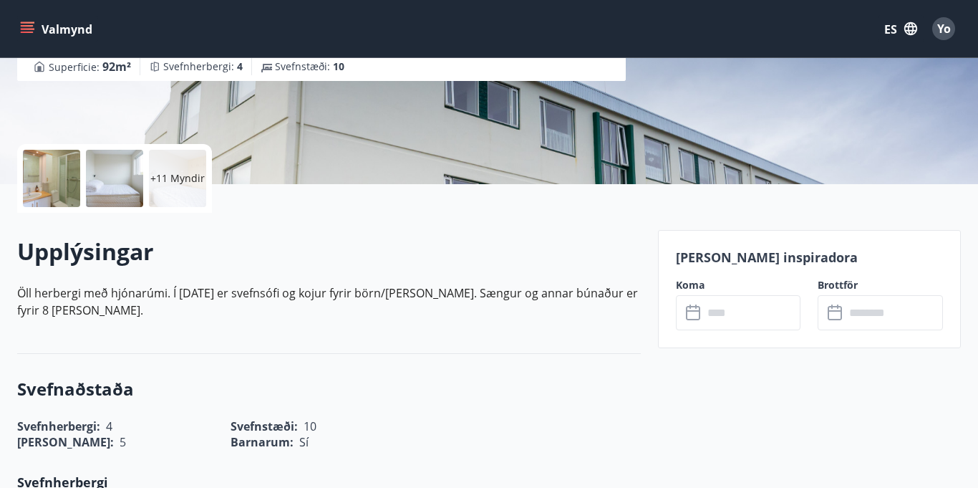
click at [691, 306] on icon at bounding box center [690, 306] width 1 height 4
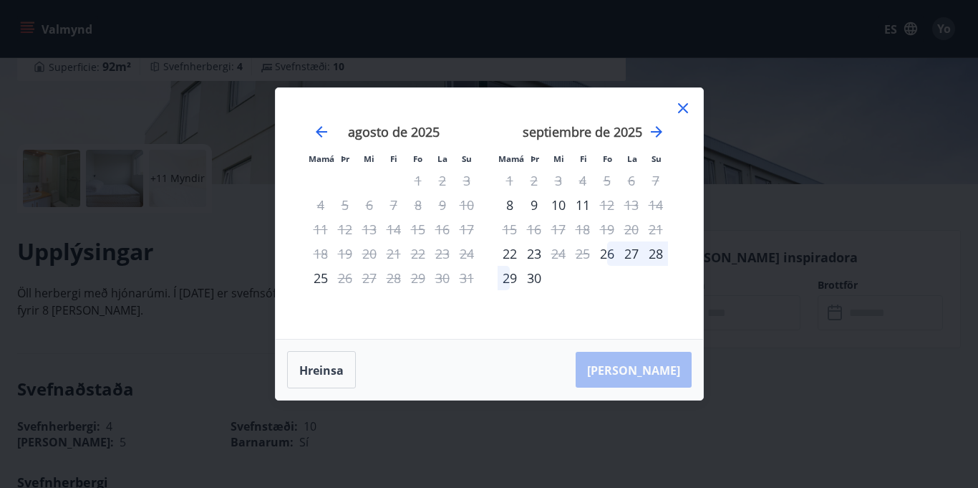
click at [678, 108] on icon at bounding box center [683, 108] width 10 height 10
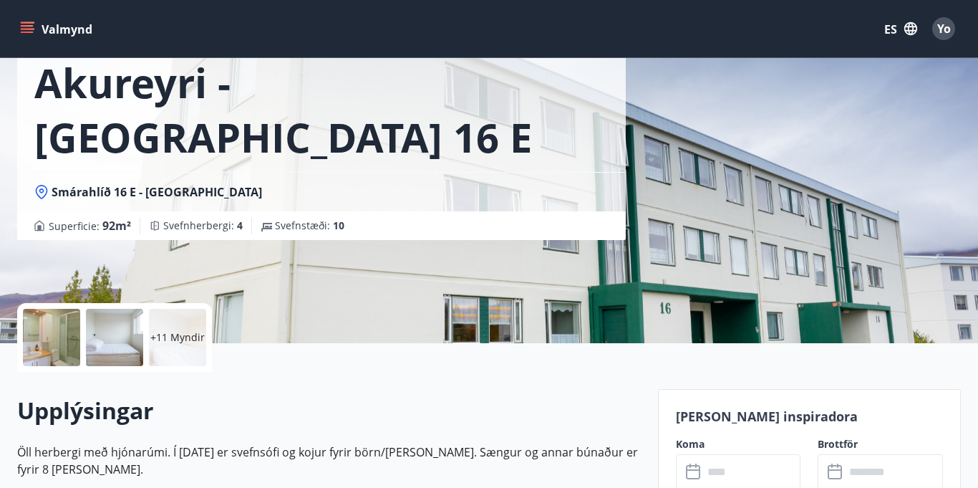
scroll to position [52, 0]
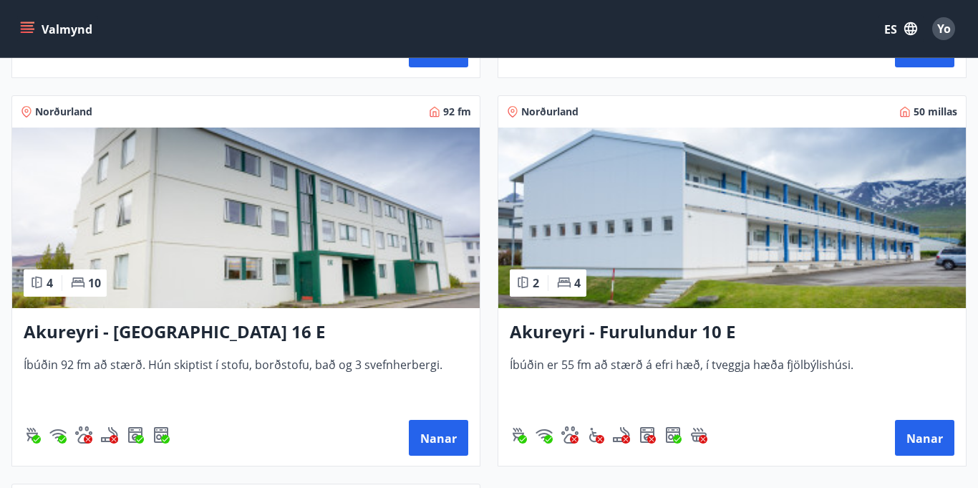
scroll to position [1041, 0]
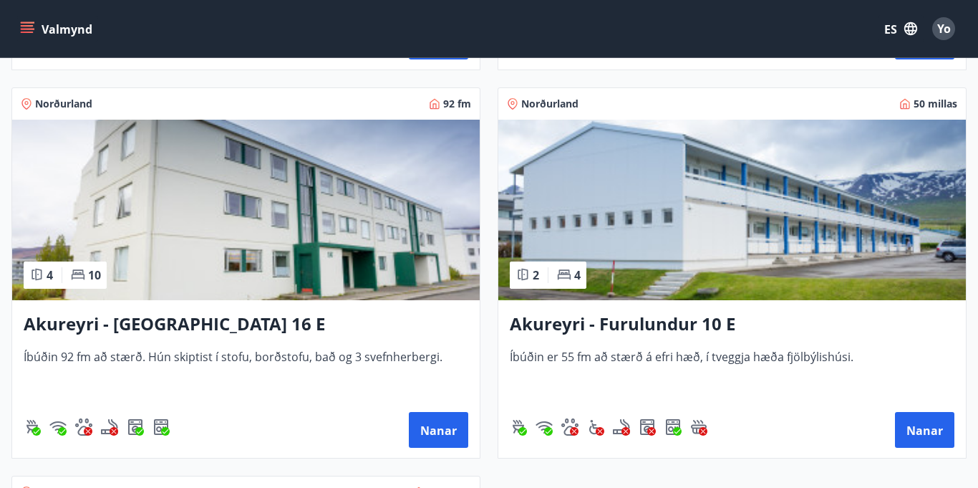
click at [292, 215] on img at bounding box center [246, 210] width 468 height 180
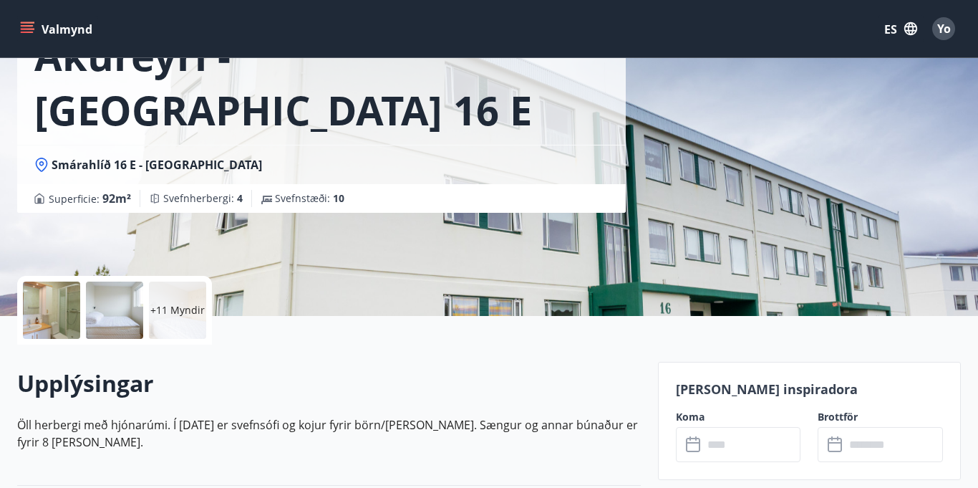
scroll to position [115, 0]
click at [57, 307] on div at bounding box center [51, 309] width 57 height 57
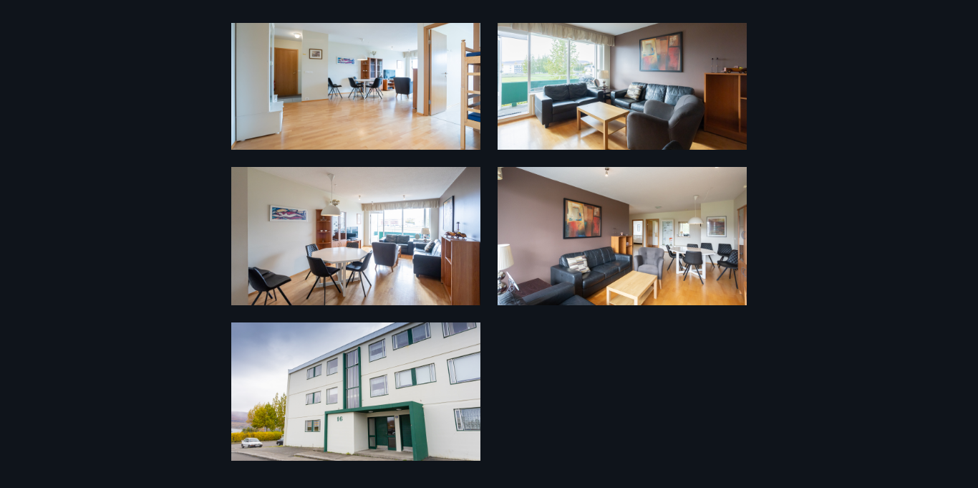
scroll to position [0, 0]
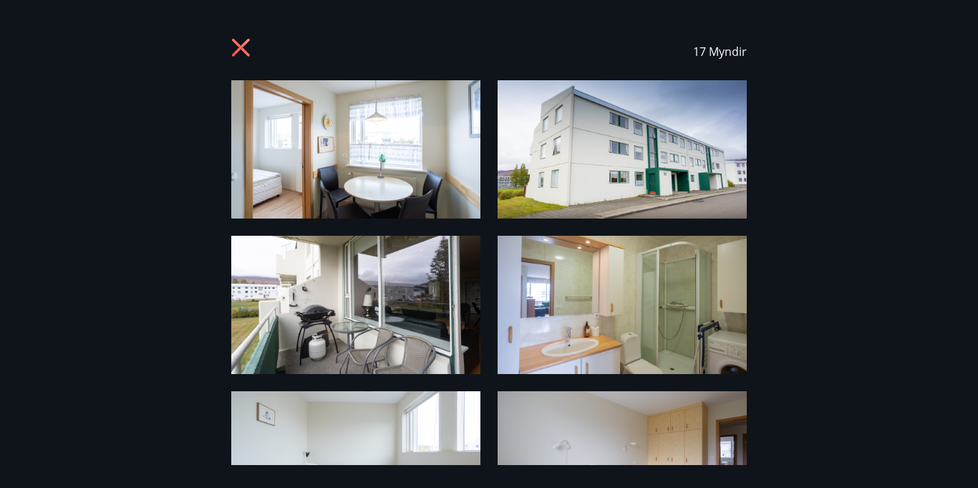
click at [241, 39] on icon at bounding box center [242, 49] width 23 height 23
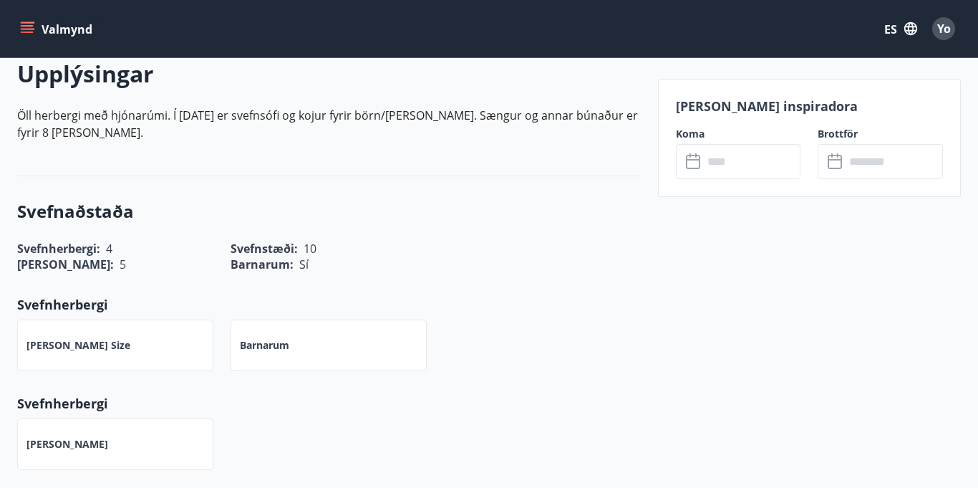
scroll to position [271, 0]
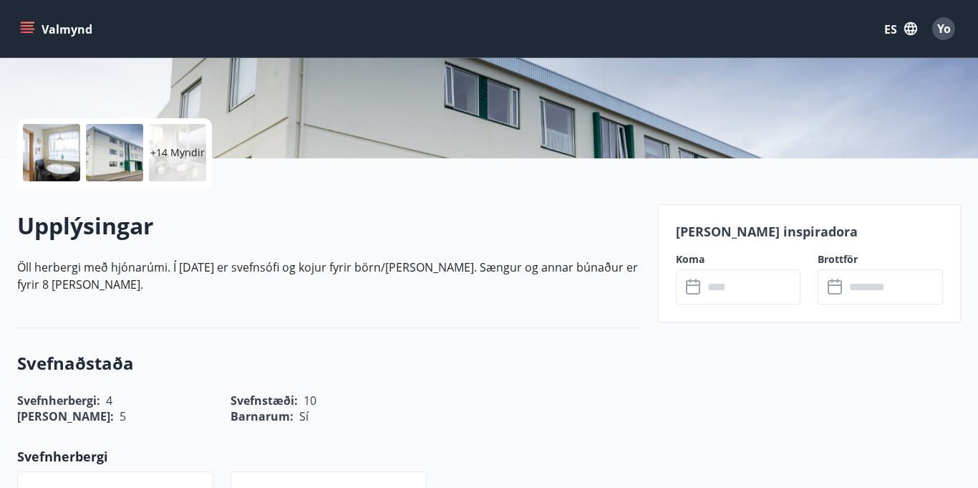
click at [698, 288] on icon at bounding box center [694, 287] width 17 height 17
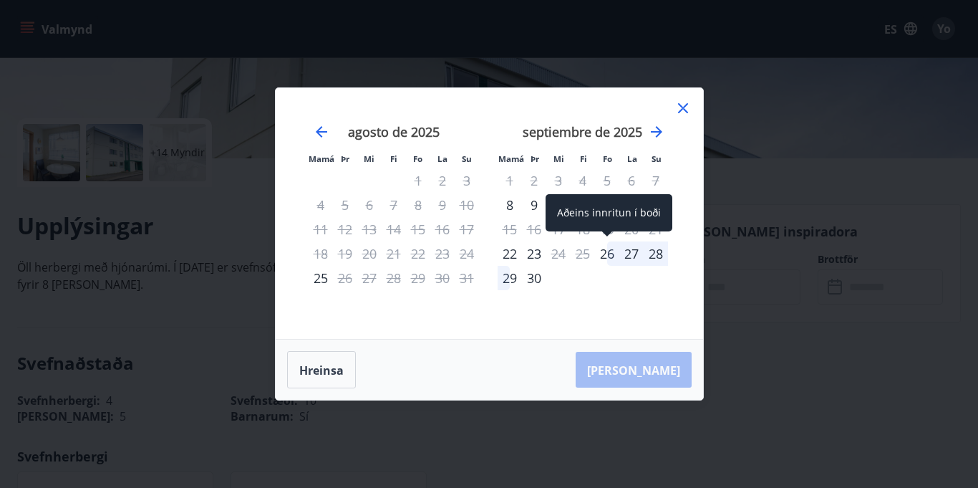
click at [607, 251] on div "26" at bounding box center [607, 253] width 24 height 24
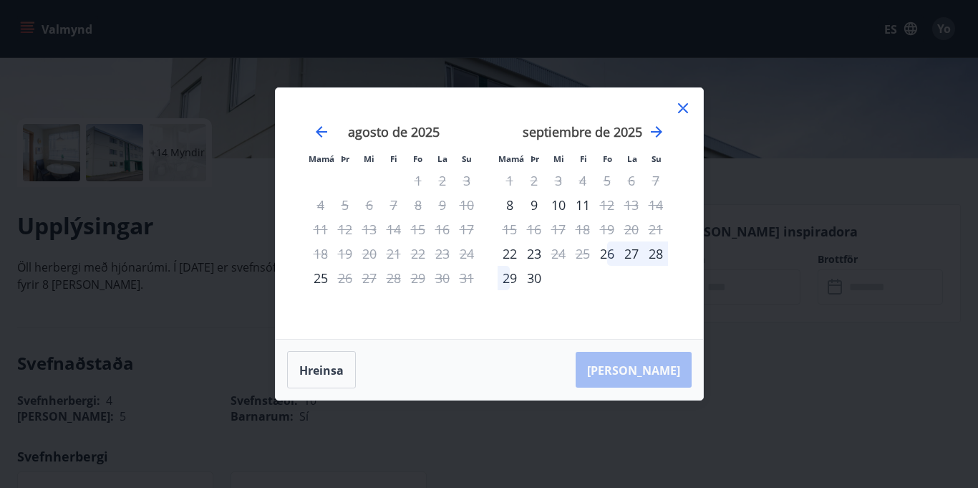
click at [657, 254] on font "28" at bounding box center [656, 253] width 14 height 17
click at [464, 367] on div "Hreinsa Taka Frá" at bounding box center [490, 369] width 428 height 60
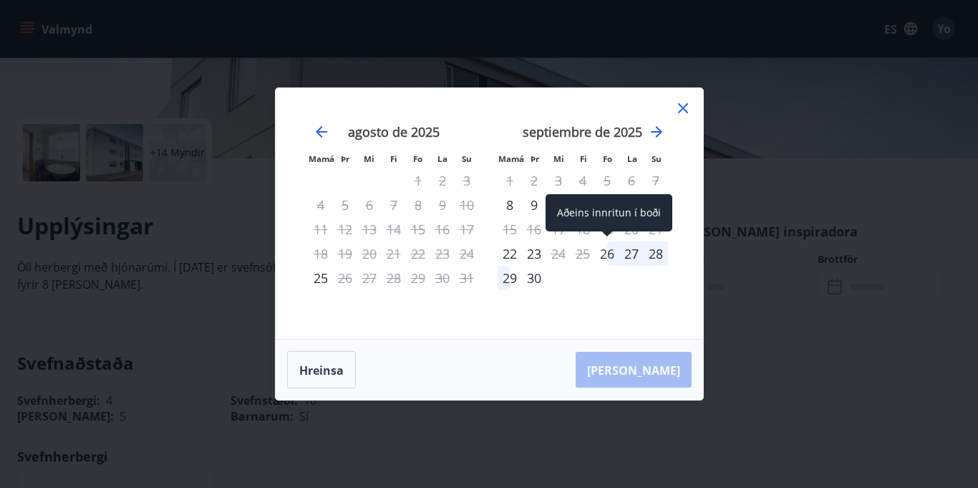
click at [603, 254] on font "26" at bounding box center [607, 253] width 14 height 17
click at [602, 254] on font "26" at bounding box center [607, 253] width 14 height 17
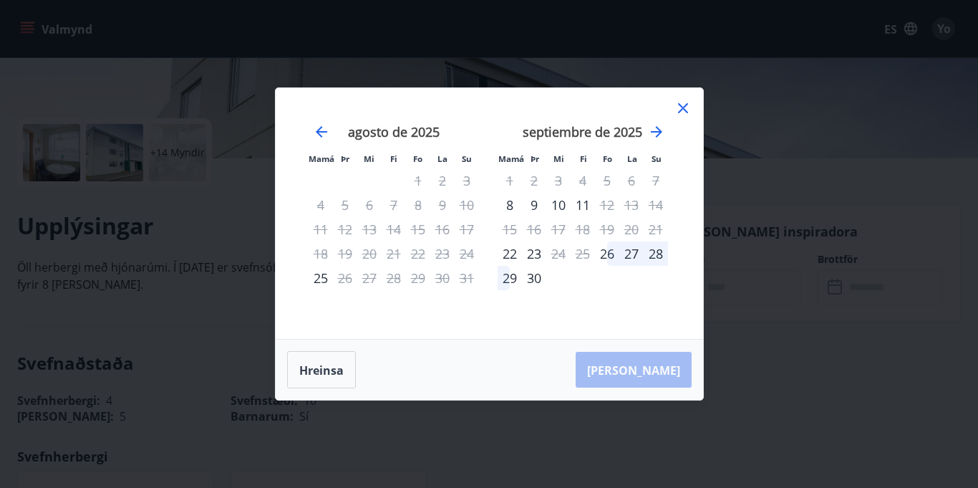
click at [631, 257] on font "27" at bounding box center [631, 253] width 14 height 17
click at [515, 280] on font "29" at bounding box center [510, 277] width 14 height 17
click at [515, 281] on font "29" at bounding box center [510, 277] width 14 height 17
click at [533, 280] on font "30" at bounding box center [534, 277] width 14 height 17
click at [531, 279] on font "30" at bounding box center [534, 277] width 14 height 17
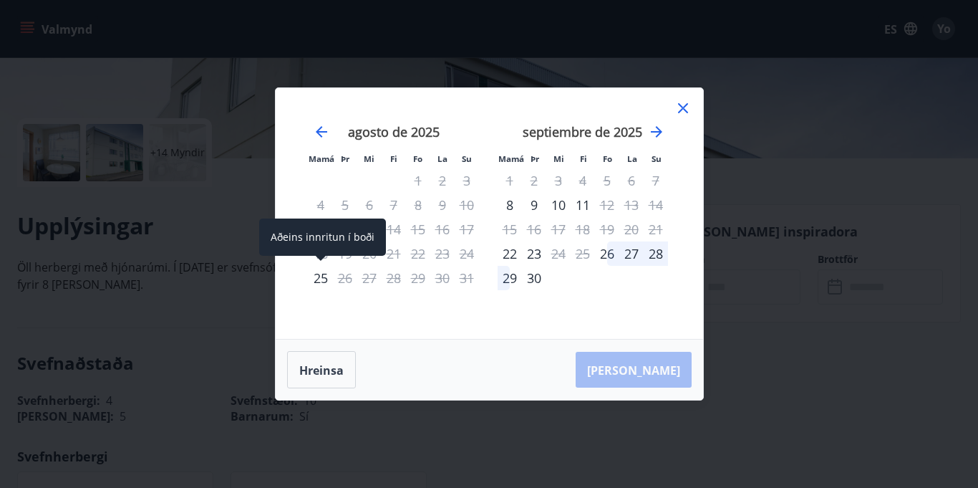
click at [315, 278] on font "25" at bounding box center [321, 277] width 14 height 17
click at [654, 123] on icon "Avanzar para cambiar al siguiente mes." at bounding box center [656, 131] width 17 height 17
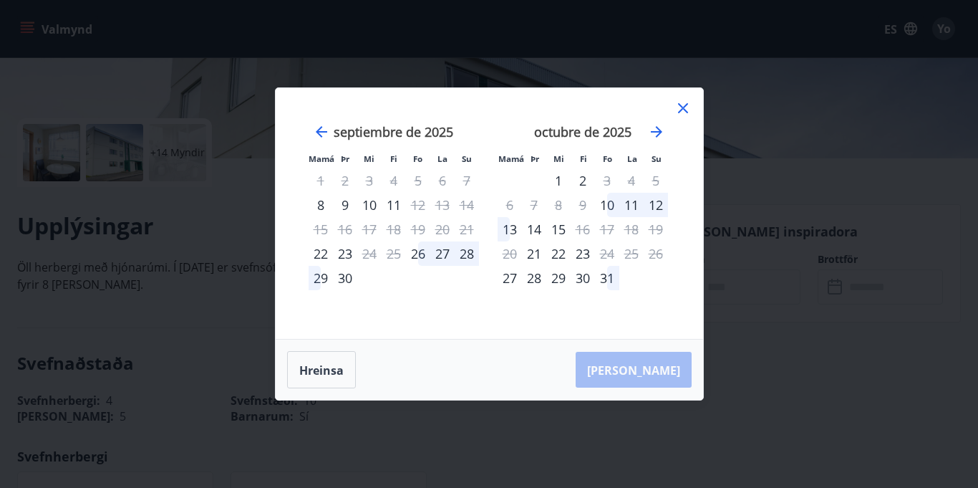
click at [555, 174] on font "1" at bounding box center [558, 180] width 7 height 17
click at [557, 180] on font "1" at bounding box center [558, 180] width 7 height 17
click at [582, 183] on font "2" at bounding box center [582, 180] width 7 height 17
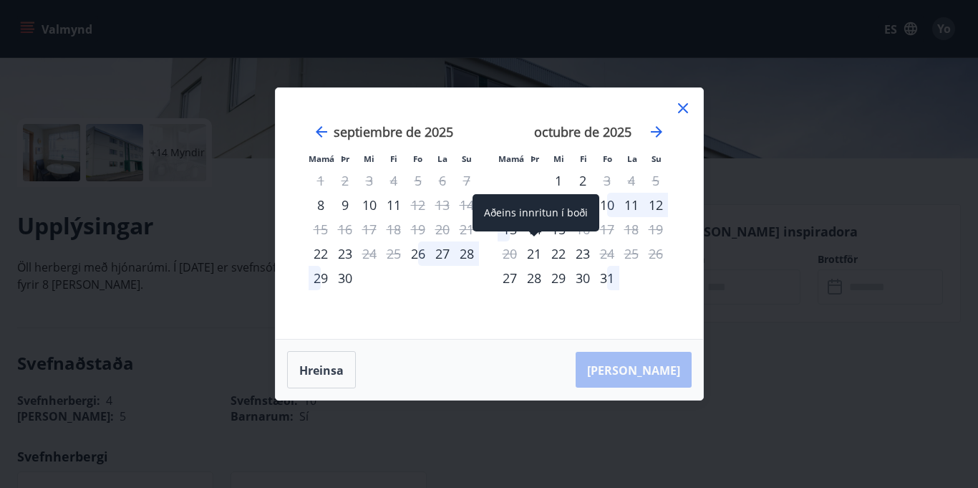
click at [536, 251] on font "21" at bounding box center [534, 253] width 14 height 17
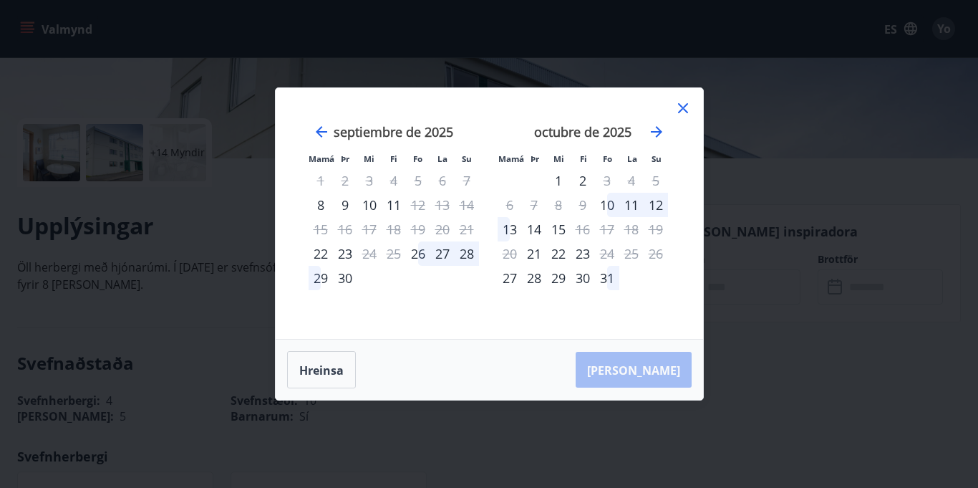
click at [684, 105] on icon at bounding box center [683, 108] width 10 height 10
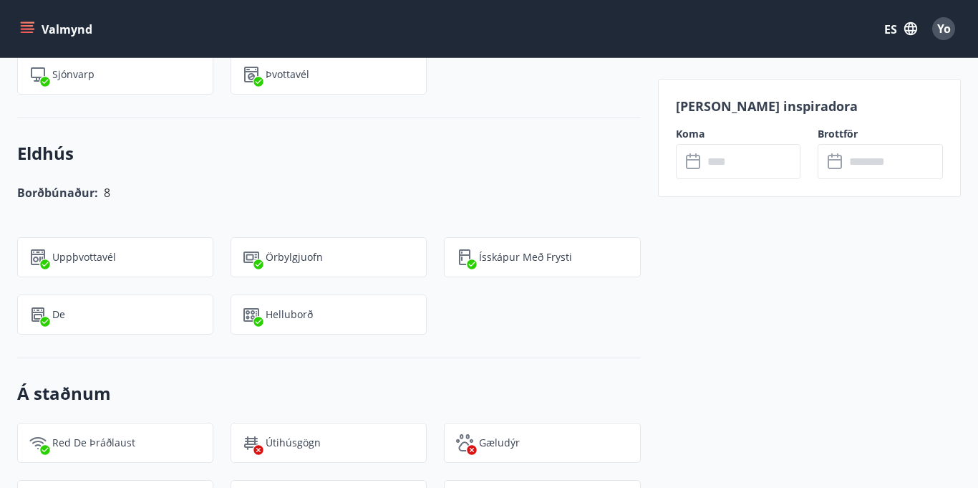
scroll to position [1182, 0]
click at [566, 202] on div "Borðbúnaður: 8" at bounding box center [329, 192] width 624 height 20
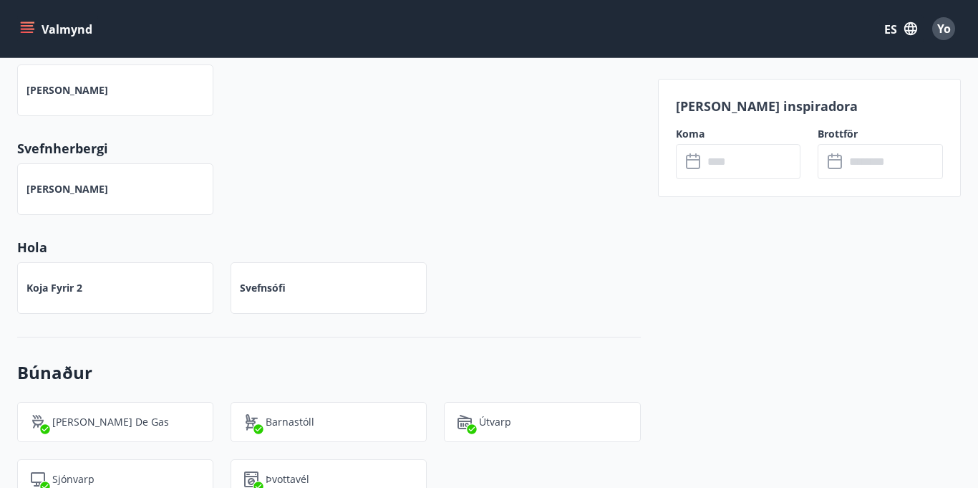
scroll to position [0, 0]
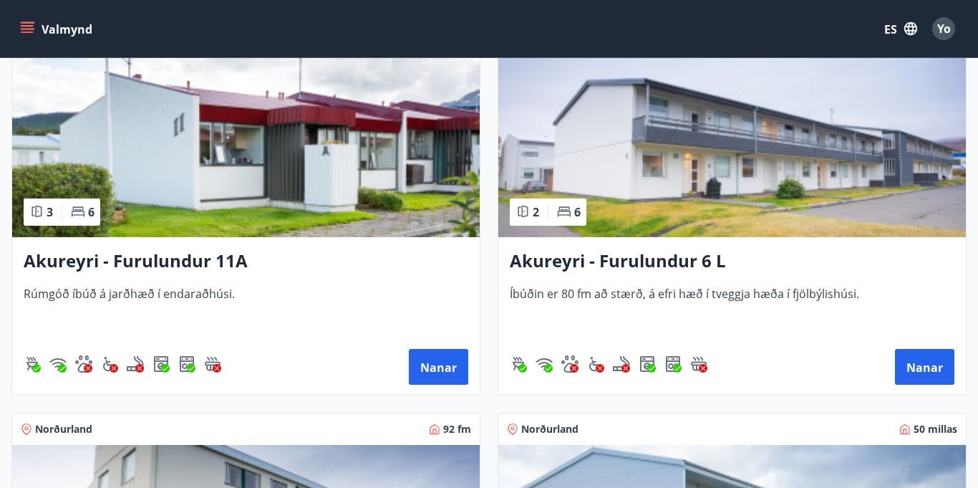
scroll to position [713, 0]
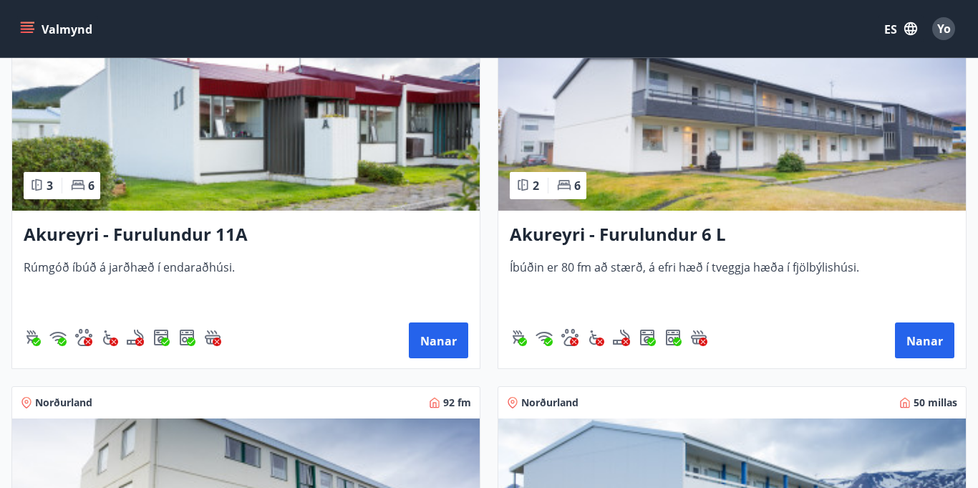
click at [309, 145] on img at bounding box center [246, 120] width 468 height 180
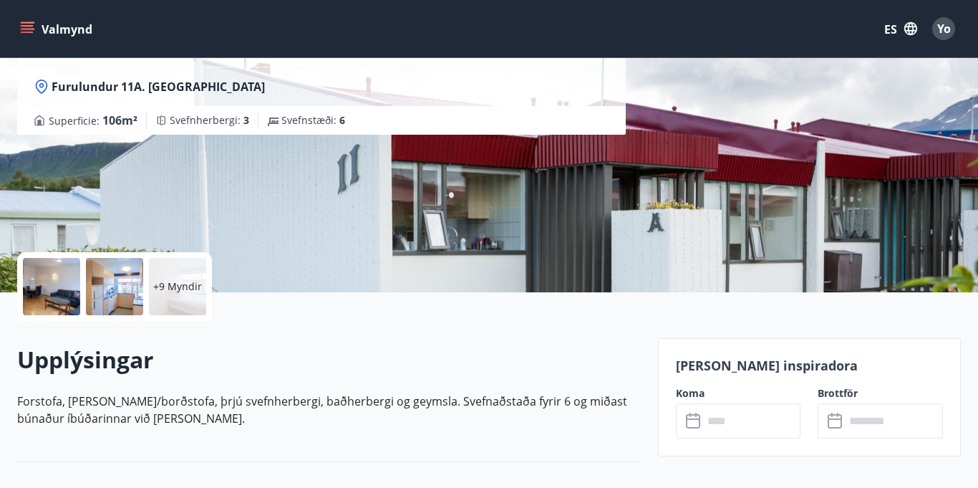
scroll to position [134, 0]
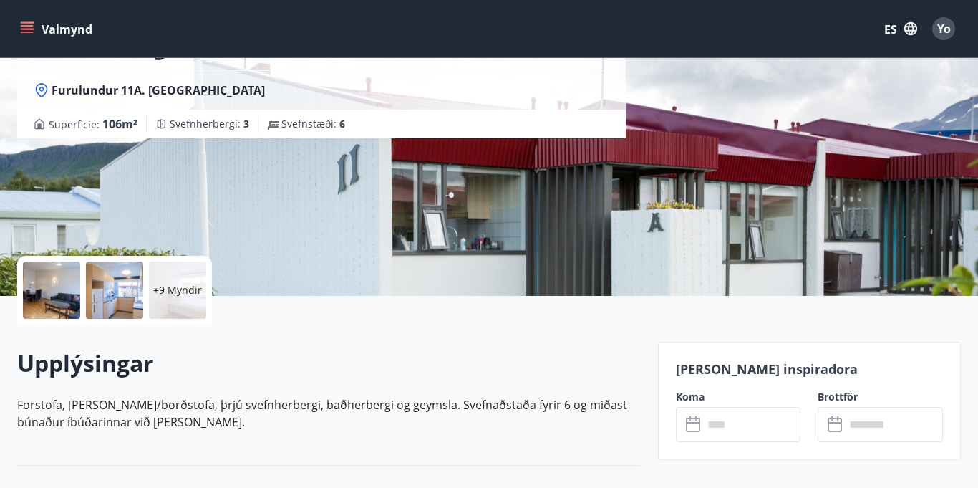
click at [185, 286] on p "+9 Myndir" at bounding box center [177, 290] width 49 height 14
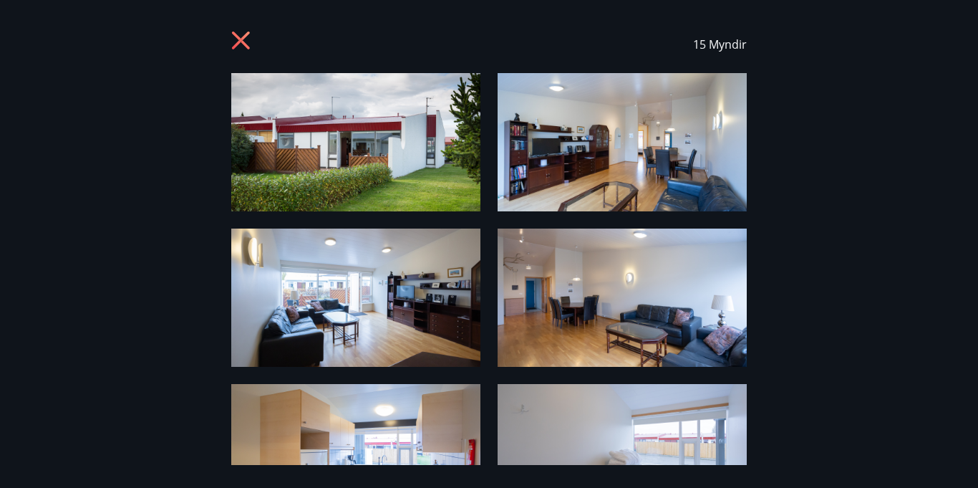
scroll to position [8, 0]
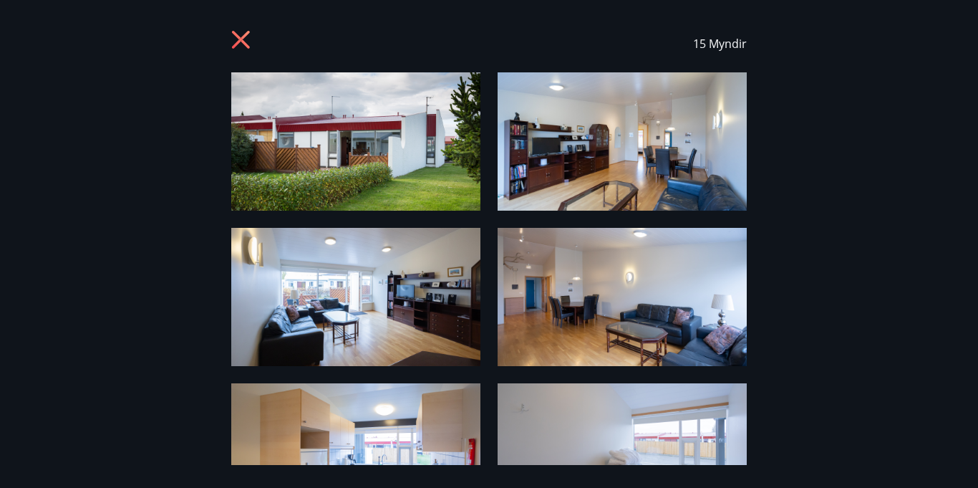
click at [243, 32] on icon at bounding box center [242, 41] width 23 height 23
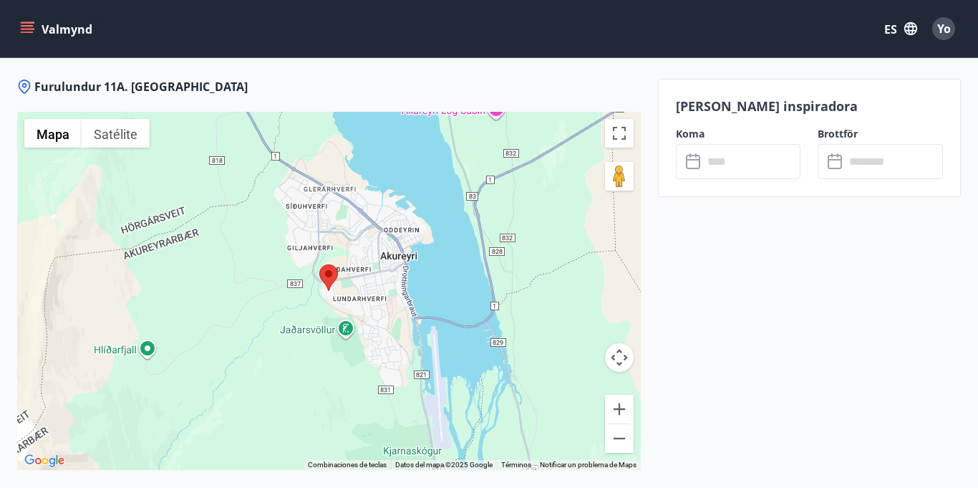
scroll to position [1853, 0]
click at [694, 169] on icon at bounding box center [693, 162] width 14 height 14
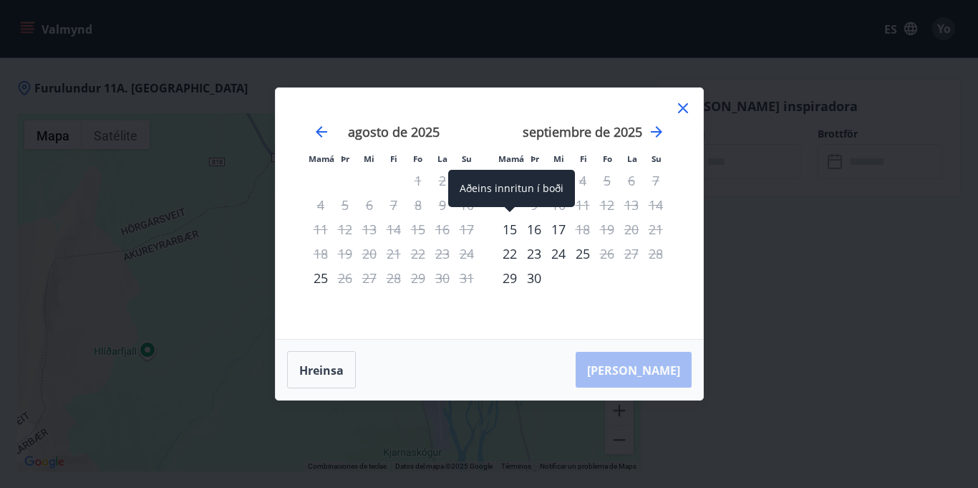
click at [504, 193] on font "Aðeins innritun í boði" at bounding box center [512, 188] width 104 height 14
click at [496, 188] on font "Aðeins innritun í boði" at bounding box center [512, 188] width 104 height 14
click at [516, 231] on font "15" at bounding box center [510, 229] width 14 height 17
drag, startPoint x: 561, startPoint y: 193, endPoint x: 465, endPoint y: 194, distance: 96.0
click at [465, 194] on div "Aðeins innritun í boði" at bounding box center [511, 188] width 127 height 37
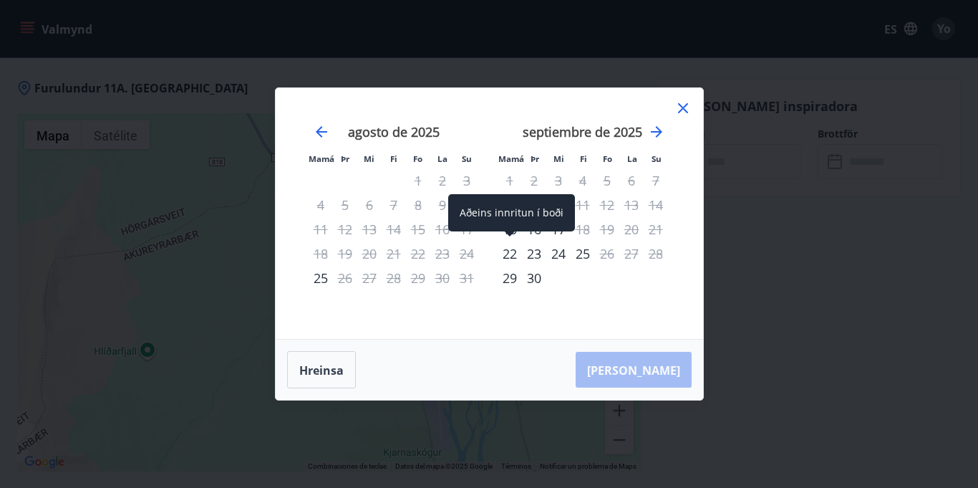
click at [510, 249] on font "22" at bounding box center [510, 253] width 14 height 17
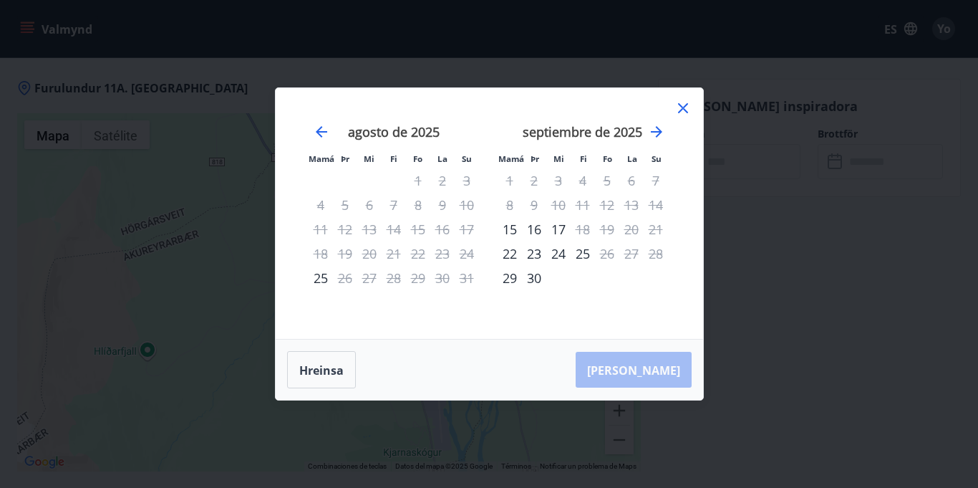
click at [534, 229] on font "16" at bounding box center [534, 229] width 14 height 17
click at [538, 229] on font "16" at bounding box center [534, 229] width 14 height 17
click at [485, 179] on div "Aðeins innritun í boði" at bounding box center [511, 188] width 127 height 37
click at [498, 231] on font "Aðeins innritun í boði" at bounding box center [512, 237] width 104 height 14
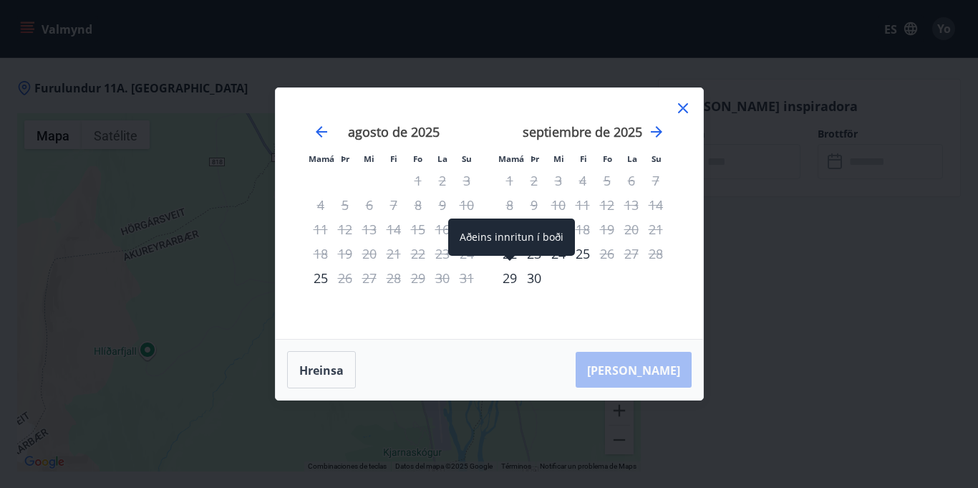
click at [498, 231] on font "Aðeins innritun í boði" at bounding box center [512, 237] width 104 height 14
click at [529, 279] on font "30" at bounding box center [534, 277] width 14 height 17
click at [335, 363] on font "Hreinsa" at bounding box center [321, 370] width 44 height 16
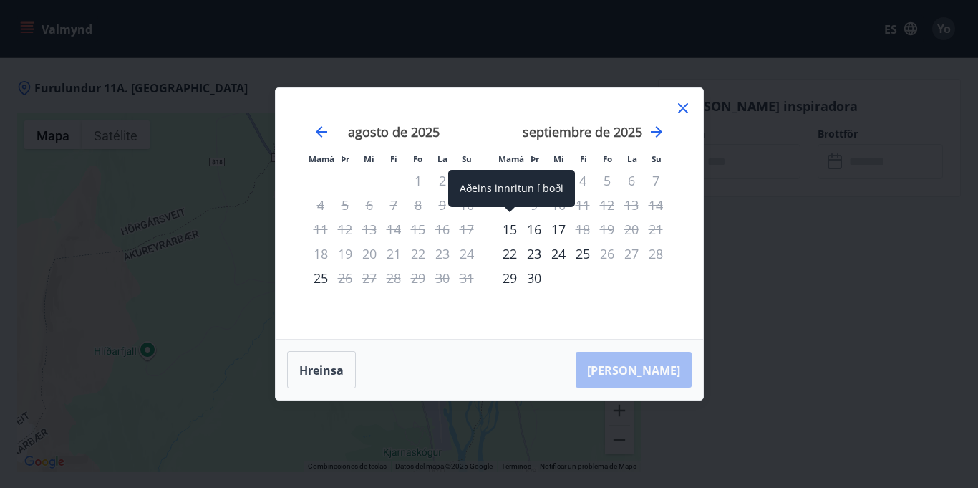
click at [491, 196] on div "Aðeins innritun í boði" at bounding box center [511, 188] width 127 height 37
click at [523, 190] on font "Aðeins innritun í boði" at bounding box center [512, 188] width 104 height 14
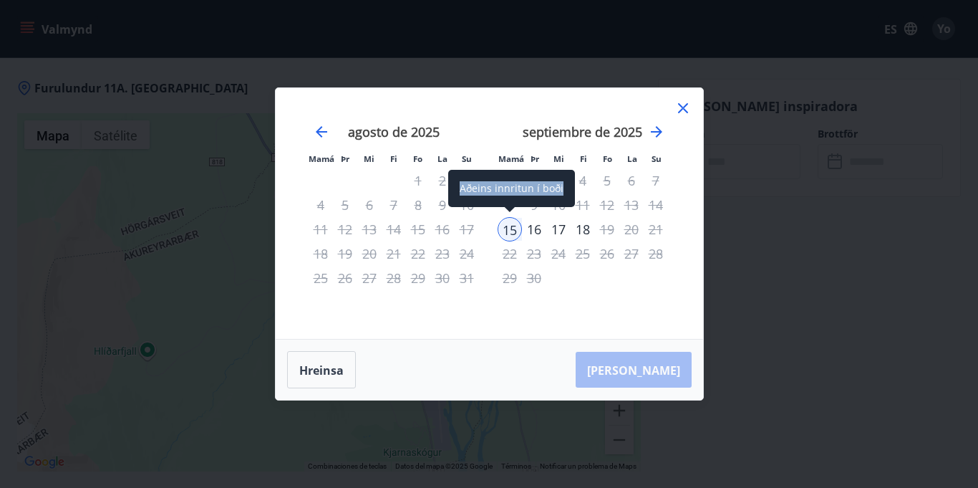
copy font "Aðeins innritun í boði"
click at [559, 228] on font "17" at bounding box center [558, 229] width 14 height 17
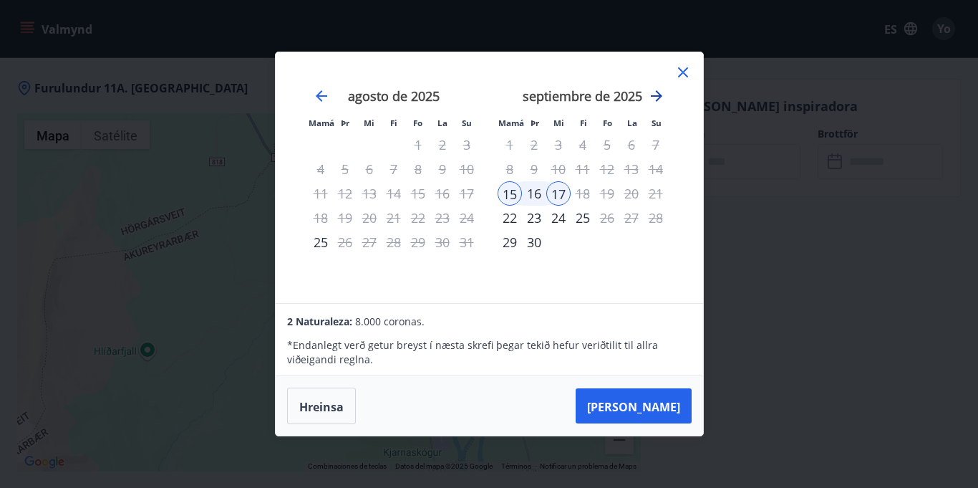
click at [652, 99] on icon "Avanzar para cambiar al siguiente mes." at bounding box center [656, 95] width 17 height 17
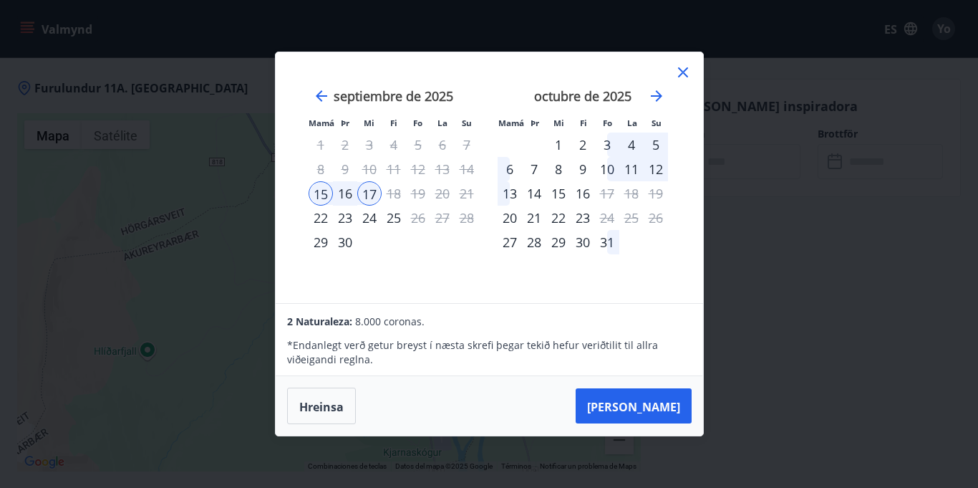
click at [607, 140] on div "3" at bounding box center [607, 144] width 24 height 24
click at [607, 105] on font "octubre de 2025" at bounding box center [582, 95] width 97 height 17
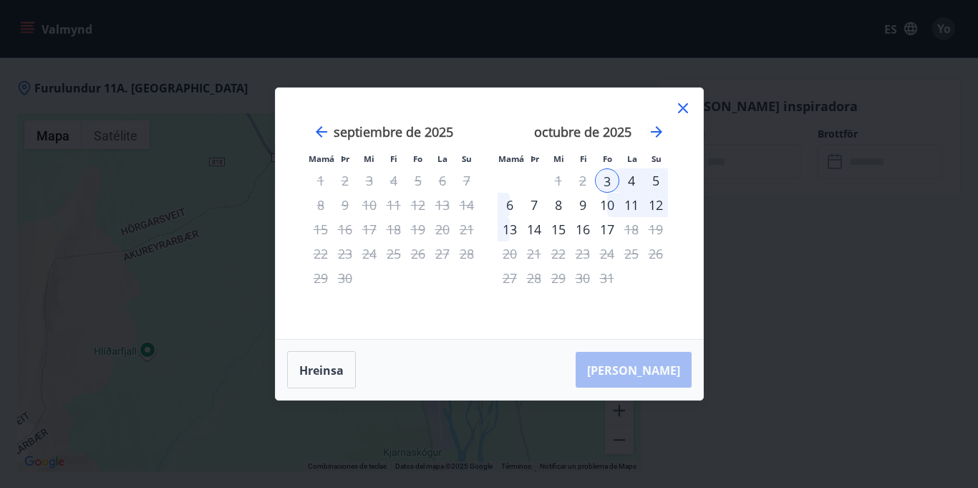
click at [650, 181] on div "5" at bounding box center [656, 180] width 24 height 24
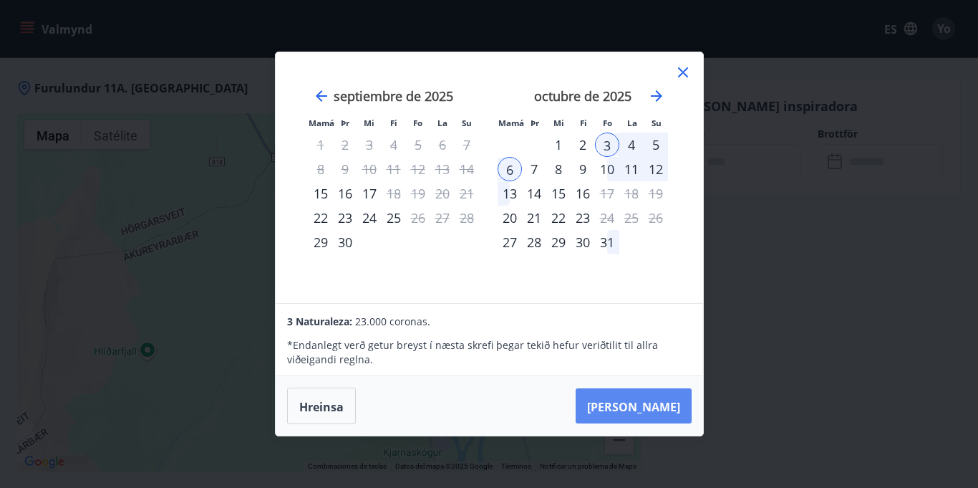
click at [657, 420] on button "Taka Frá" at bounding box center [634, 406] width 116 height 36
click at [650, 406] on font "Taka Frá" at bounding box center [633, 406] width 93 height 16
click at [770, 242] on div "Mamá Þr Mi Fi Fo La Su Mamá Þr Mi Fi Fo La Su agosto de 2025 1 2 3 4 5 6 7 8 9 …" at bounding box center [489, 244] width 978 height 488
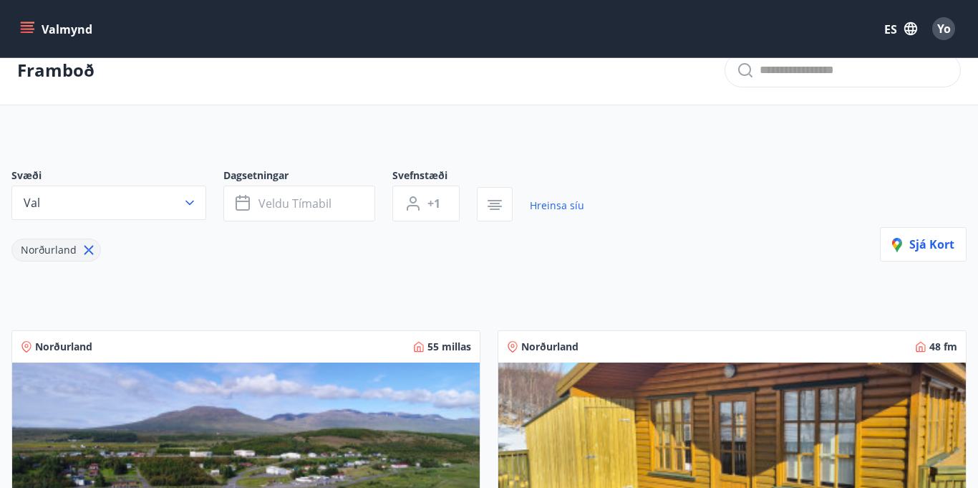
scroll to position [13, 0]
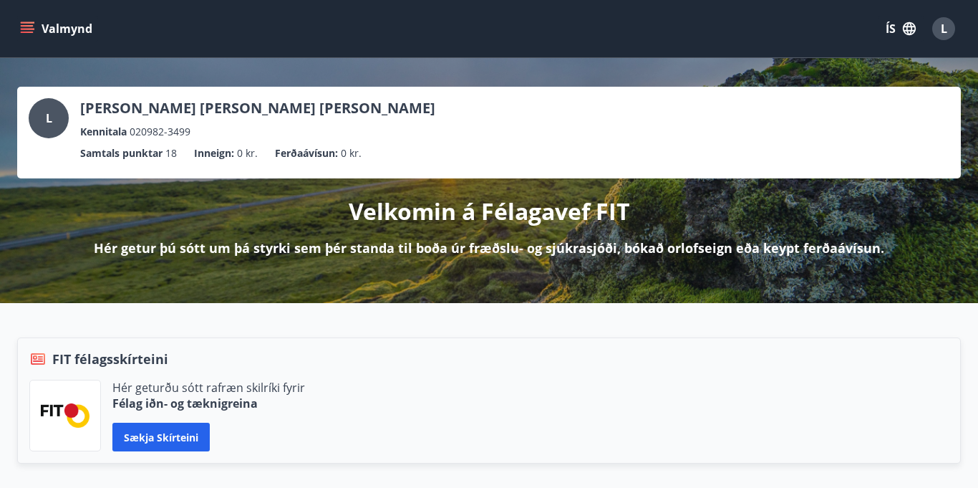
scroll to position [4, 0]
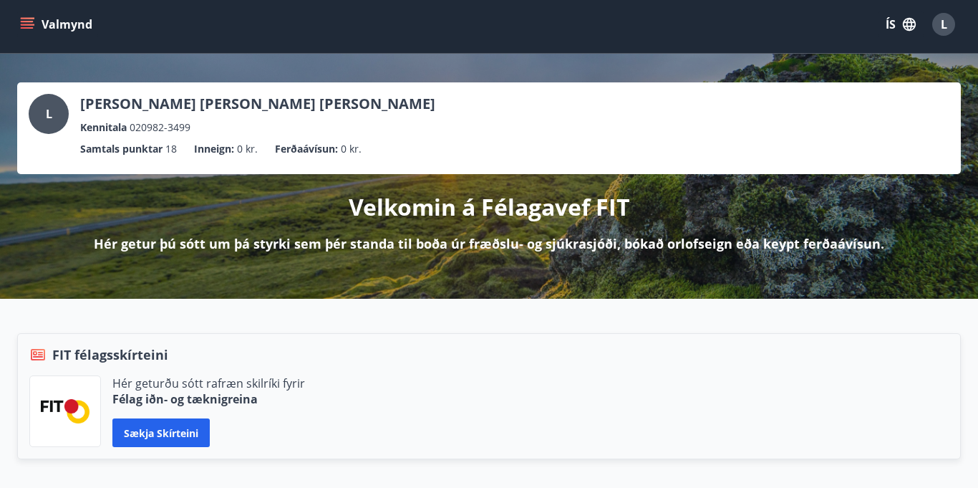
click at [947, 34] on div "L" at bounding box center [943, 24] width 23 height 23
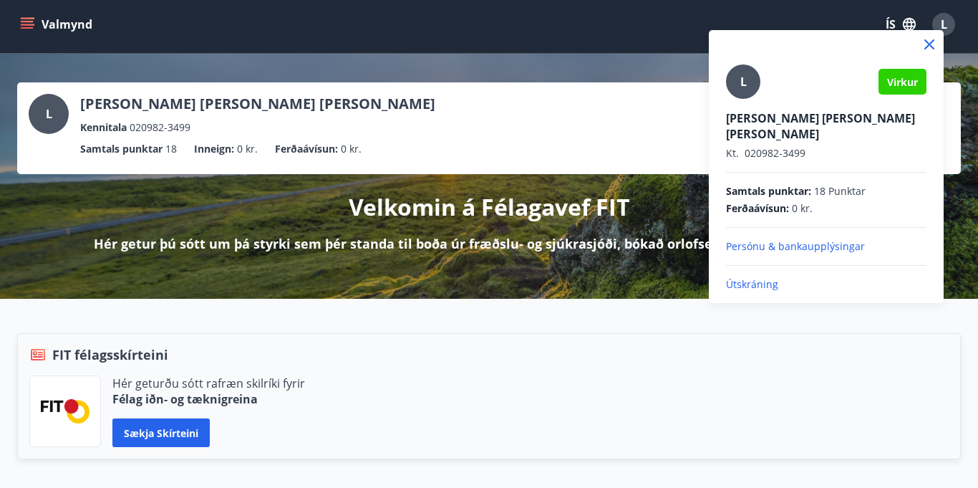
click at [799, 239] on p "Persónu & bankaupplýsingar" at bounding box center [826, 246] width 201 height 14
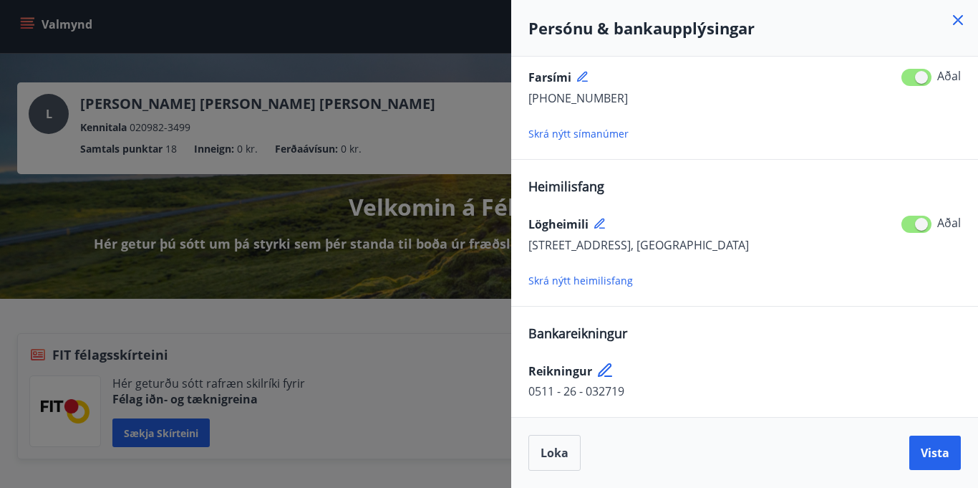
scroll to position [351, 0]
click at [947, 449] on span "Vista" at bounding box center [935, 453] width 29 height 16
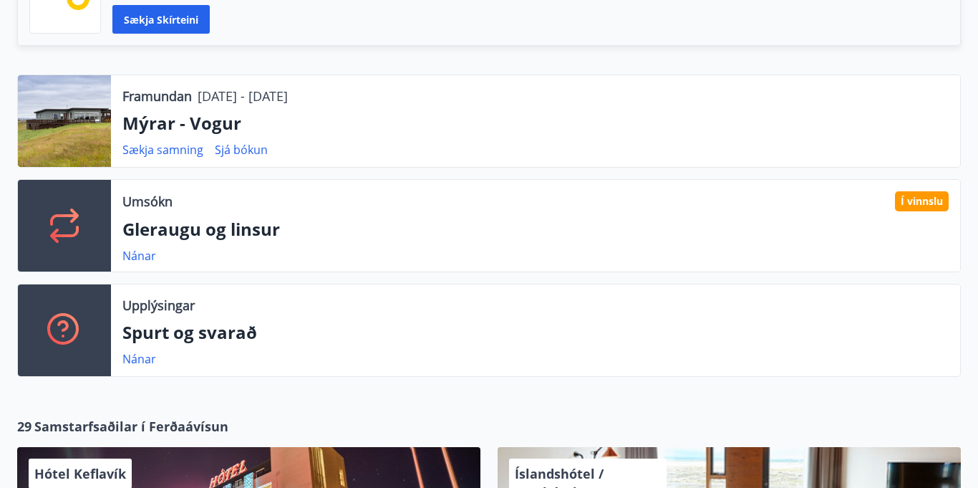
scroll to position [421, 0]
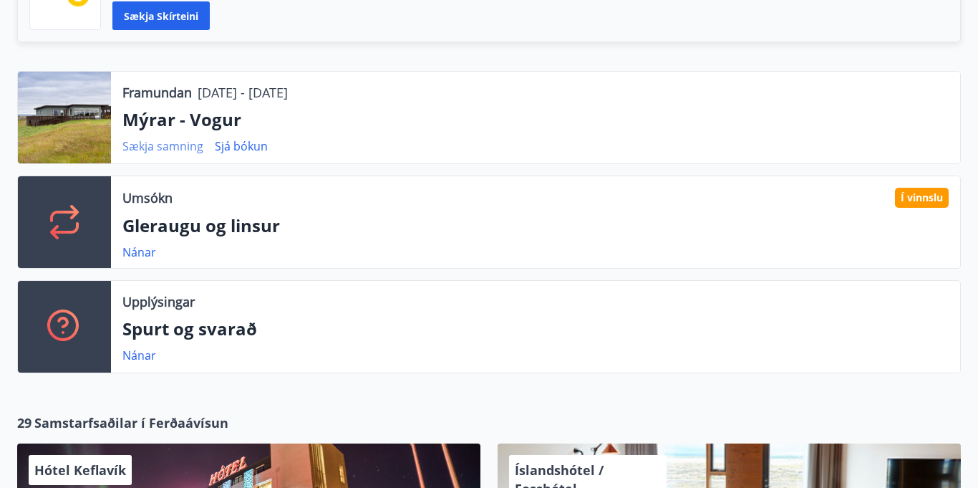
click at [169, 143] on link "Sækja samning" at bounding box center [162, 146] width 81 height 16
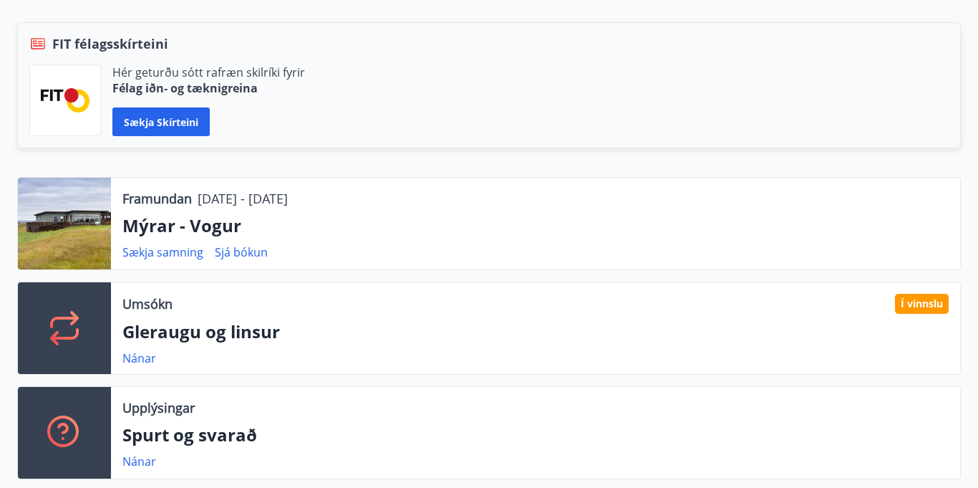
scroll to position [322, 0]
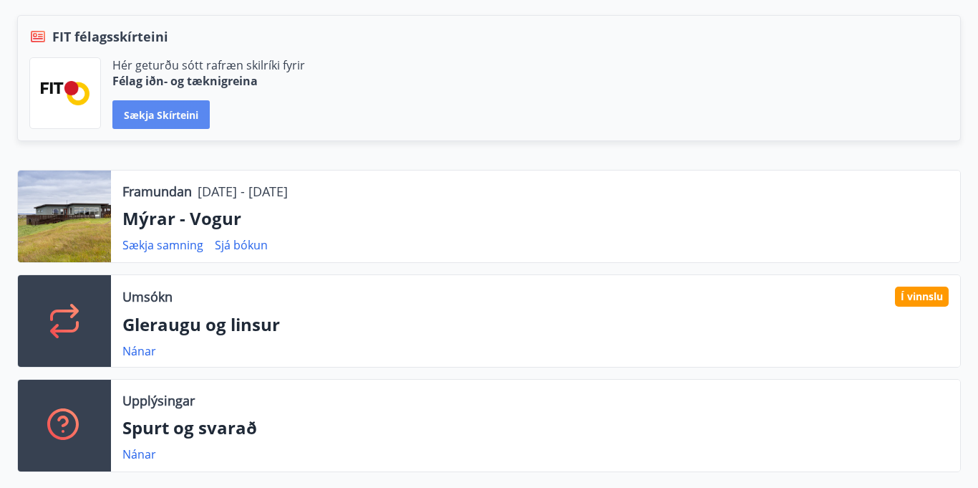
click at [155, 121] on button "Sækja skírteini" at bounding box center [160, 114] width 97 height 29
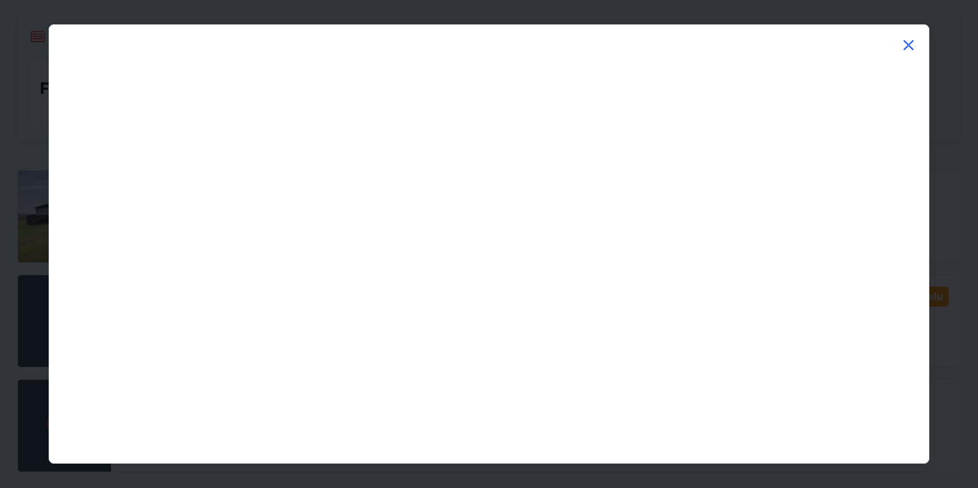
click at [904, 49] on icon at bounding box center [909, 45] width 10 height 10
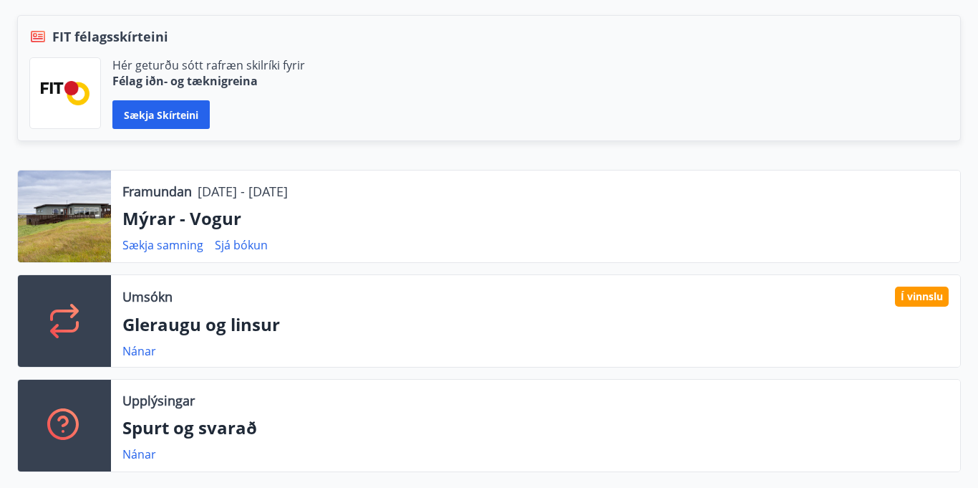
click at [546, 254] on div "Sækja samning Sjá bókun" at bounding box center [535, 244] width 826 height 17
click at [304, 205] on div "Framundan 02.01.2026 - 05.01.2026 Mýrar - Vogur Sækja samning Sjá bókun" at bounding box center [535, 216] width 849 height 92
click at [32, 206] on div at bounding box center [64, 216] width 93 height 92
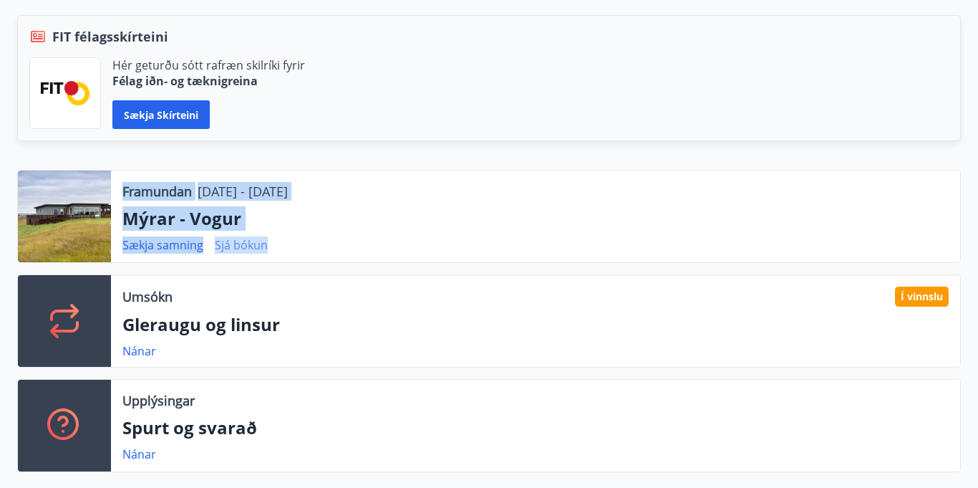
drag, startPoint x: 32, startPoint y: 206, endPoint x: 266, endPoint y: 256, distance: 238.6
click at [266, 256] on div "Framundan 02.01.2026 - 05.01.2026 Mýrar - Vogur Sækja samning Sjá bókun" at bounding box center [489, 216] width 944 height 93
click at [266, 253] on link "Sjá bókun" at bounding box center [241, 245] width 53 height 16
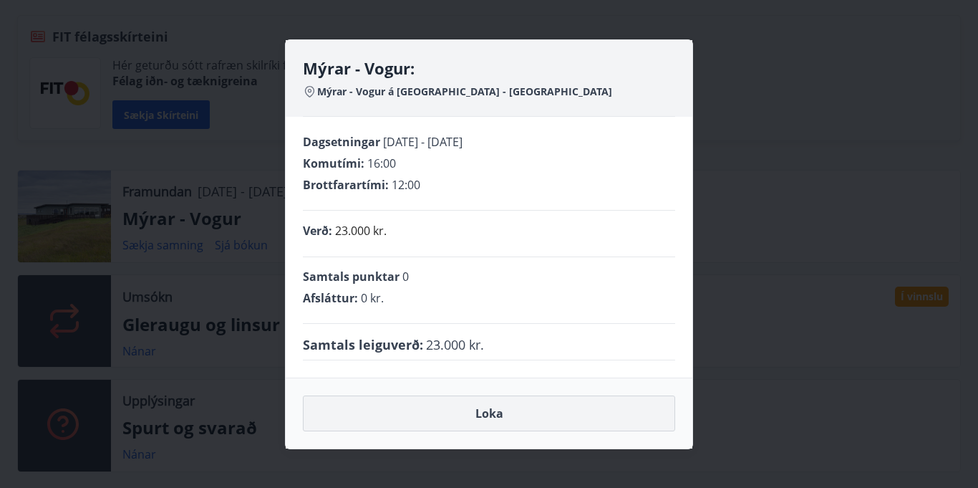
click at [491, 429] on button "Loka" at bounding box center [489, 413] width 372 height 36
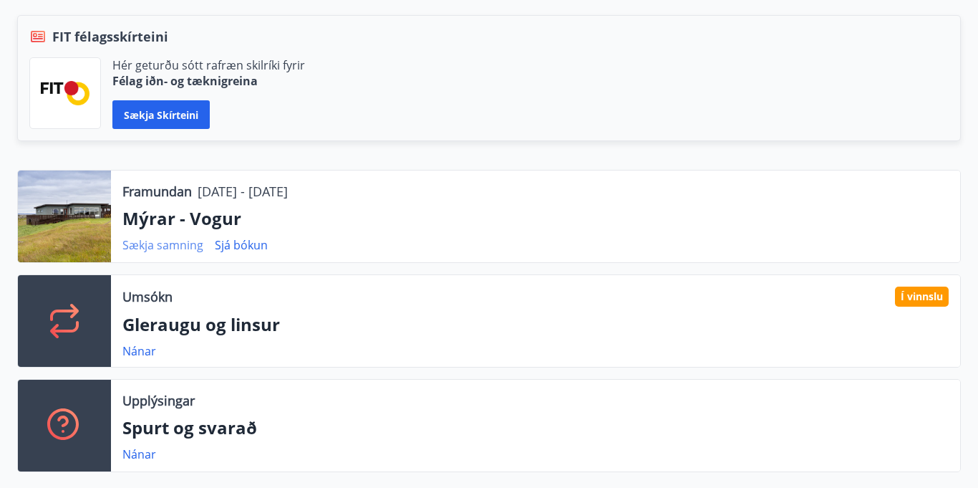
click at [164, 253] on link "Sækja samning" at bounding box center [162, 245] width 81 height 16
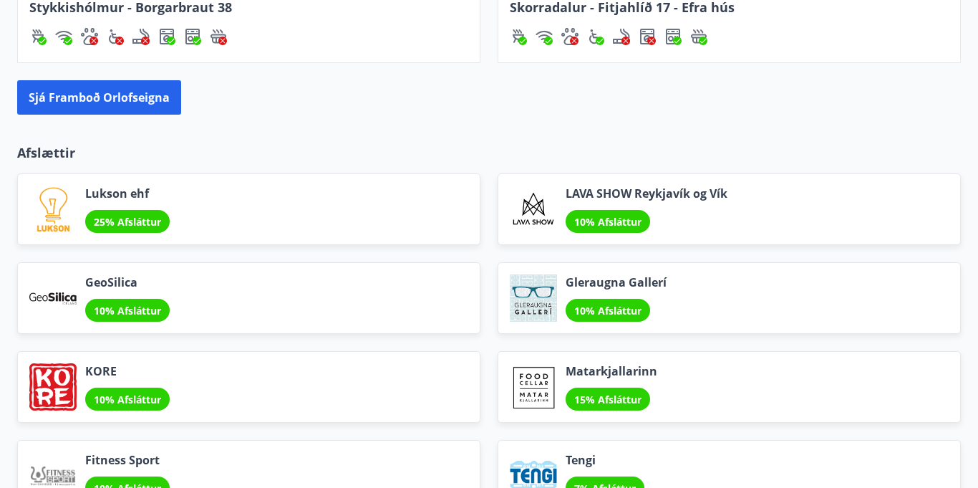
scroll to position [2045, 0]
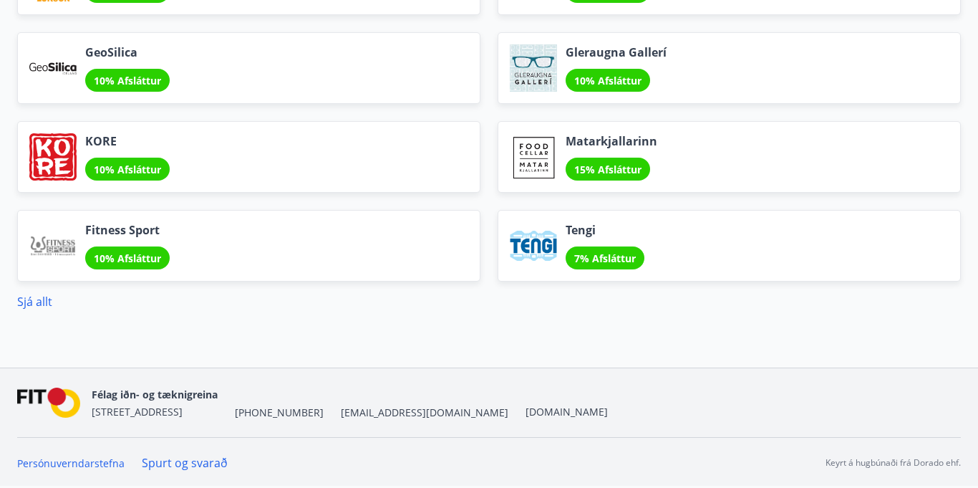
click at [193, 467] on link "Spurt og svarað" at bounding box center [185, 463] width 86 height 16
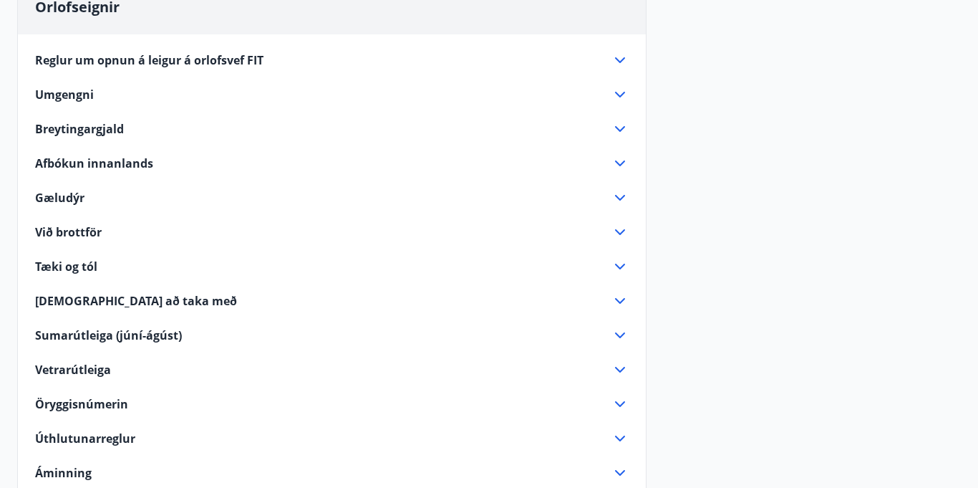
scroll to position [166, 0]
click at [619, 167] on icon at bounding box center [620, 164] width 10 height 6
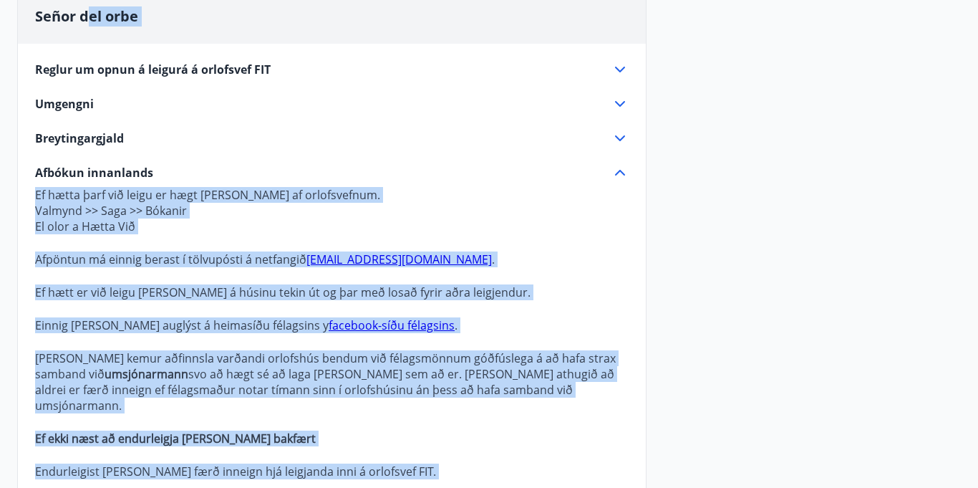
scroll to position [0, 0]
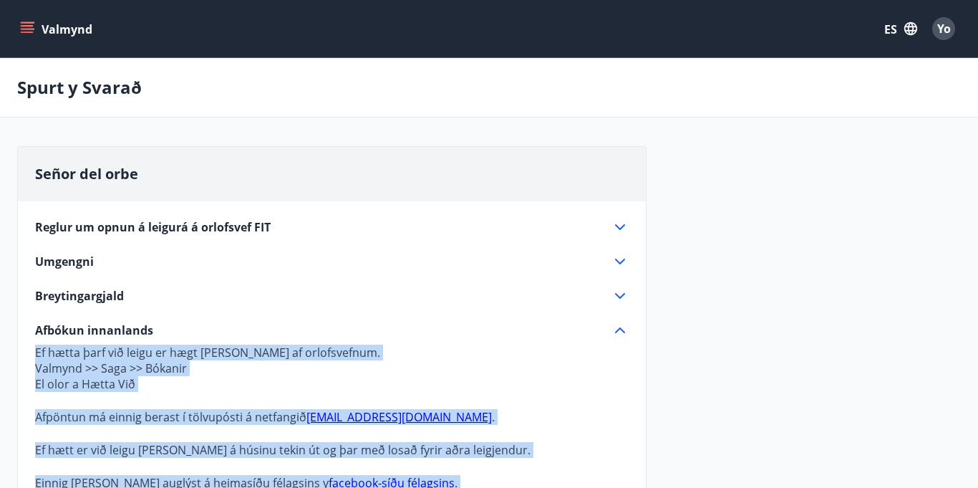
drag, startPoint x: 385, startPoint y: 296, endPoint x: 111, endPoint y: 276, distance: 275.0
copy p "Ef hætta þarf við leigu er hægt gera það af orlofsvefnum. Valmynd >> Saga >> Bó…"
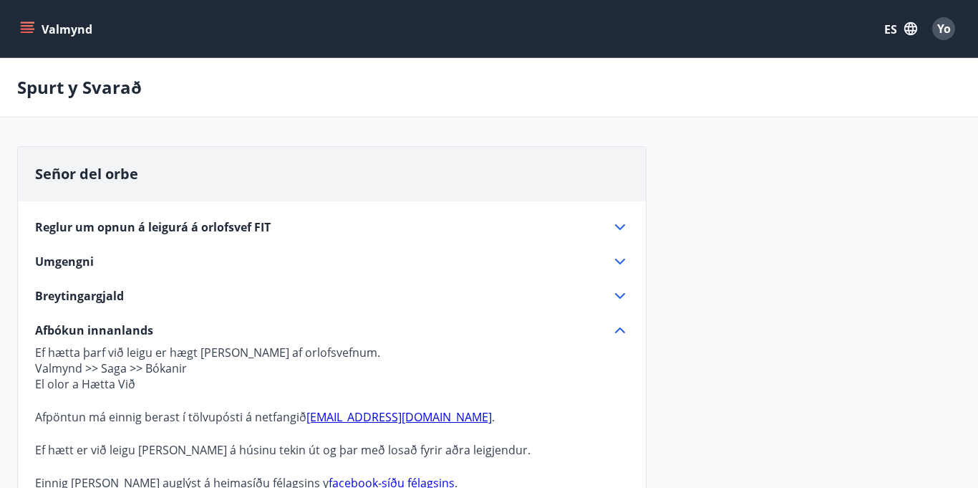
click at [28, 29] on icon "menú" at bounding box center [29, 28] width 16 height 1
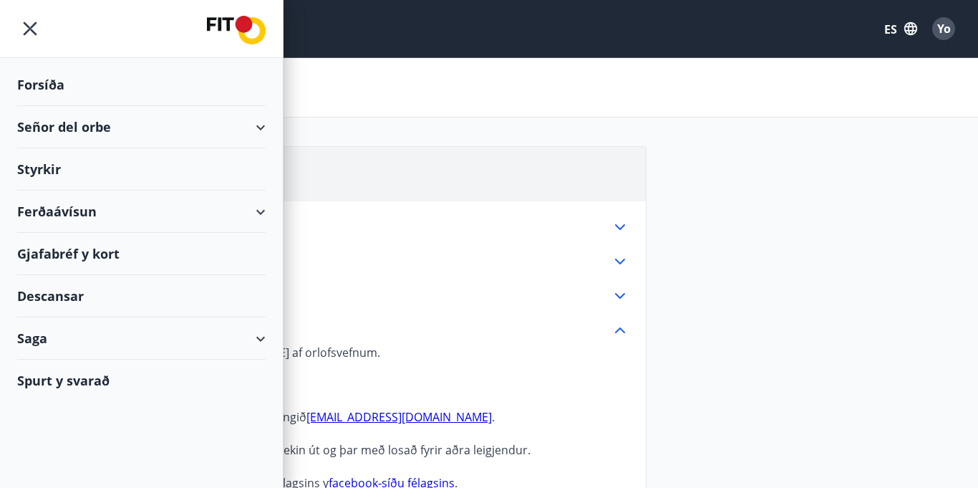
click at [60, 85] on font "Forsíða" at bounding box center [40, 84] width 47 height 17
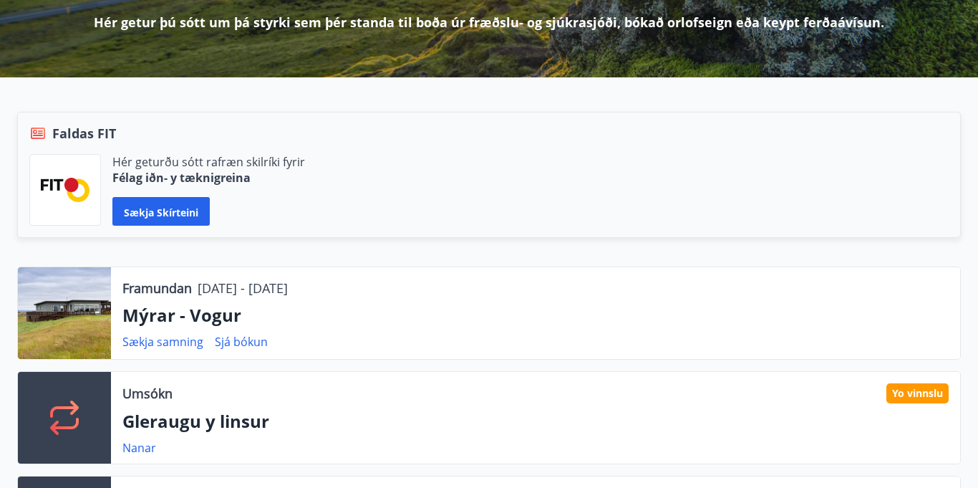
scroll to position [223, 0]
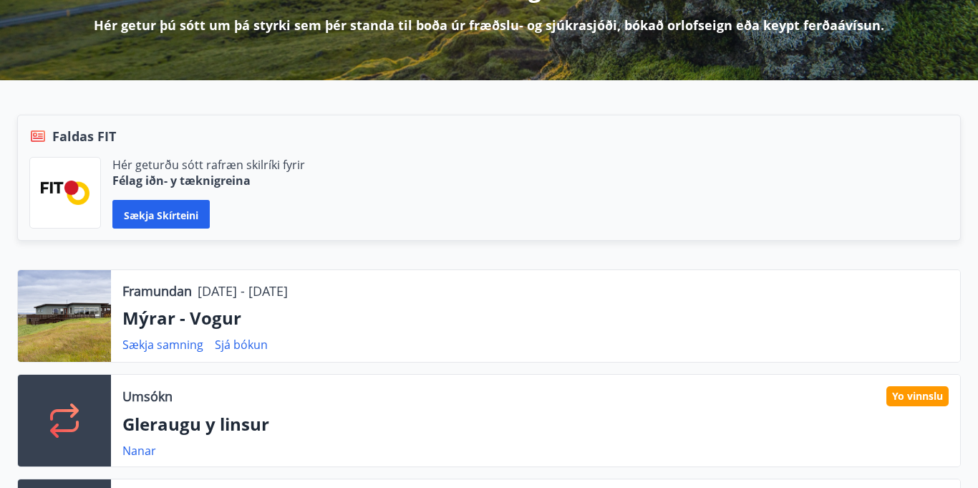
click at [155, 165] on font "Hér geturðu sótt rafræn skilríki fyrir" at bounding box center [208, 165] width 193 height 16
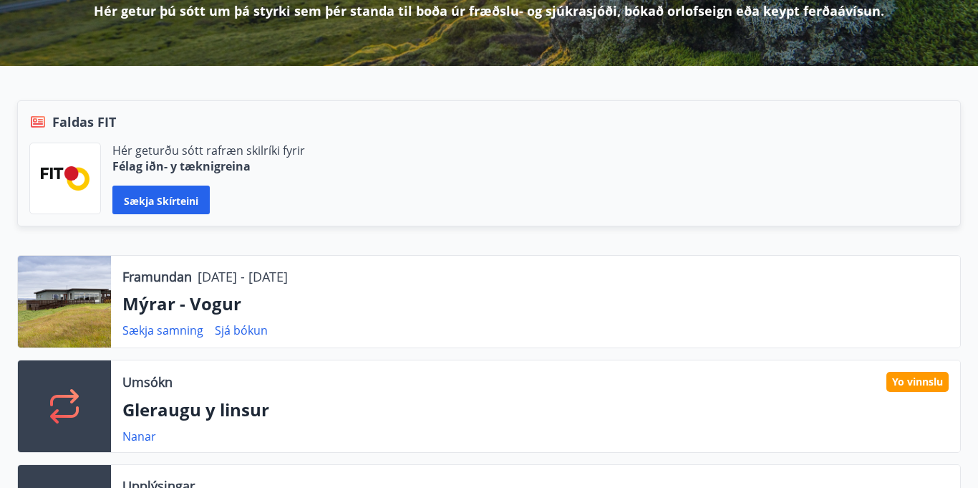
scroll to position [236, 0]
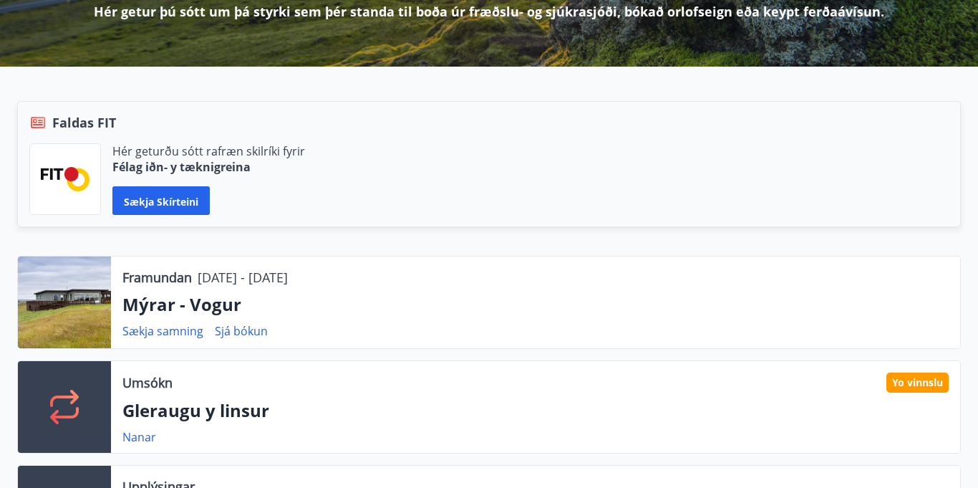
click at [69, 165] on div at bounding box center [65, 179] width 72 height 72
click at [223, 155] on font "Hér geturðu sótt rafræn skilríki fyrir" at bounding box center [208, 151] width 193 height 16
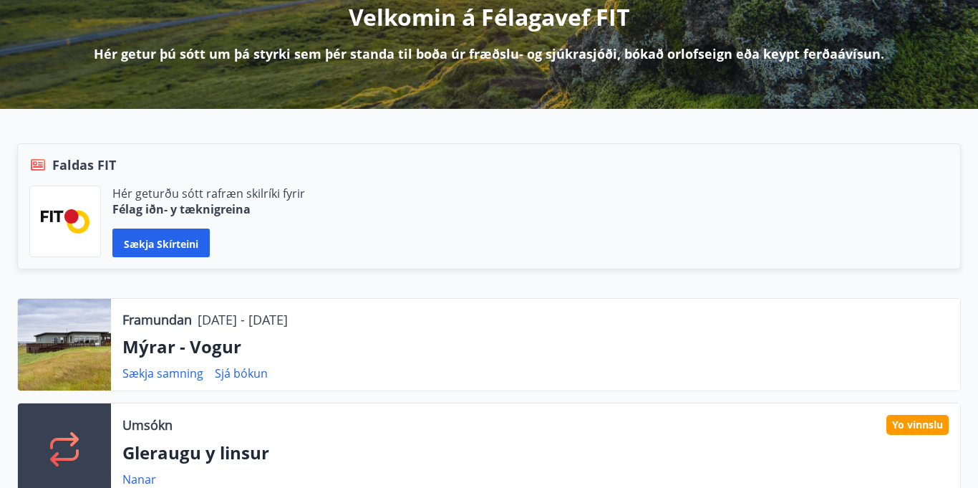
scroll to position [0, 0]
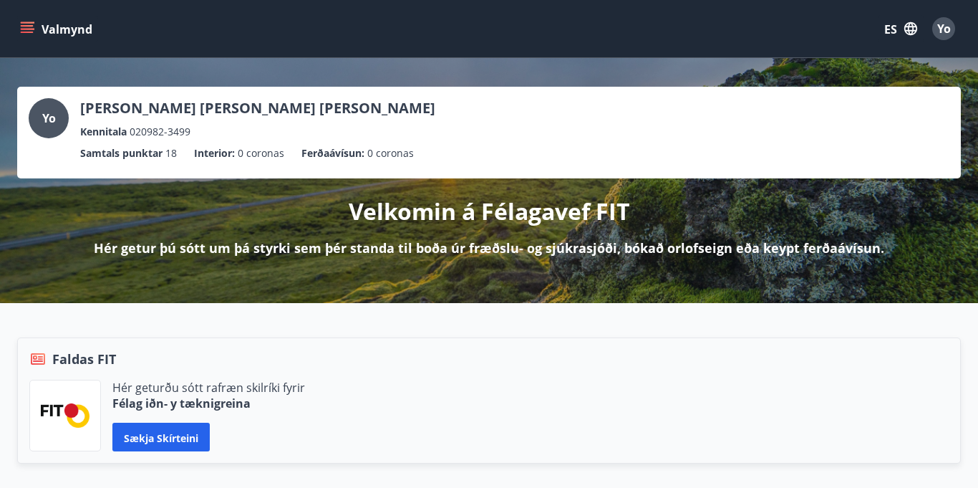
click at [22, 25] on icon "menú" at bounding box center [27, 25] width 13 height 1
click at [24, 24] on icon "menu" at bounding box center [27, 28] width 14 height 14
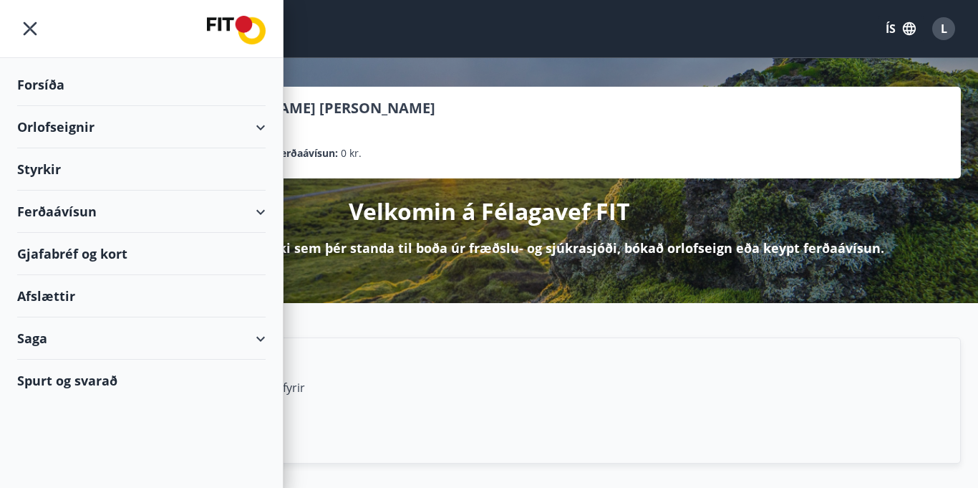
click at [71, 132] on div "Orlofseignir" at bounding box center [141, 127] width 248 height 42
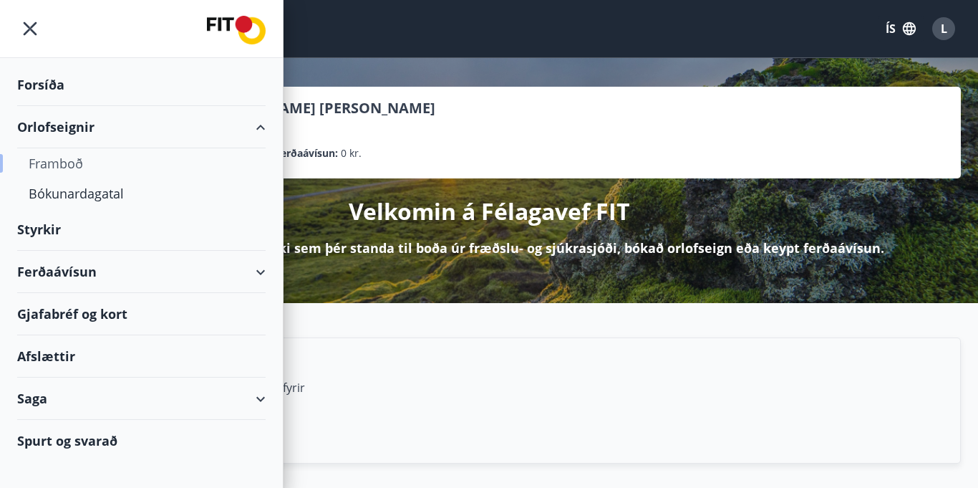
click at [73, 167] on div "Framboð" at bounding box center [142, 163] width 226 height 30
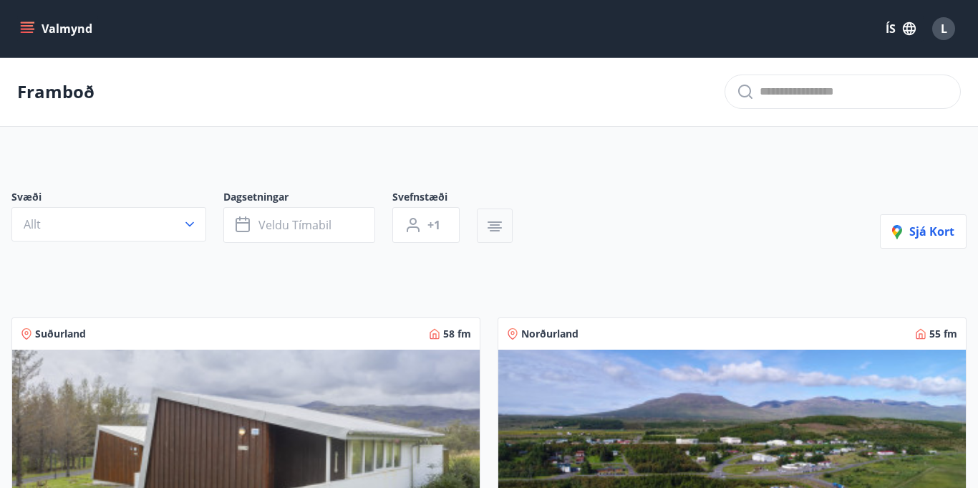
click at [496, 230] on icon "button" at bounding box center [495, 230] width 10 height 1
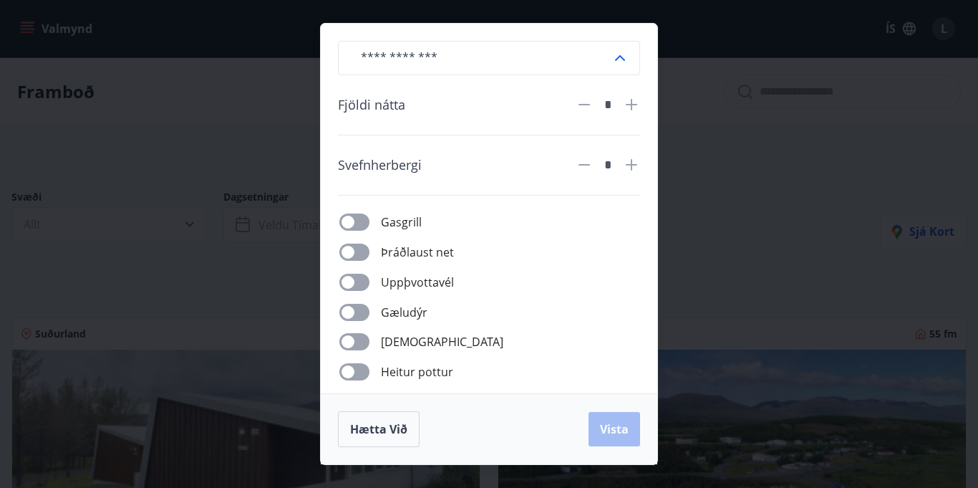
click at [615, 51] on icon at bounding box center [620, 57] width 17 height 17
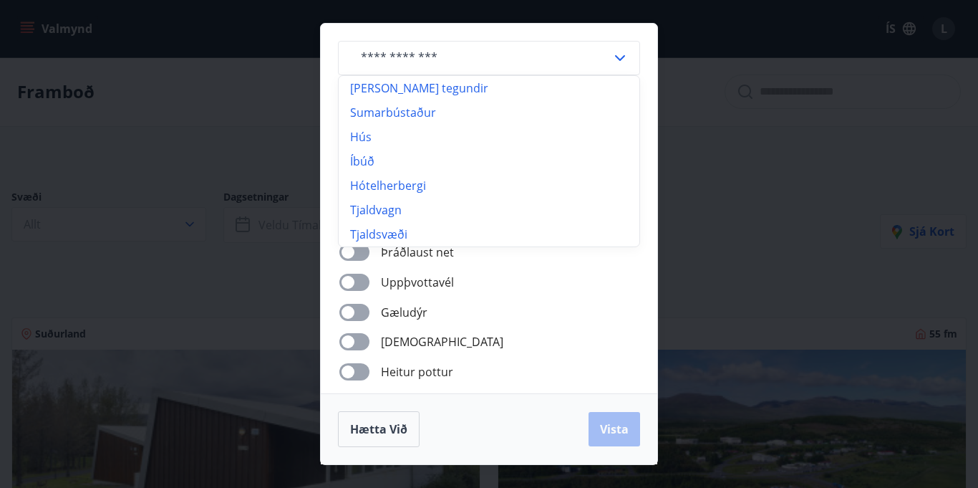
click at [375, 158] on li "Íbúð" at bounding box center [489, 161] width 301 height 24
type input "****"
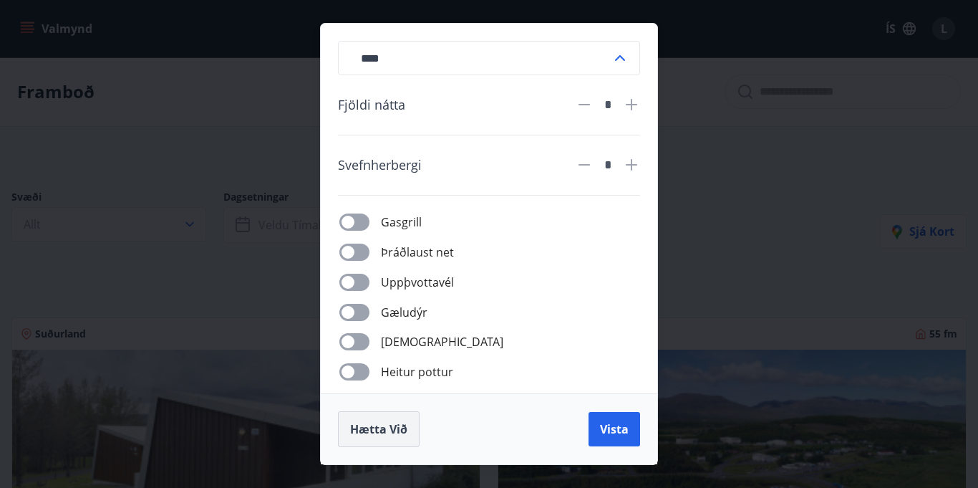
click at [397, 430] on span "Hætta við" at bounding box center [378, 429] width 57 height 16
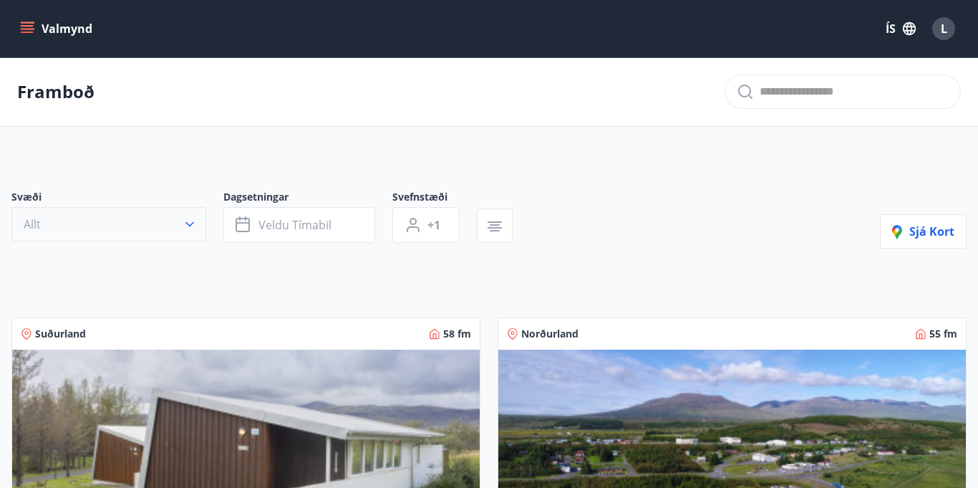
click at [146, 225] on button "Allt" at bounding box center [108, 224] width 195 height 34
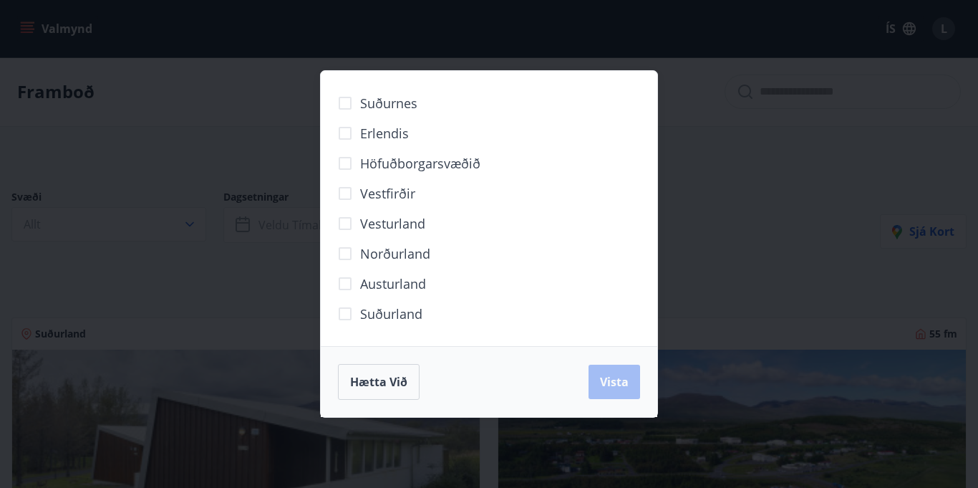
click at [797, 291] on div "Suðurnes Erlendis Höfuðborgarsvæðið Vestfirðir Vesturland Norðurland Austurland…" at bounding box center [489, 244] width 978 height 488
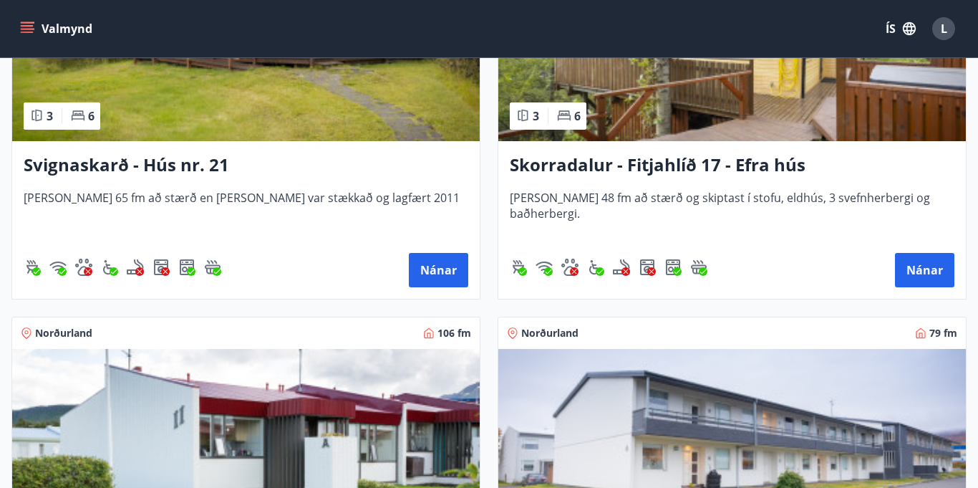
scroll to position [6999, 0]
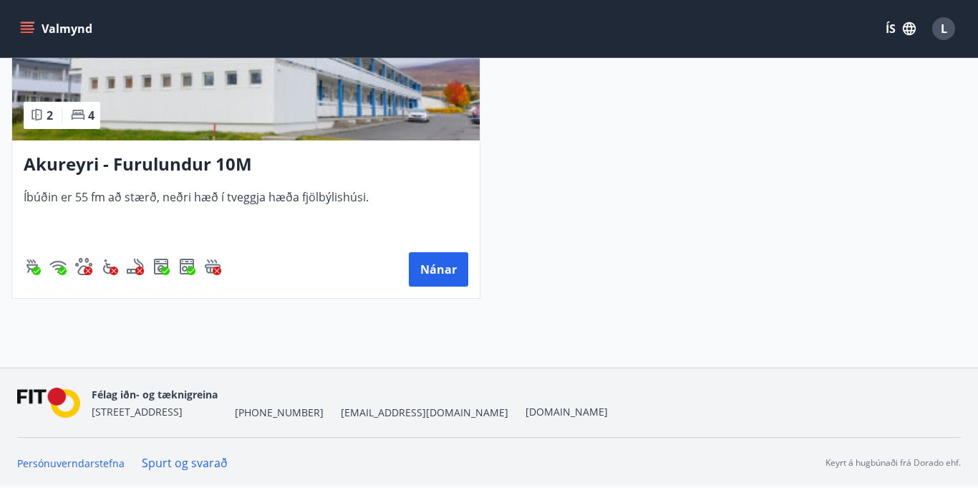
click at [211, 463] on link "Spurt og svarað" at bounding box center [185, 463] width 86 height 16
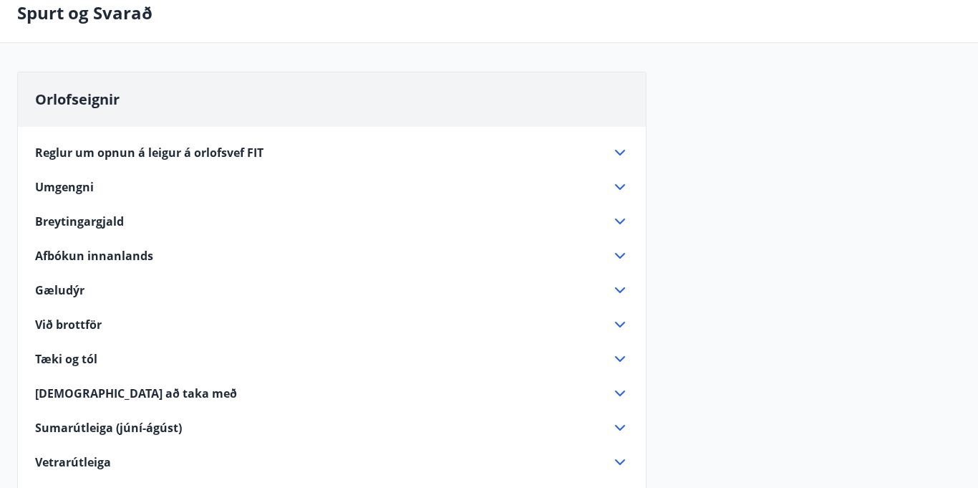
scroll to position [74, 0]
click at [612, 265] on icon at bounding box center [620, 256] width 17 height 17
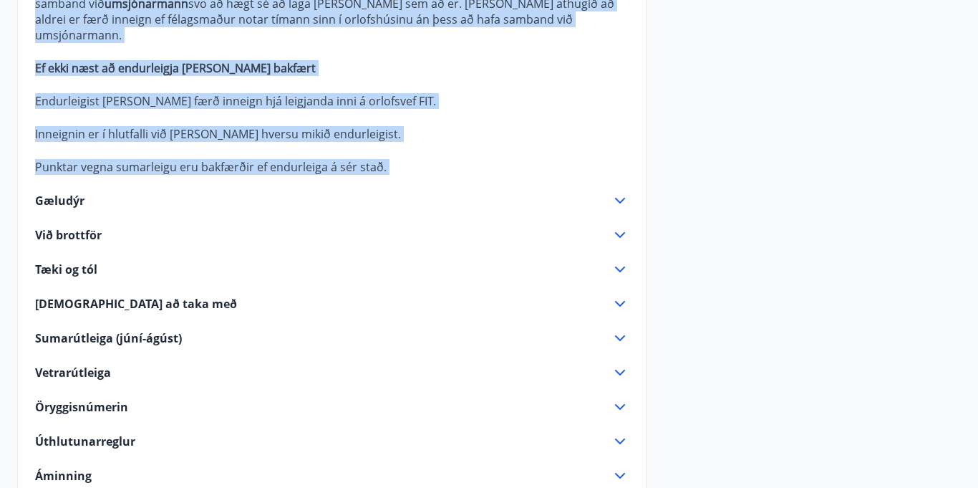
scroll to position [542, 0]
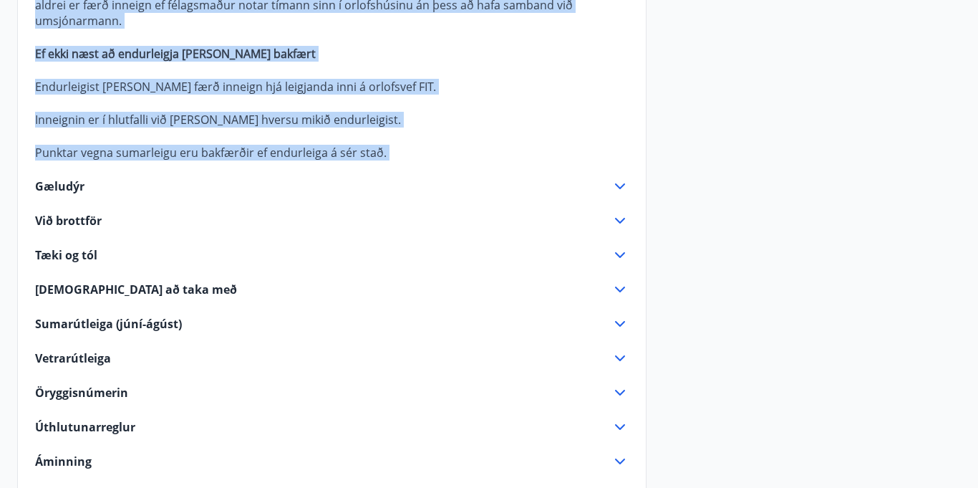
drag, startPoint x: 32, startPoint y: 293, endPoint x: 276, endPoint y: 180, distance: 269.1
click at [276, 180] on div "Reglur um opnun á leigur á orlofsvef FIT Tímabilið Janúar - maí (þar með talin …" at bounding box center [332, 116] width 628 height 914
copy div "Ef hætta þarf við leigu er hægt gera það af orlofsvefnum. Valmynd >> Saga >> Bó…"
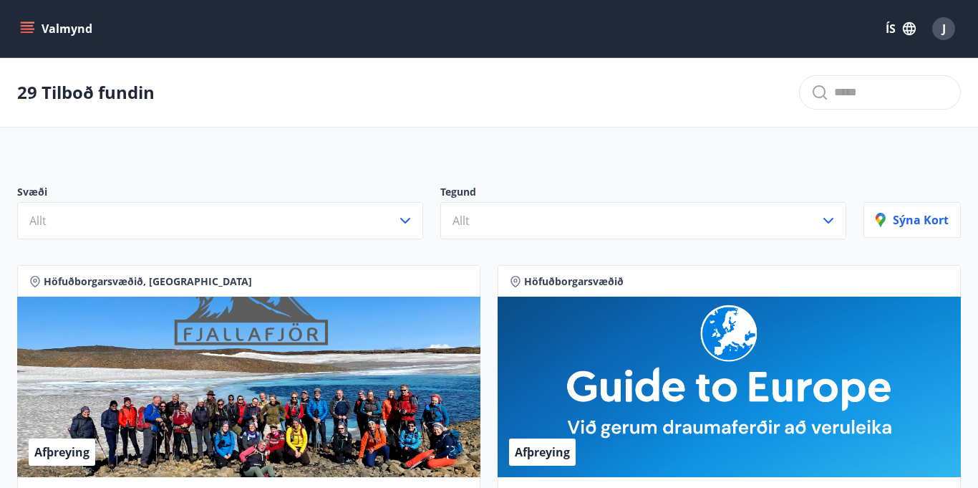
click at [35, 18] on button "Valmynd" at bounding box center [57, 29] width 81 height 26
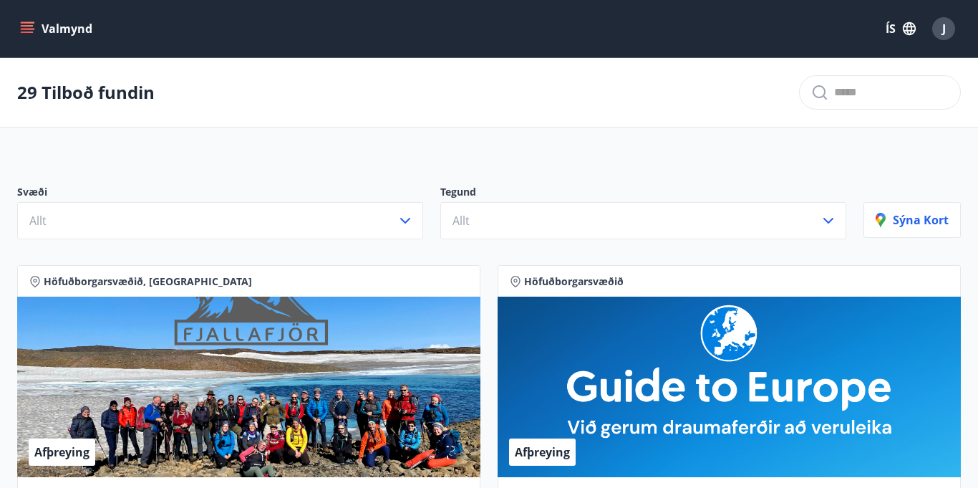
click at [25, 32] on icon "menu" at bounding box center [27, 32] width 13 height 1
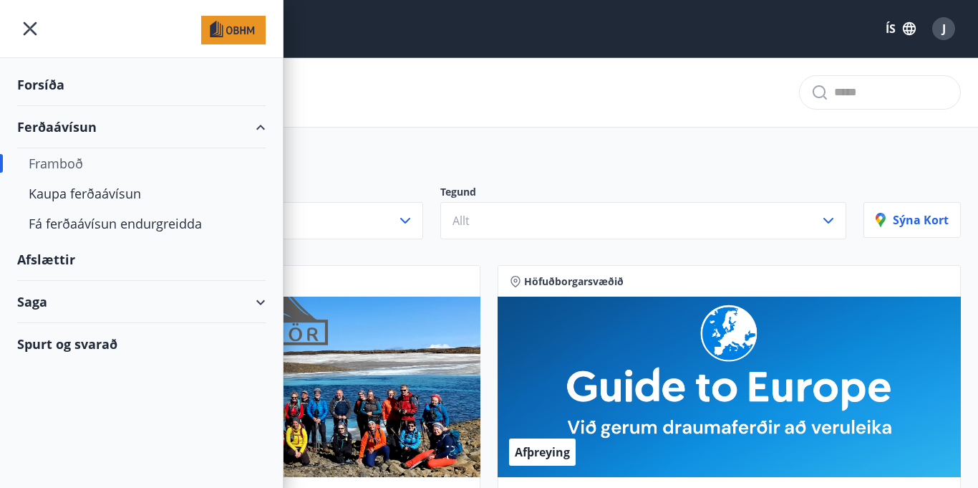
click at [616, 107] on div "29 Tilboð fundin" at bounding box center [489, 92] width 978 height 69
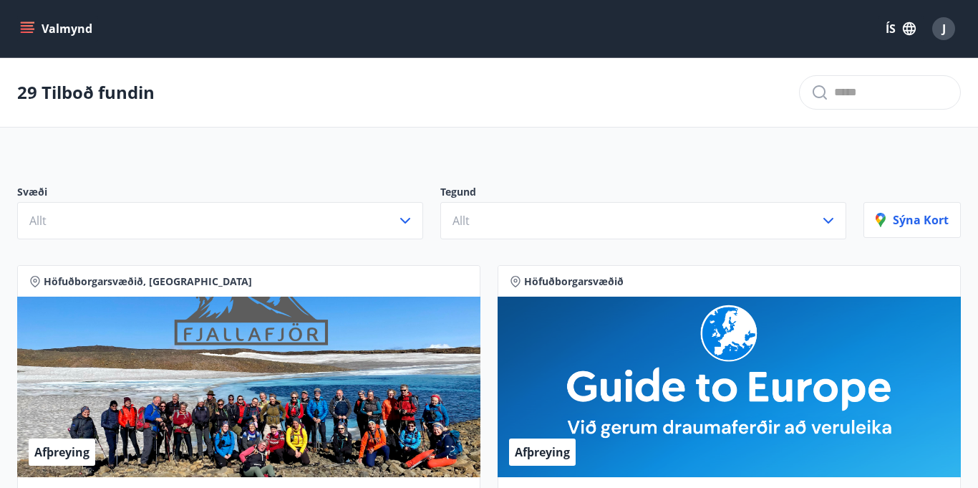
click at [24, 35] on icon "menu" at bounding box center [27, 28] width 14 height 14
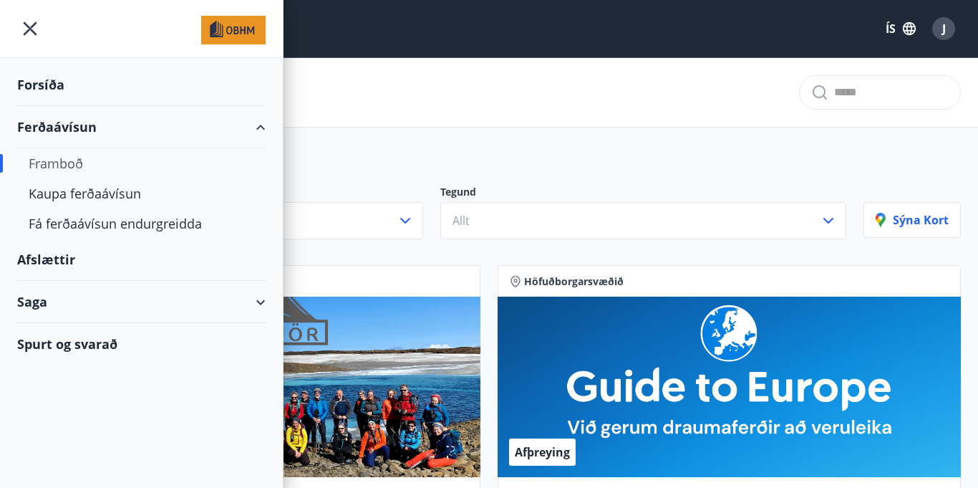
click at [25, 35] on icon "menu" at bounding box center [30, 29] width 26 height 26
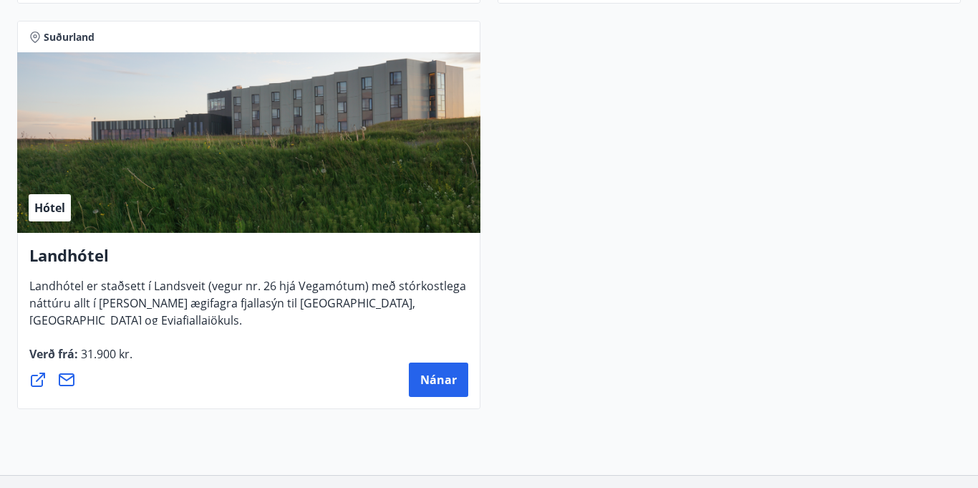
scroll to position [6035, 0]
